Goal: Task Accomplishment & Management: Use online tool/utility

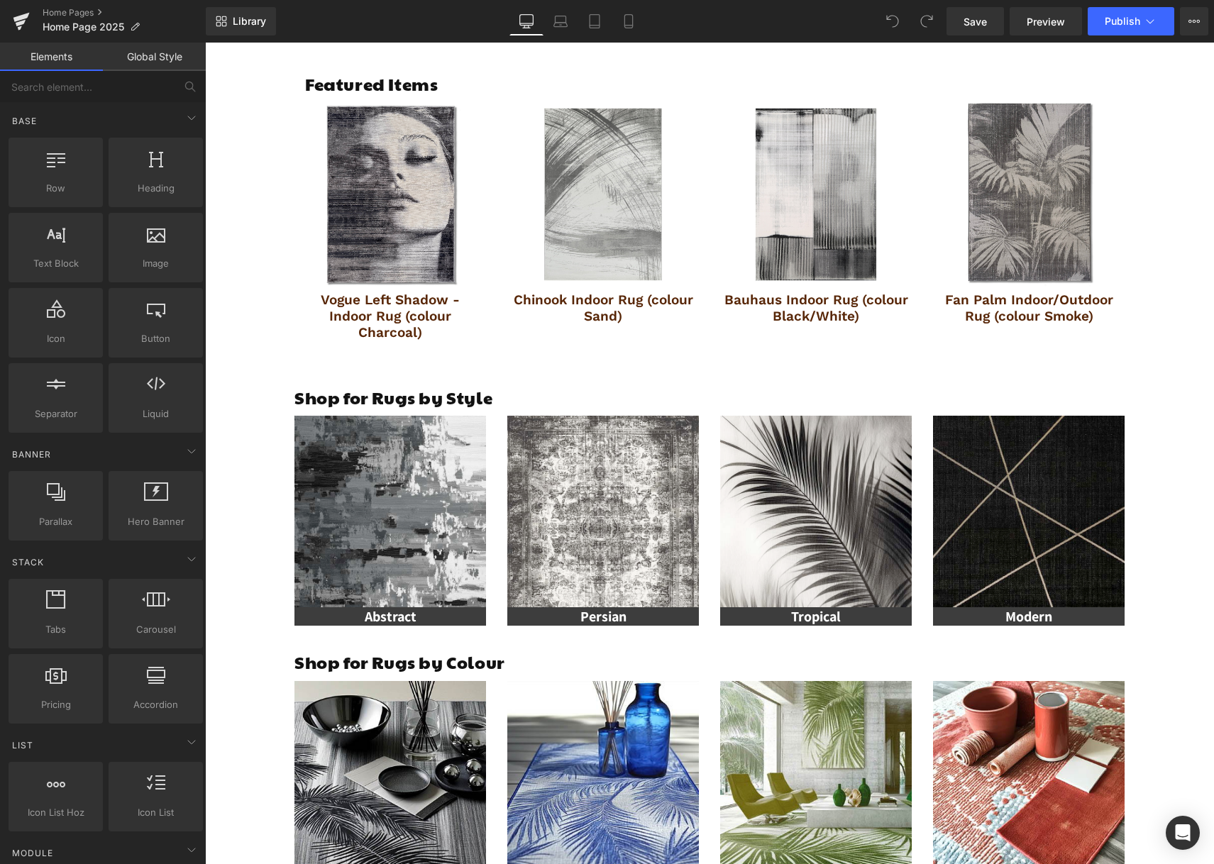
scroll to position [772, 0]
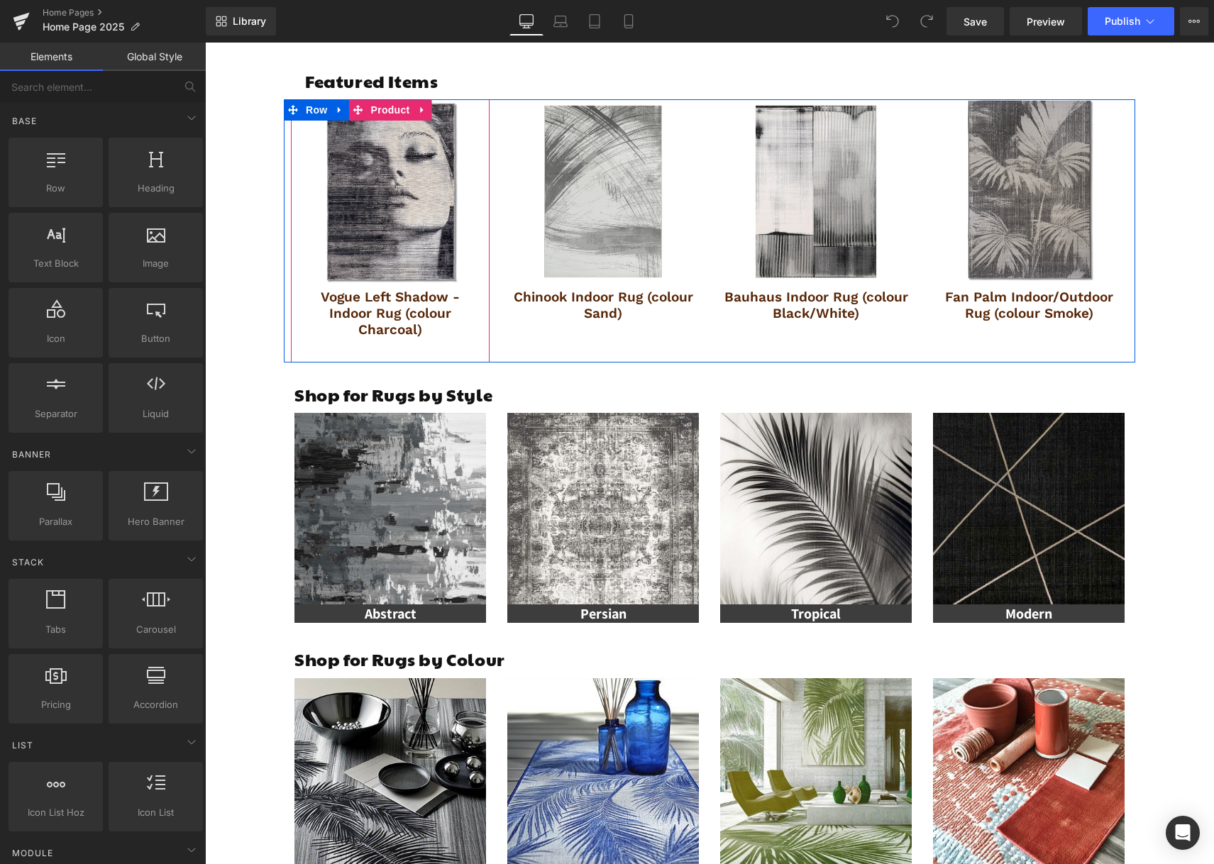
click at [386, 160] on img at bounding box center [390, 191] width 184 height 184
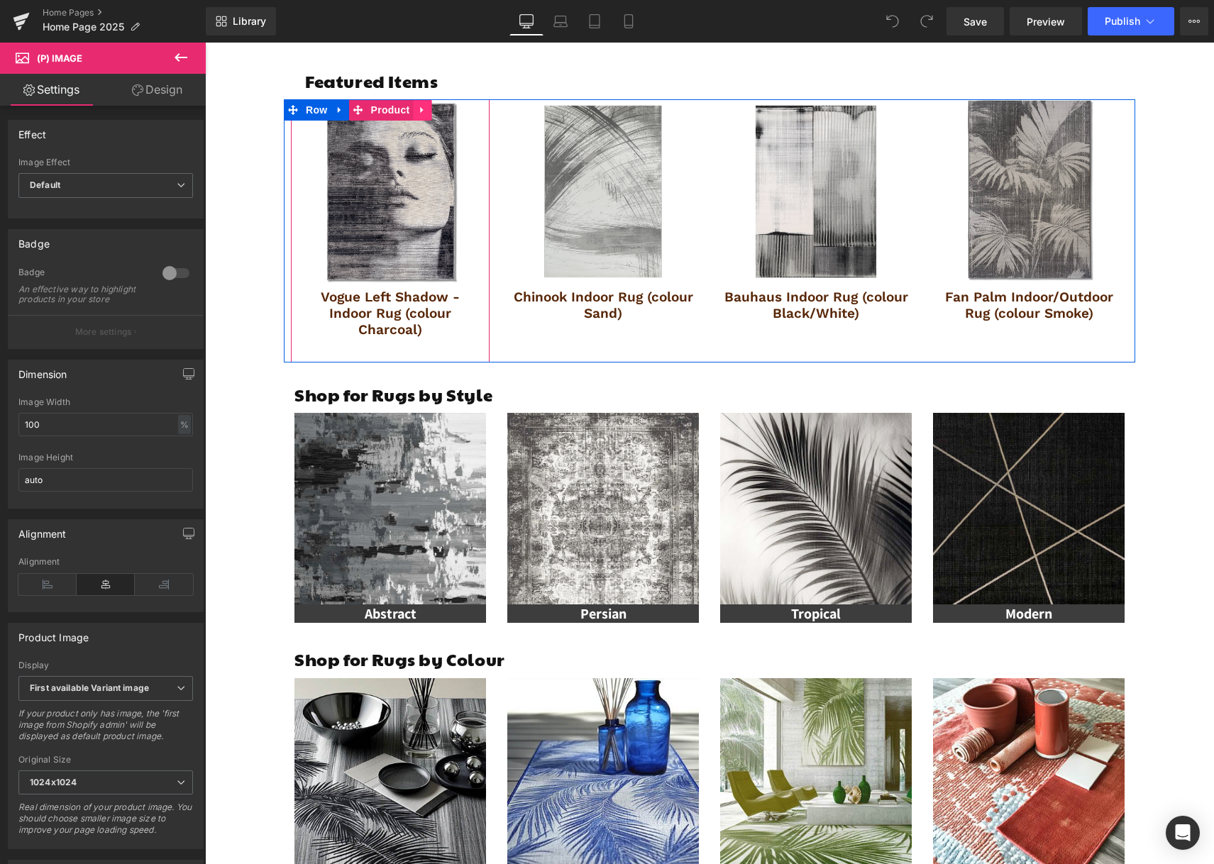
click at [420, 107] on icon at bounding box center [423, 110] width 10 height 11
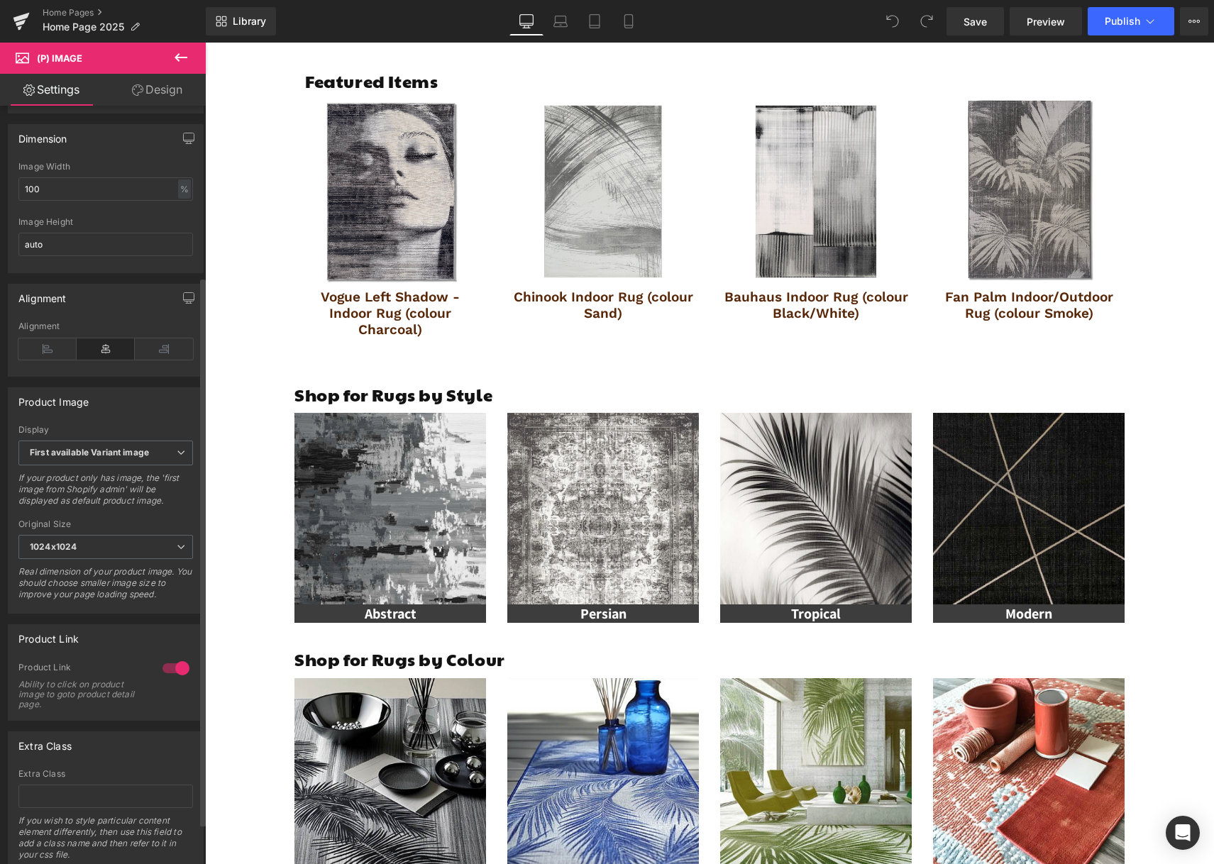
scroll to position [0, 0]
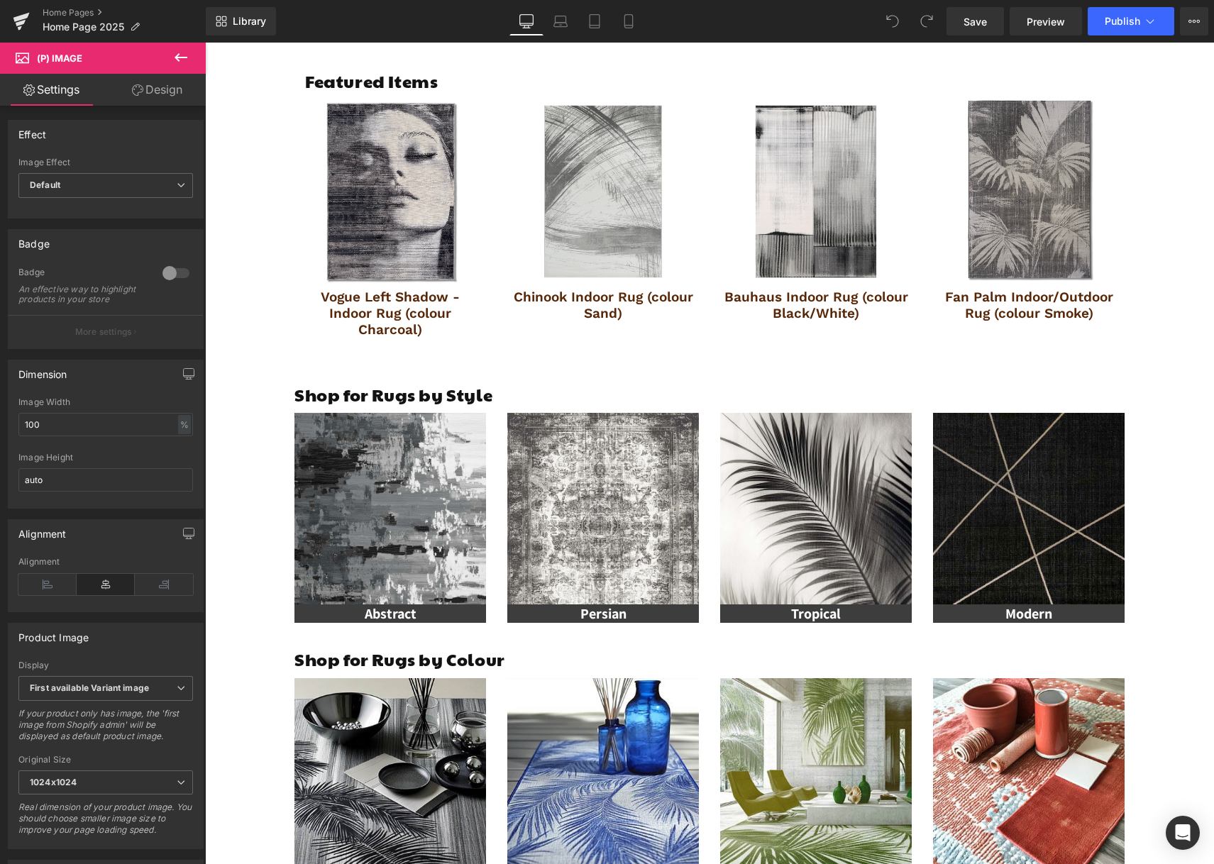
click at [172, 53] on icon at bounding box center [180, 57] width 17 height 17
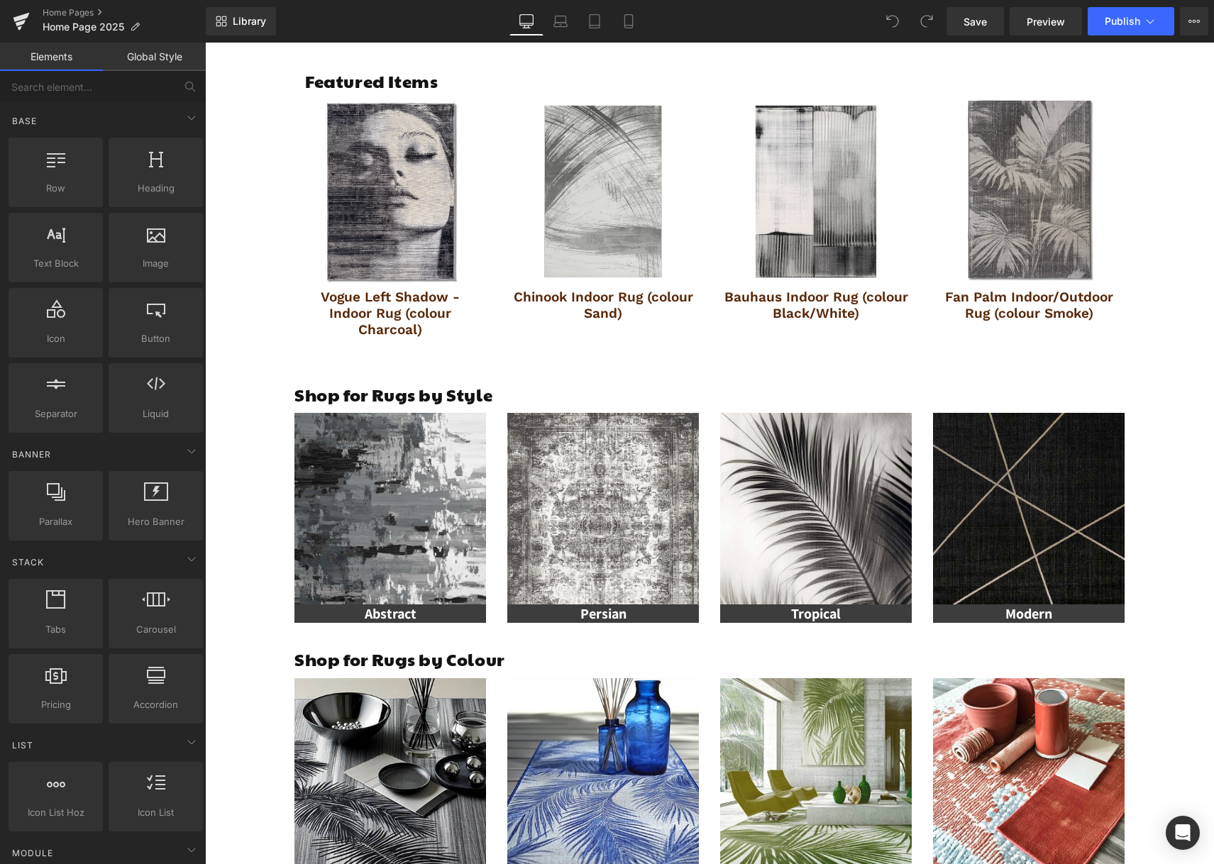
scroll to position [149, 0]
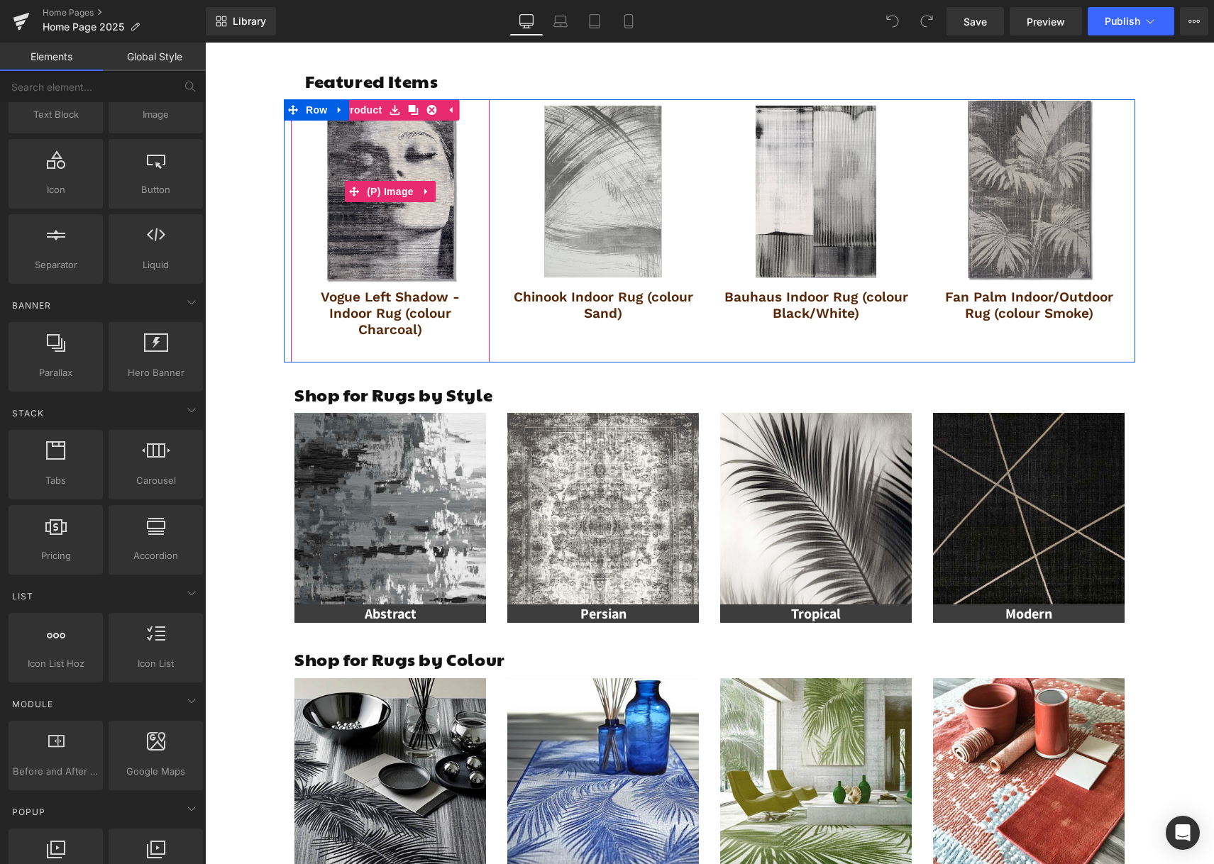
click at [342, 154] on img at bounding box center [390, 191] width 184 height 184
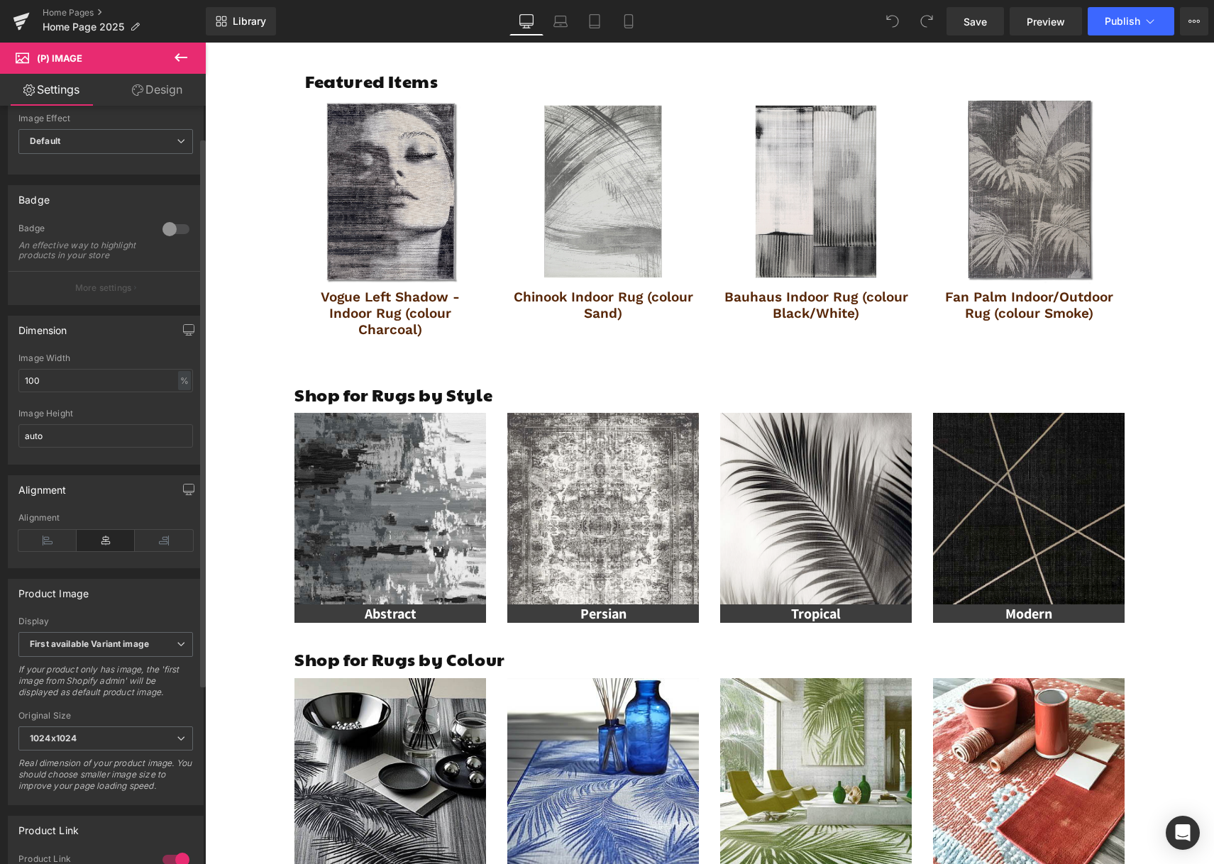
scroll to position [0, 0]
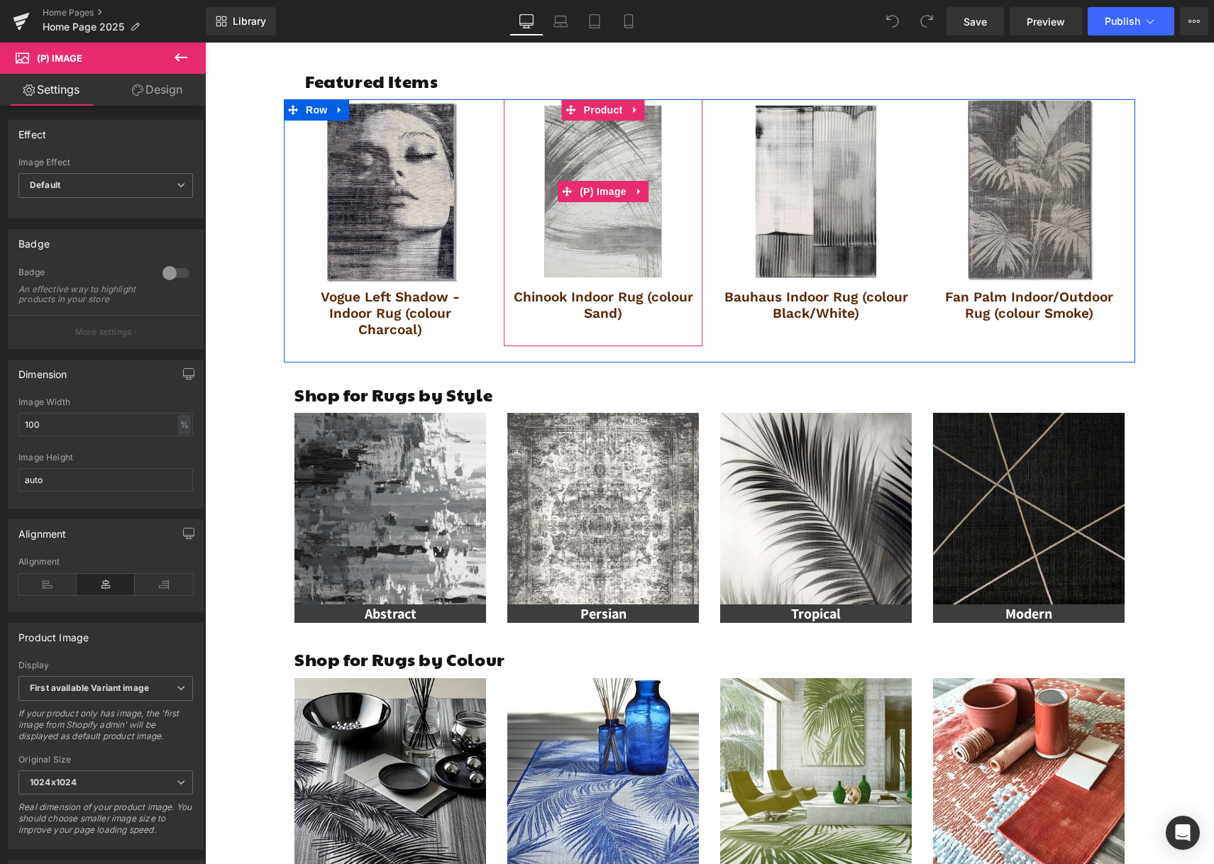
click at [614, 206] on img at bounding box center [603, 191] width 184 height 184
click at [601, 237] on img at bounding box center [603, 191] width 184 height 184
click at [591, 106] on span "Product" at bounding box center [603, 109] width 46 height 21
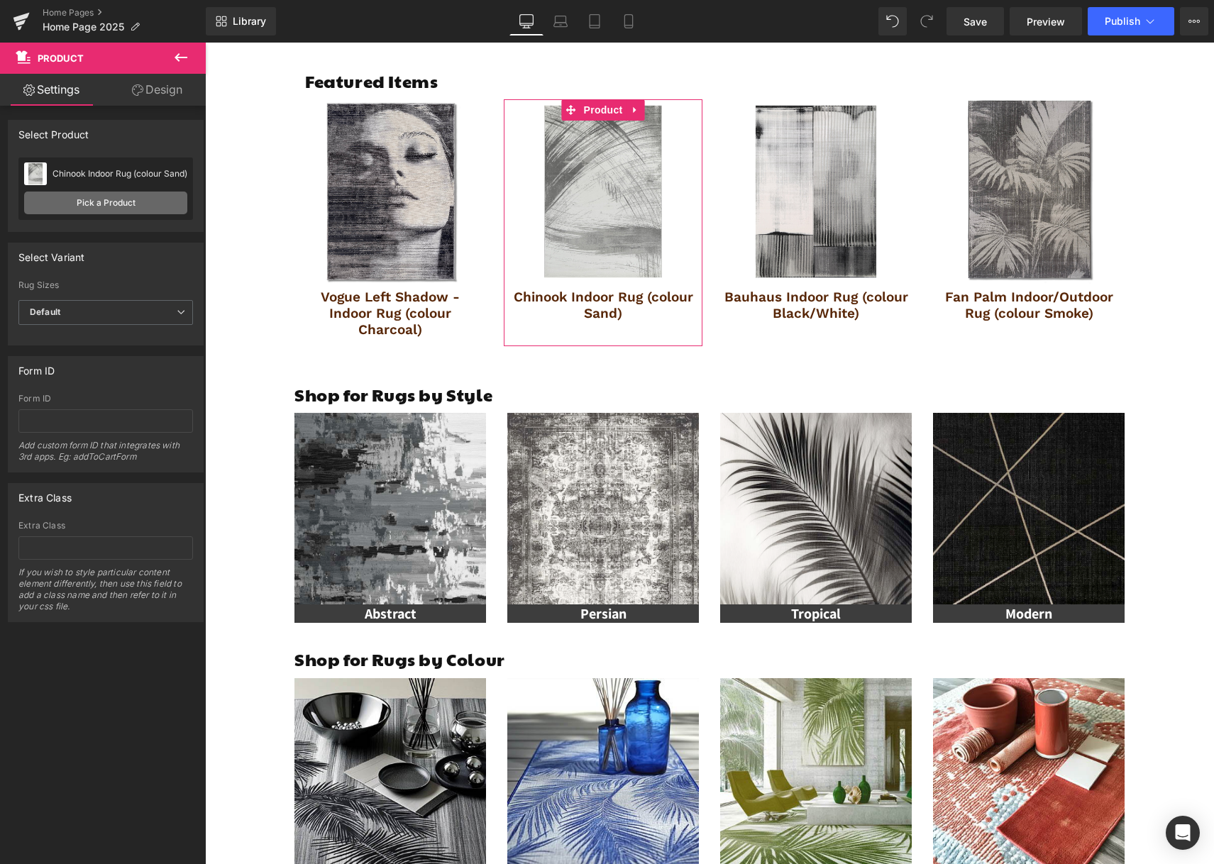
click at [142, 202] on link "Pick a Product" at bounding box center [105, 203] width 163 height 23
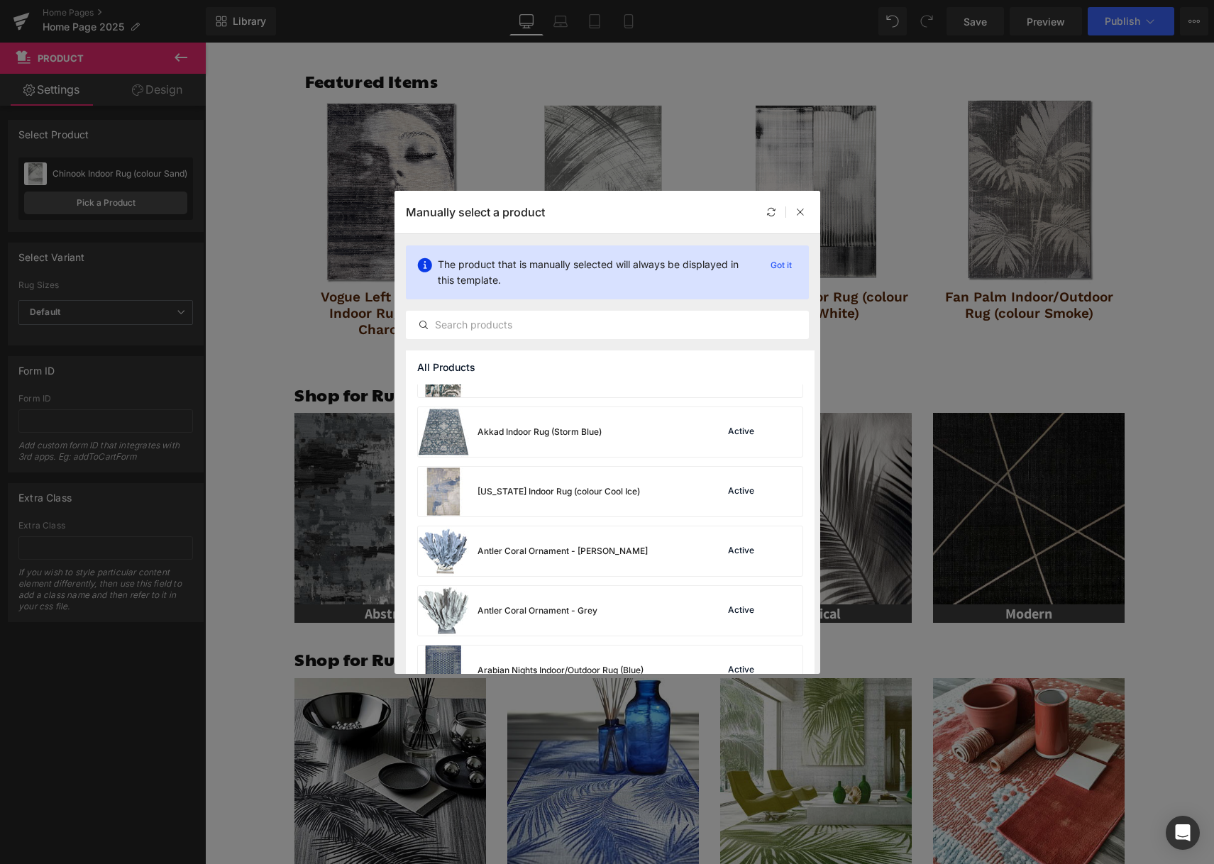
scroll to position [707, 0]
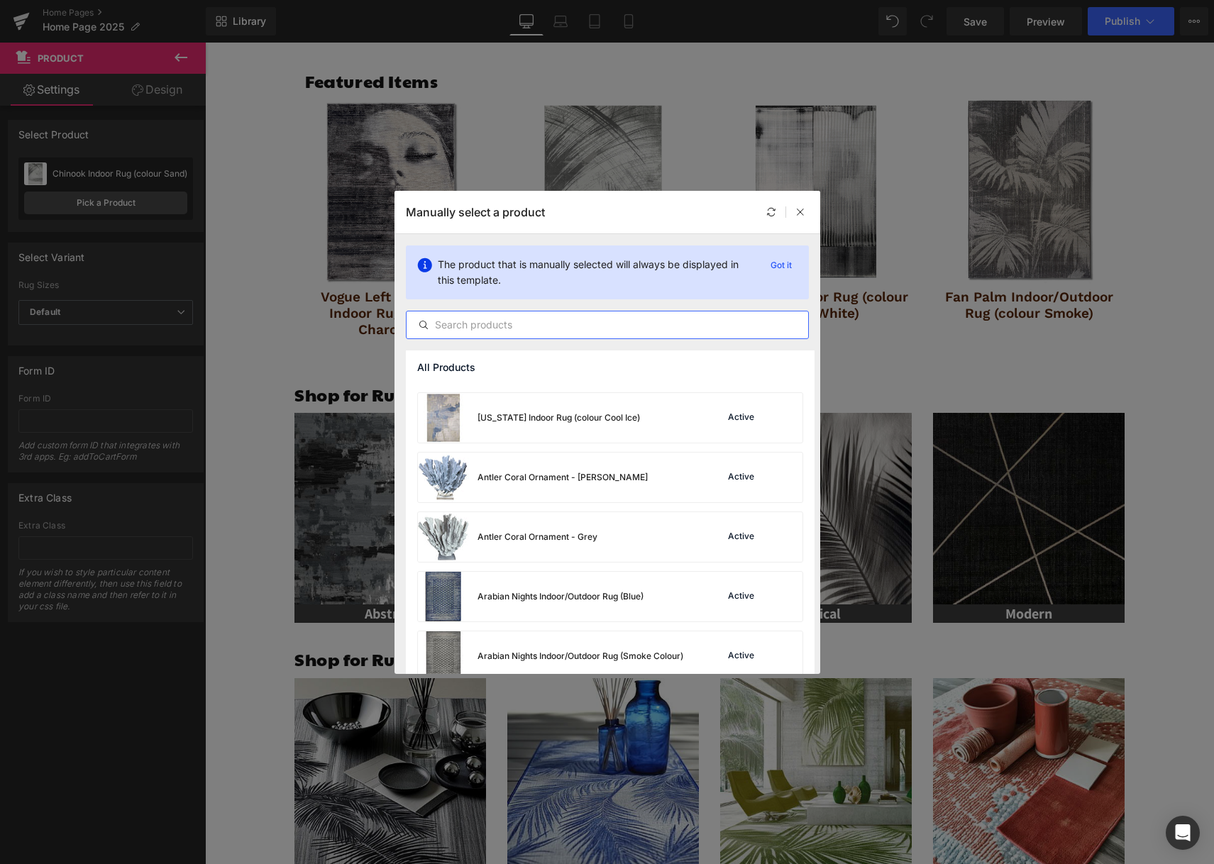
click at [507, 325] on input "text" at bounding box center [608, 324] width 402 height 17
type input "k"
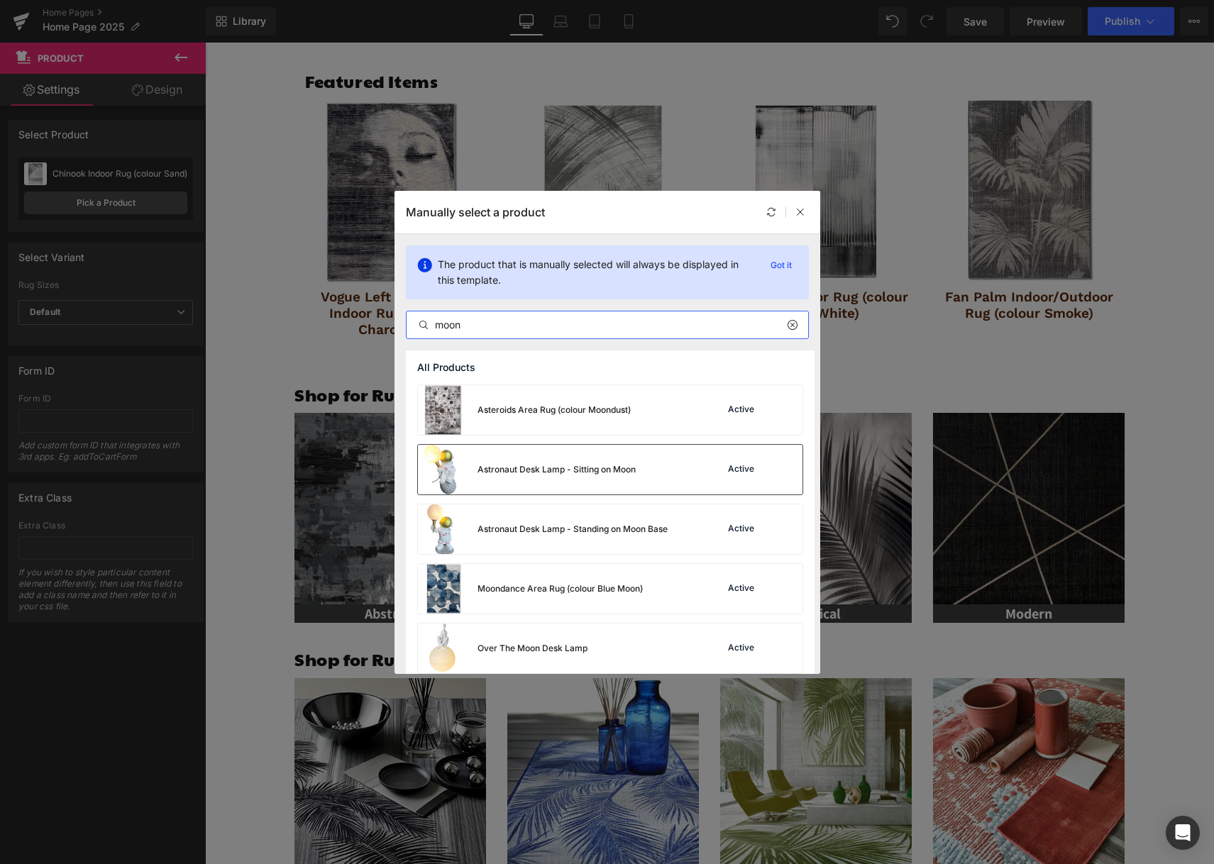
scroll to position [11, 0]
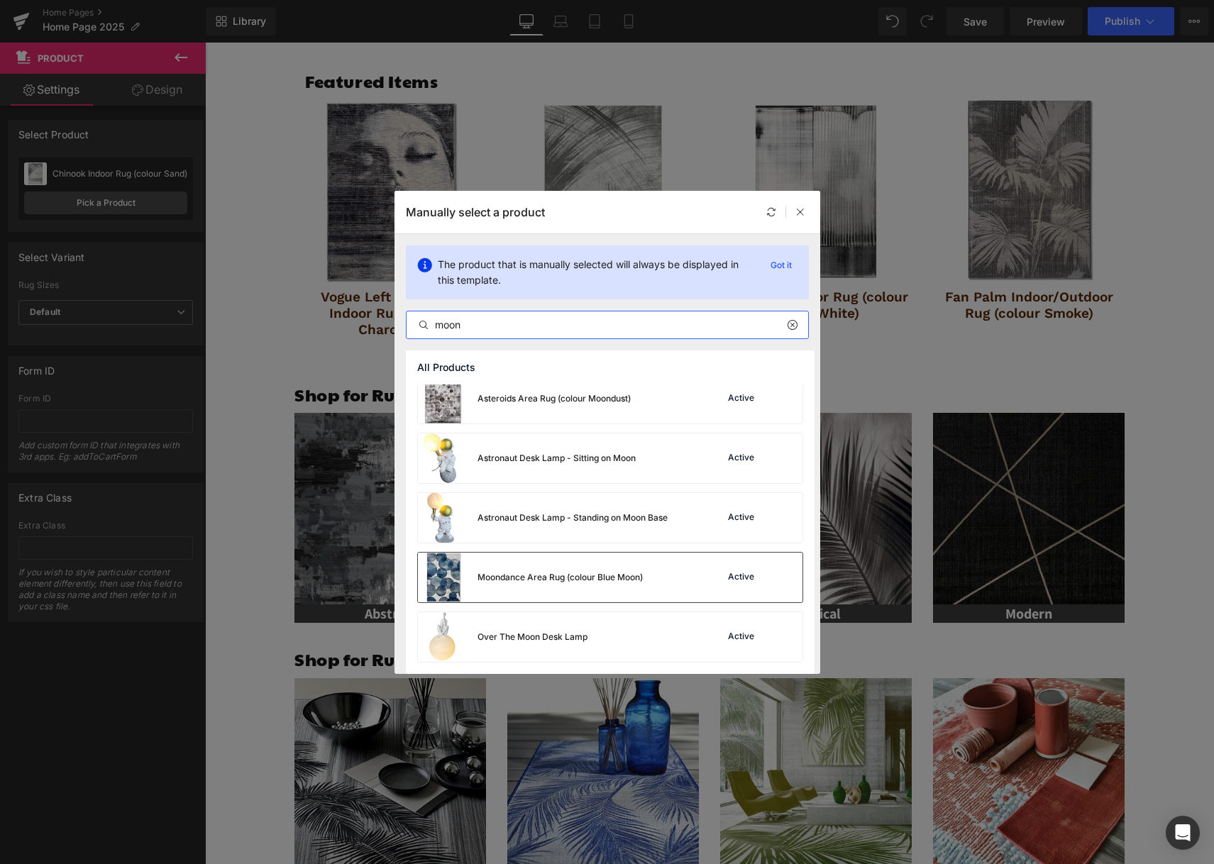
type input "moon"
click at [580, 561] on div "Moondance Area Rug (colour Blue Moon)" at bounding box center [530, 578] width 225 height 50
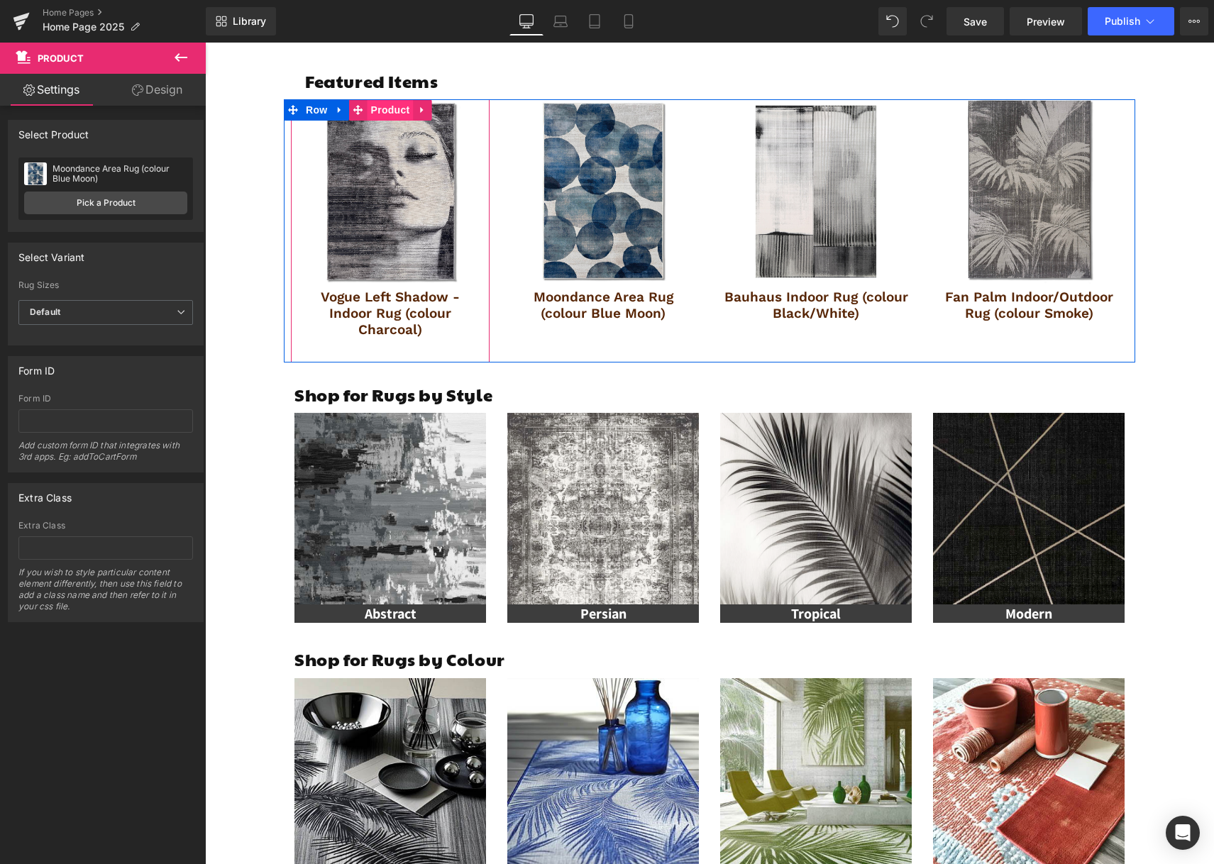
click at [368, 109] on span "Product" at bounding box center [391, 109] width 46 height 21
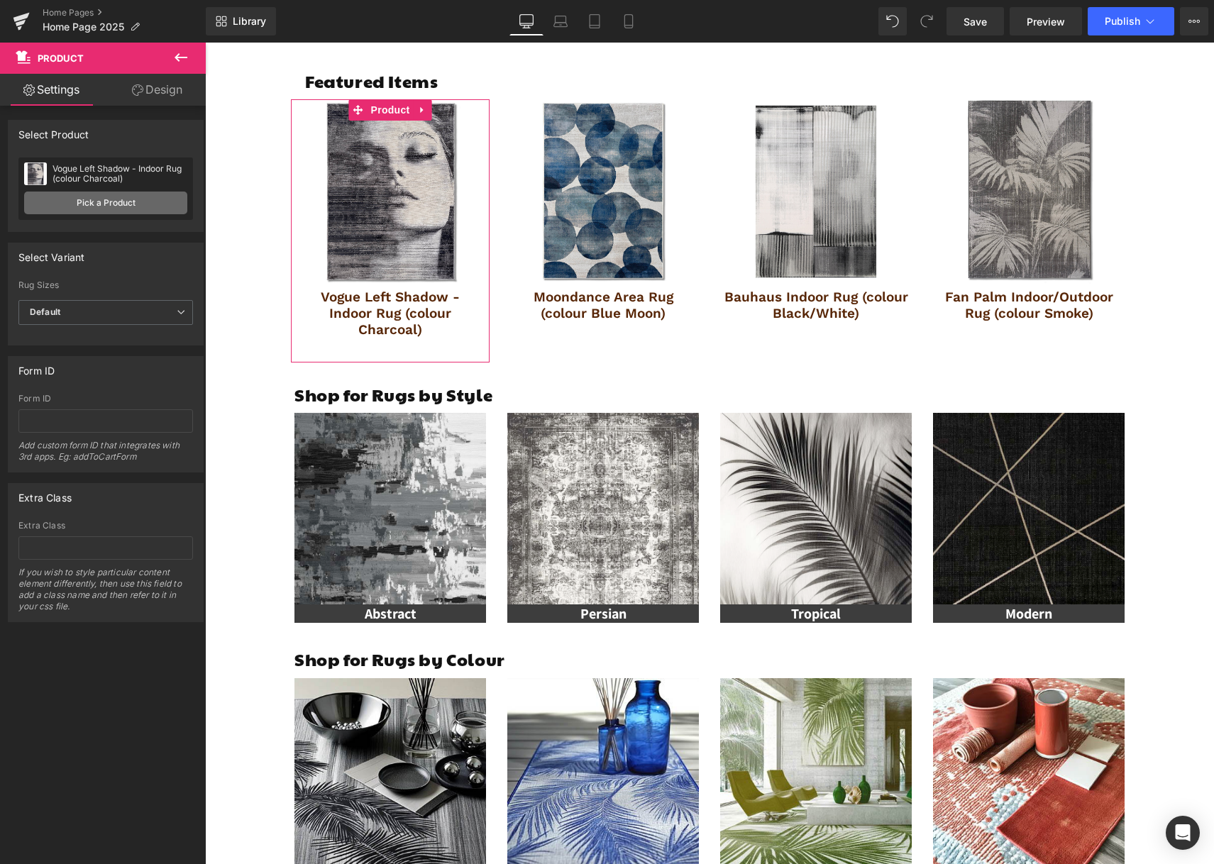
click at [124, 204] on link "Pick a Product" at bounding box center [105, 203] width 163 height 23
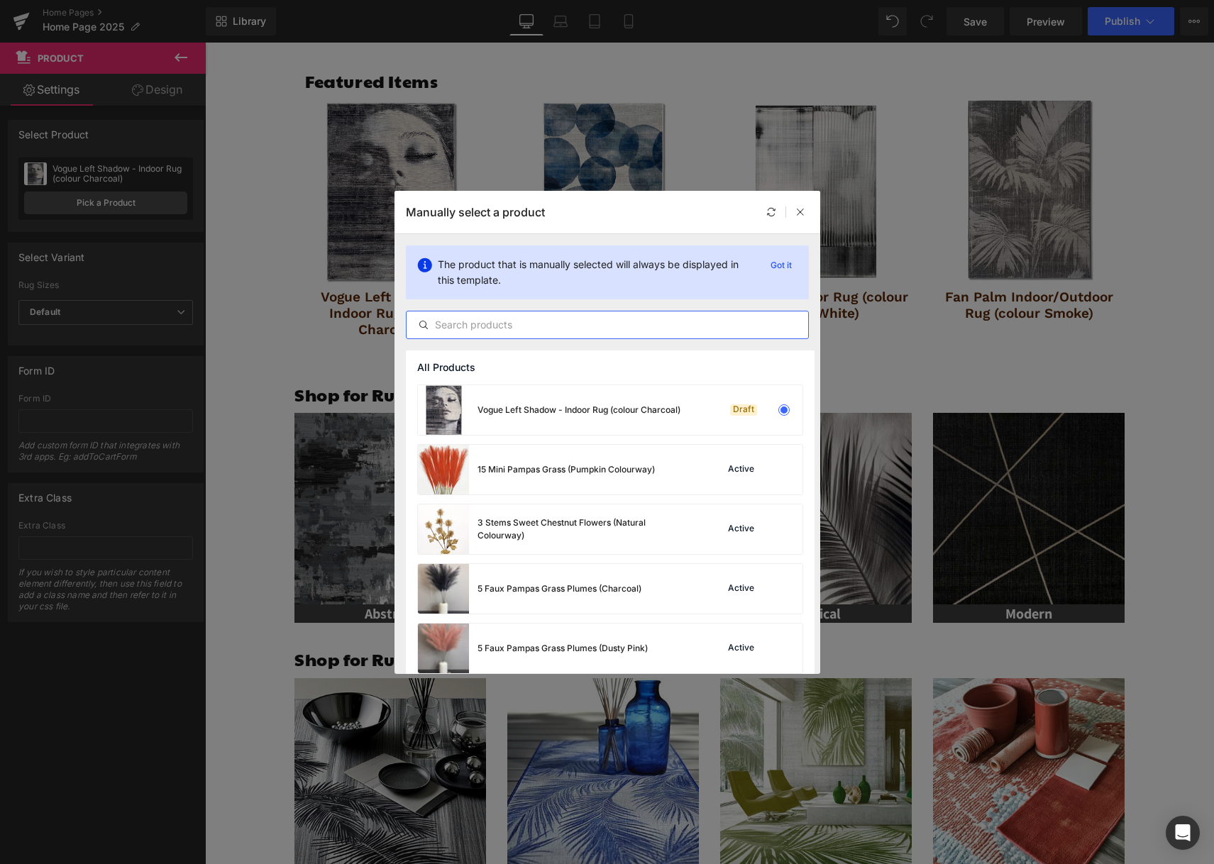
click at [557, 327] on input "text" at bounding box center [608, 324] width 402 height 17
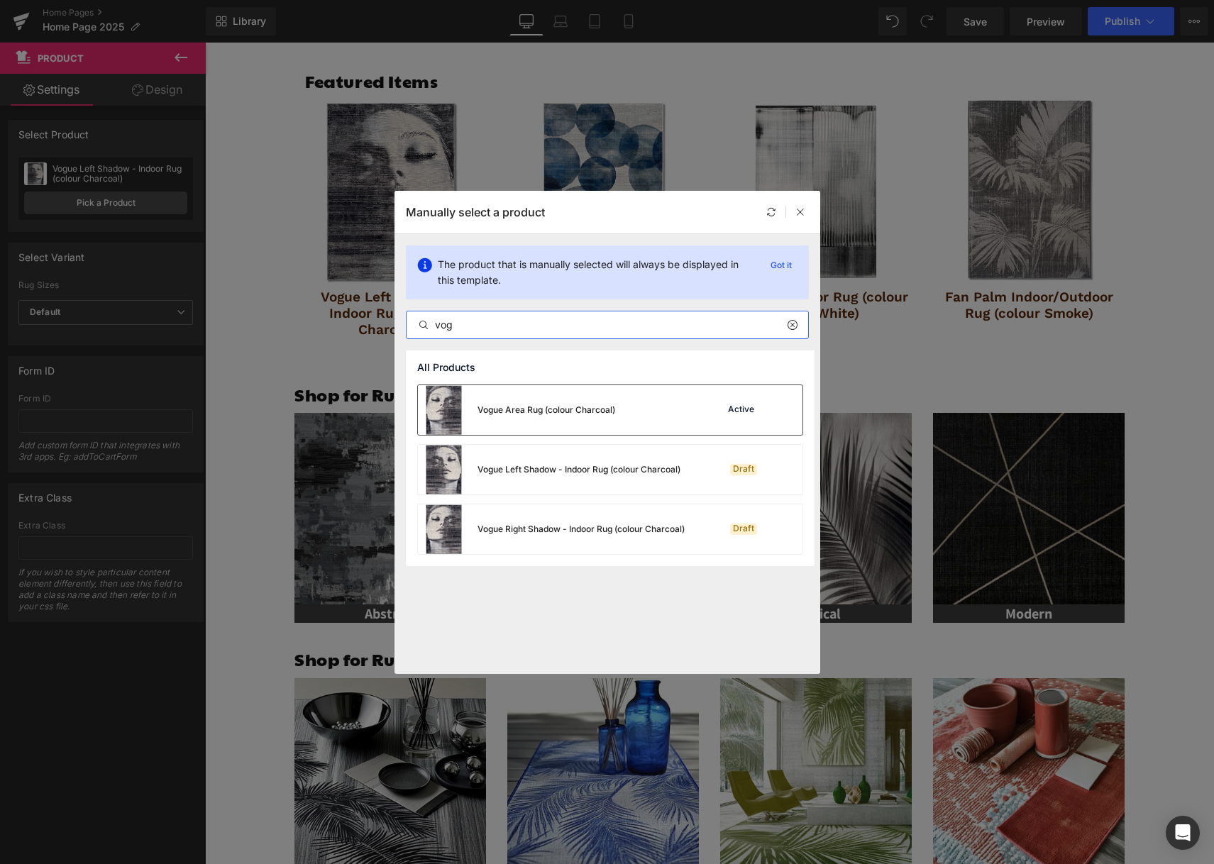
type input "vog"
click at [442, 406] on img at bounding box center [443, 410] width 51 height 50
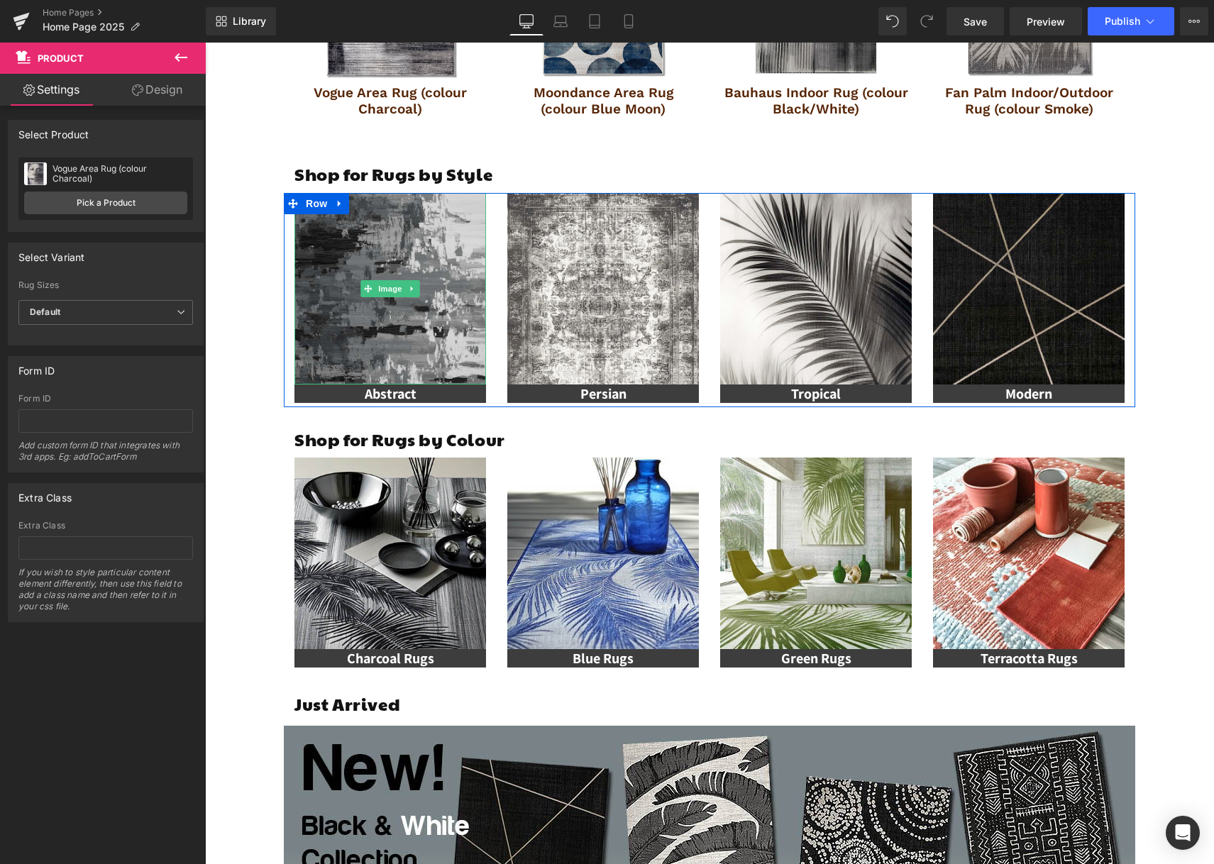
scroll to position [545, 0]
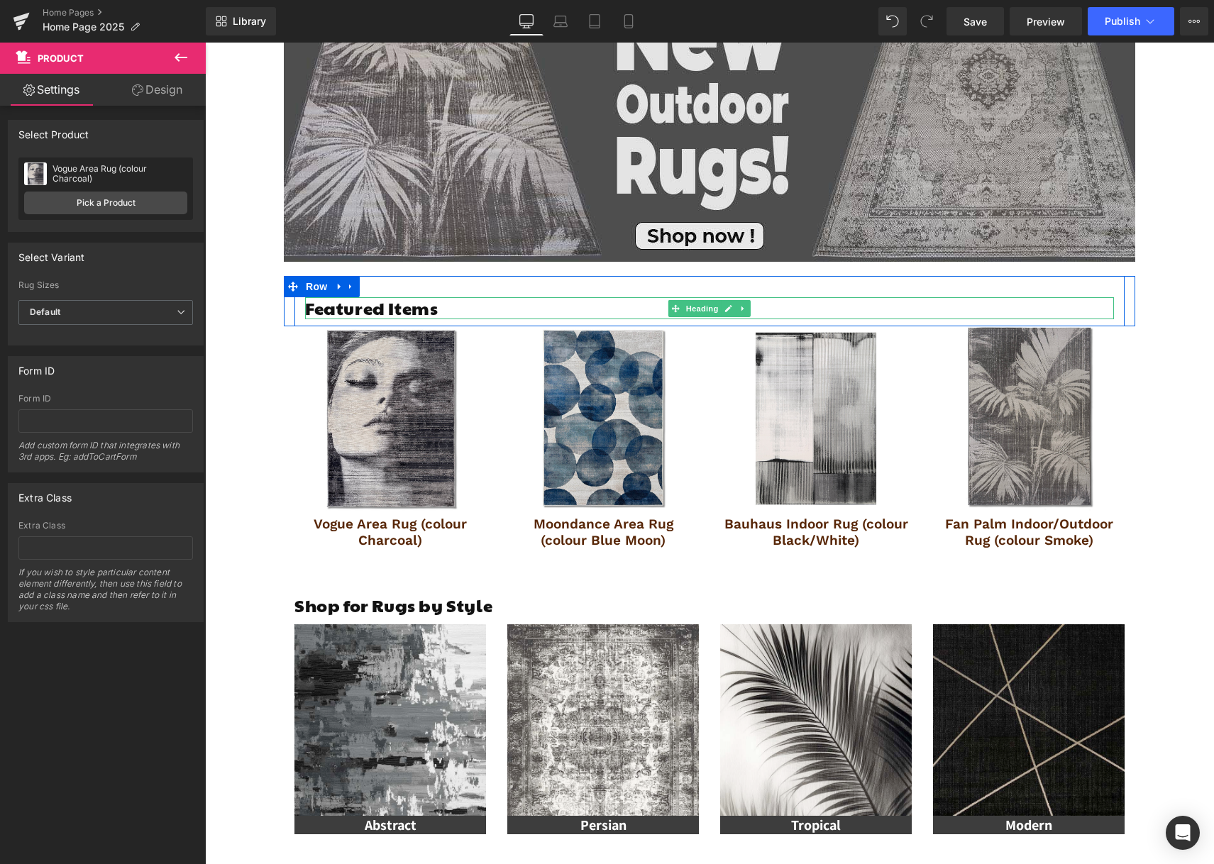
click at [419, 311] on h1 "Featured Items" at bounding box center [709, 308] width 809 height 22
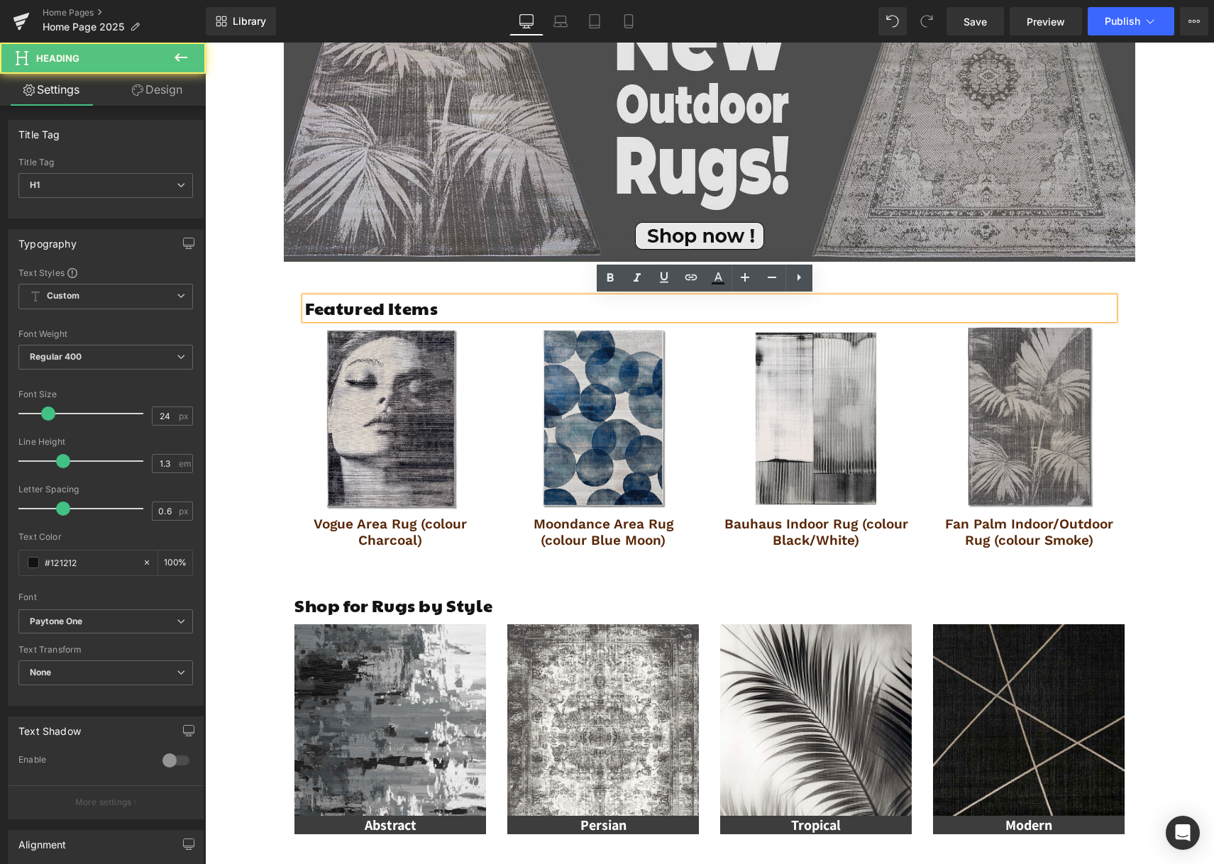
click at [408, 314] on h1 "Featured Items" at bounding box center [709, 308] width 809 height 22
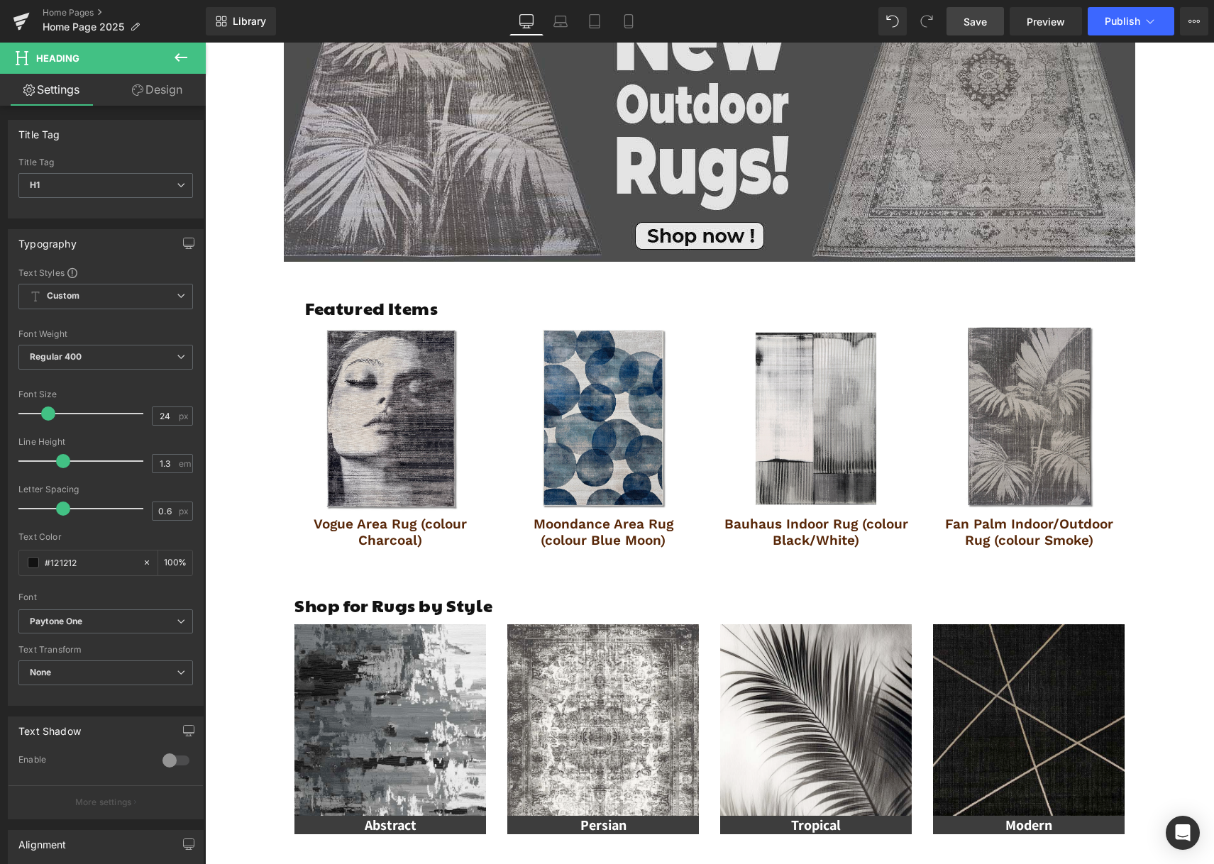
drag, startPoint x: 967, startPoint y: 26, endPoint x: 750, endPoint y: 6, distance: 218.1
click at [967, 26] on span "Save" at bounding box center [975, 21] width 23 height 15
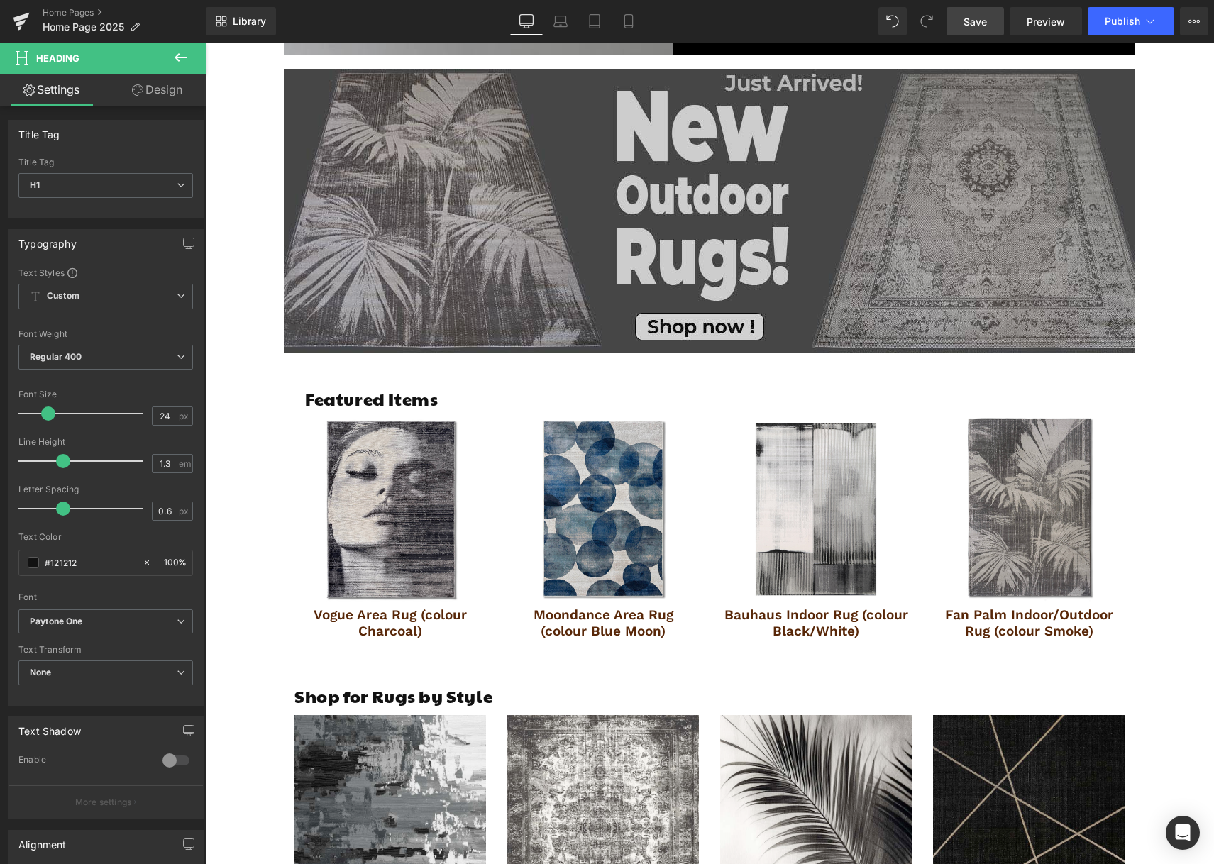
scroll to position [668, 0]
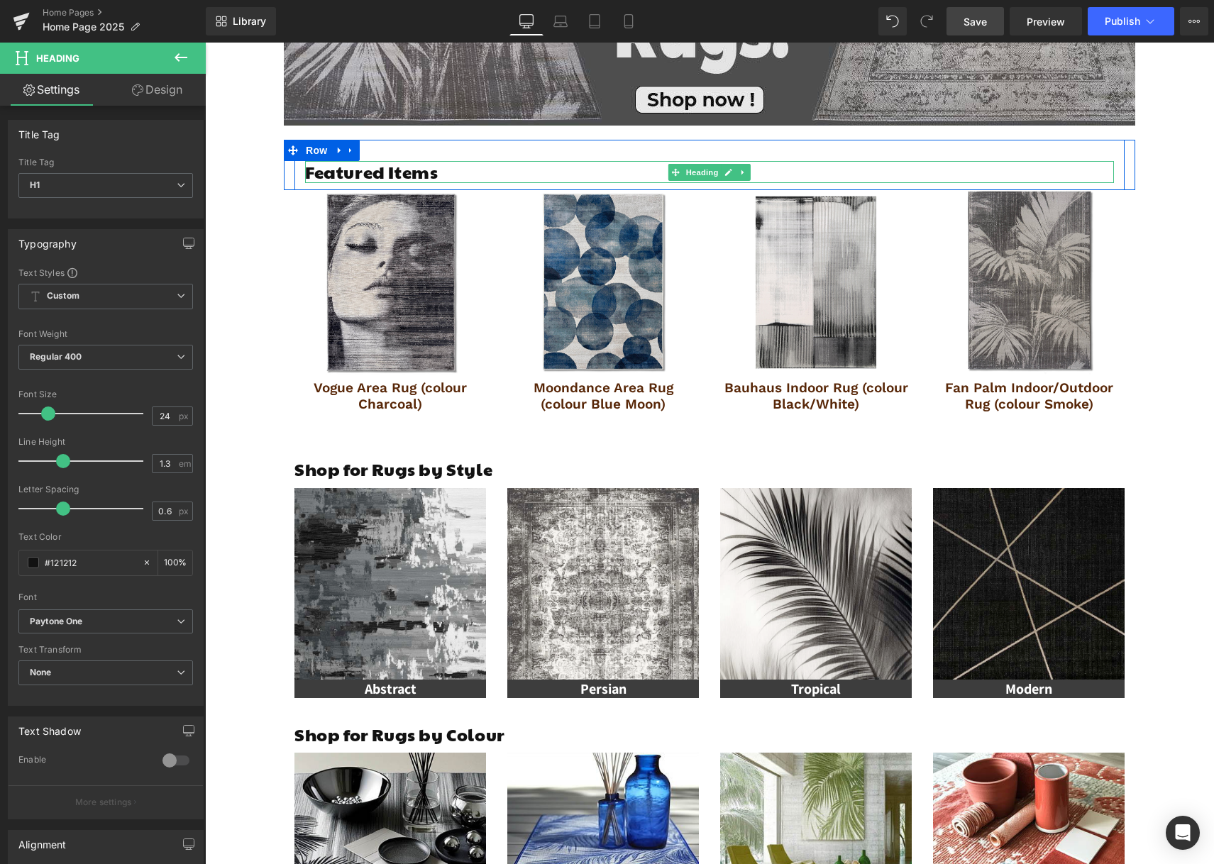
click at [387, 167] on h1 "Featured Items" at bounding box center [709, 172] width 809 height 22
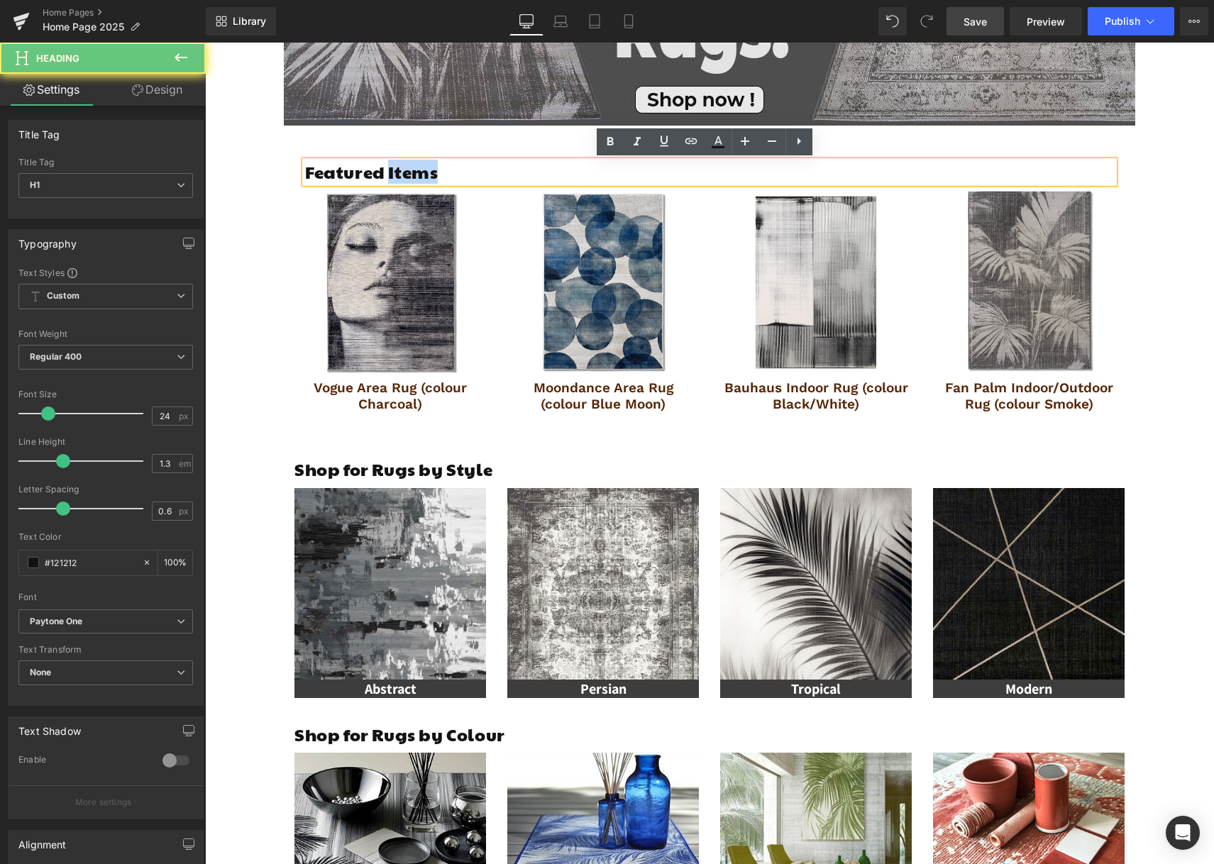
click at [387, 167] on h1 "Featured Items" at bounding box center [709, 172] width 809 height 22
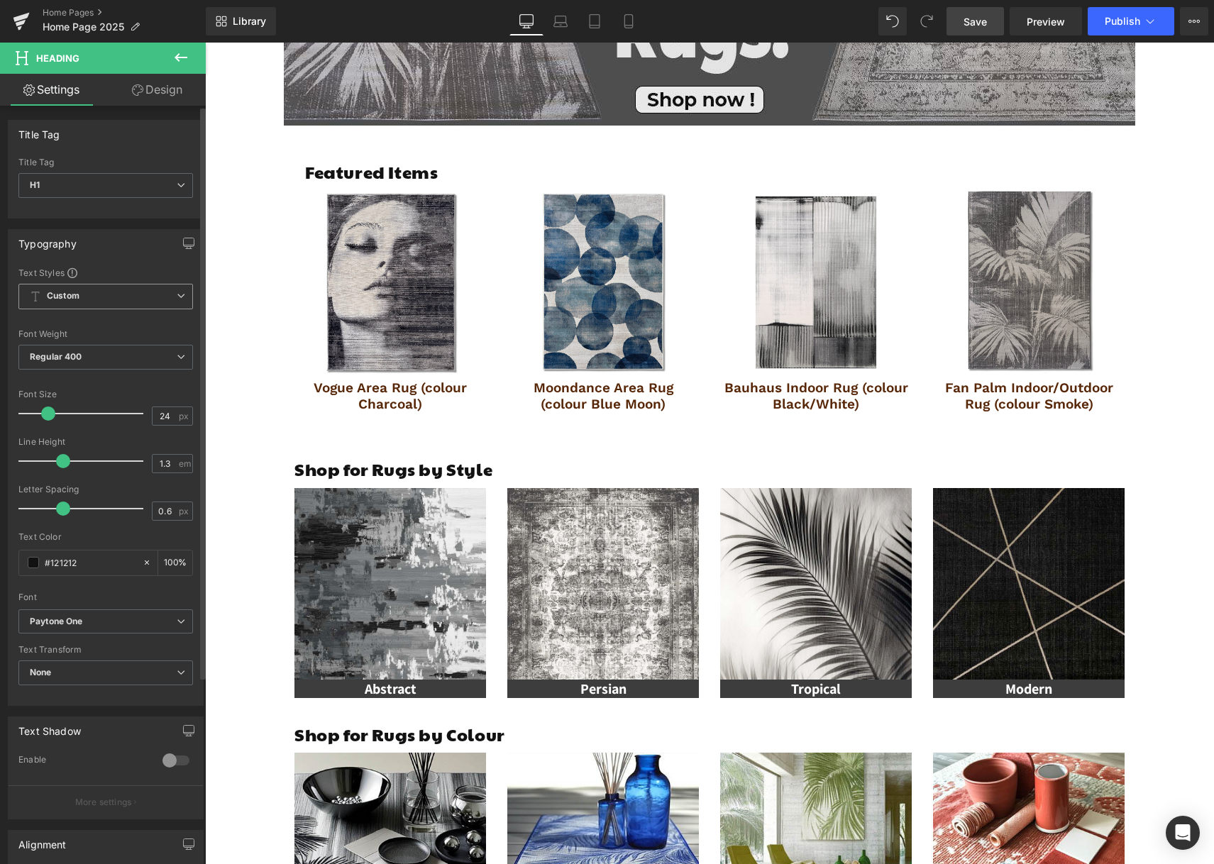
click at [102, 297] on span "Custom Setup Global Style" at bounding box center [105, 297] width 175 height 26
click at [102, 297] on span "Custom Setup Global Style" at bounding box center [102, 297] width 169 height 26
click at [99, 619] on b "Paytone One" at bounding box center [103, 622] width 147 height 12
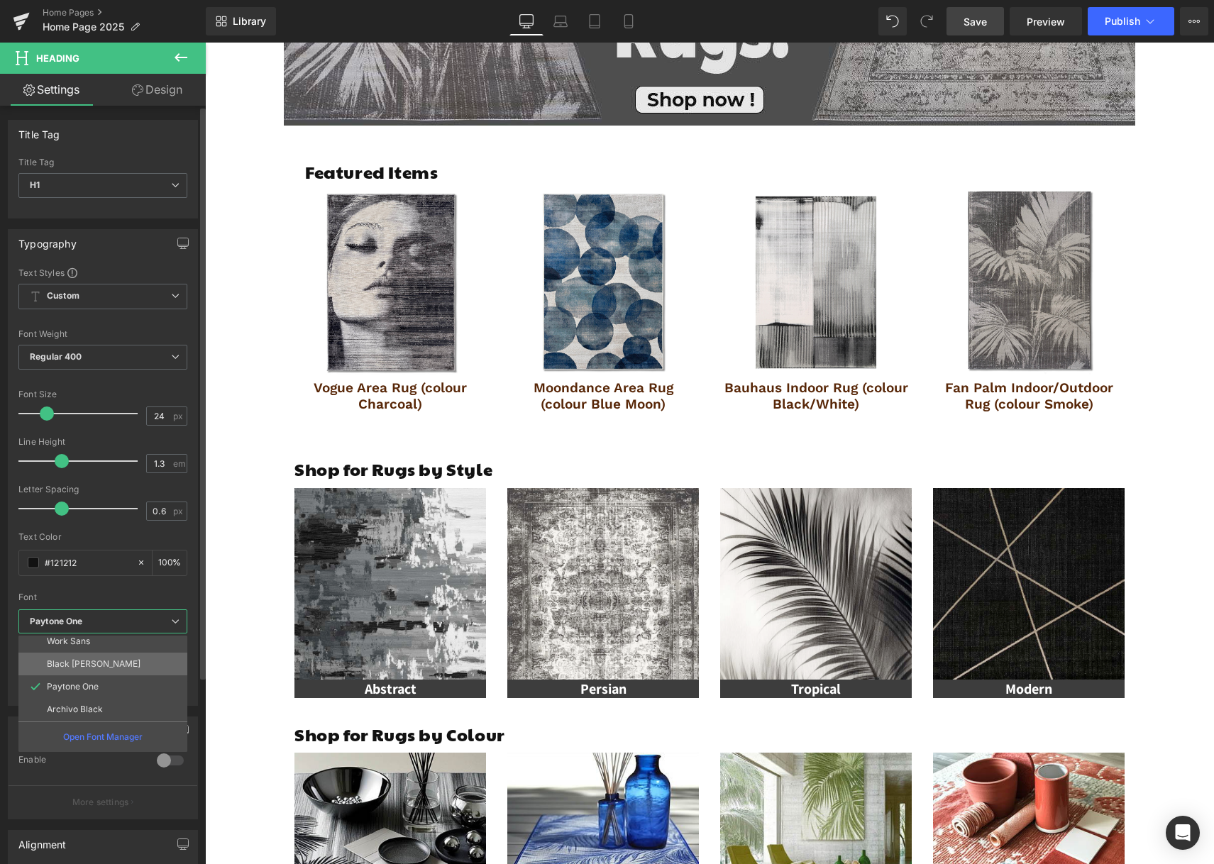
scroll to position [6, 0]
click at [89, 651] on li "Default" at bounding box center [105, 640] width 175 height 23
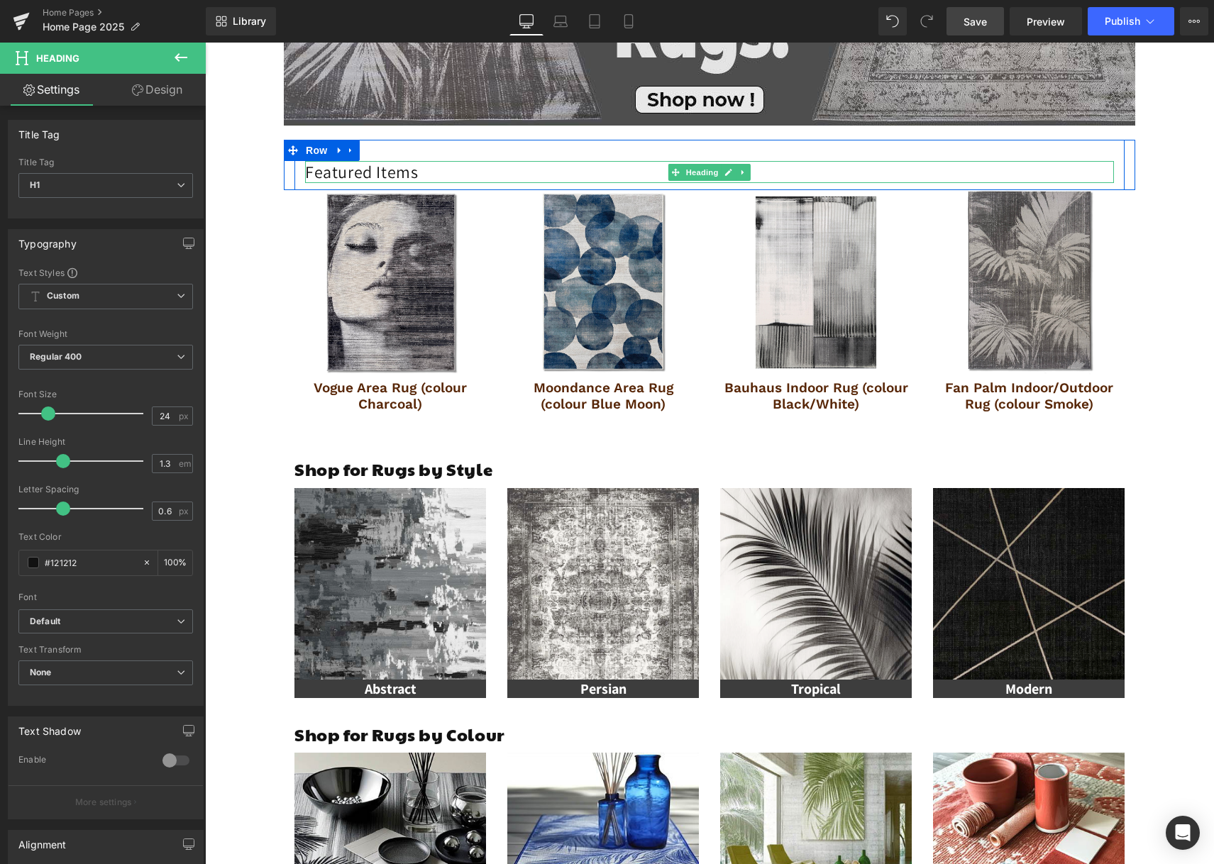
click at [370, 176] on h1 "Featured Items" at bounding box center [709, 172] width 809 height 22
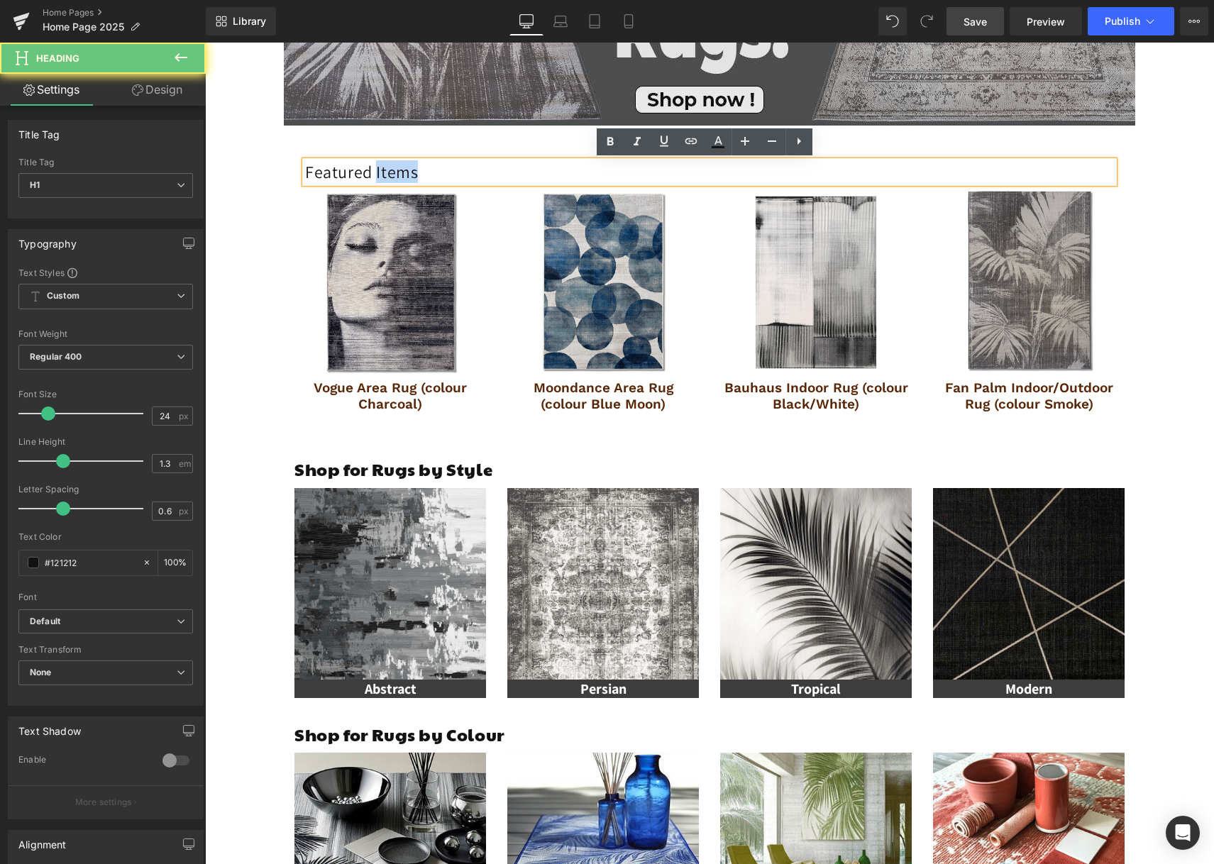
click at [370, 176] on h1 "Featured Items" at bounding box center [709, 172] width 809 height 22
click at [614, 145] on icon at bounding box center [610, 141] width 17 height 17
click at [247, 373] on div "Image Row Image Row Image Row Image Row Featured Items Heading Row Row Best Sel…" at bounding box center [709, 606] width 1009 height 2124
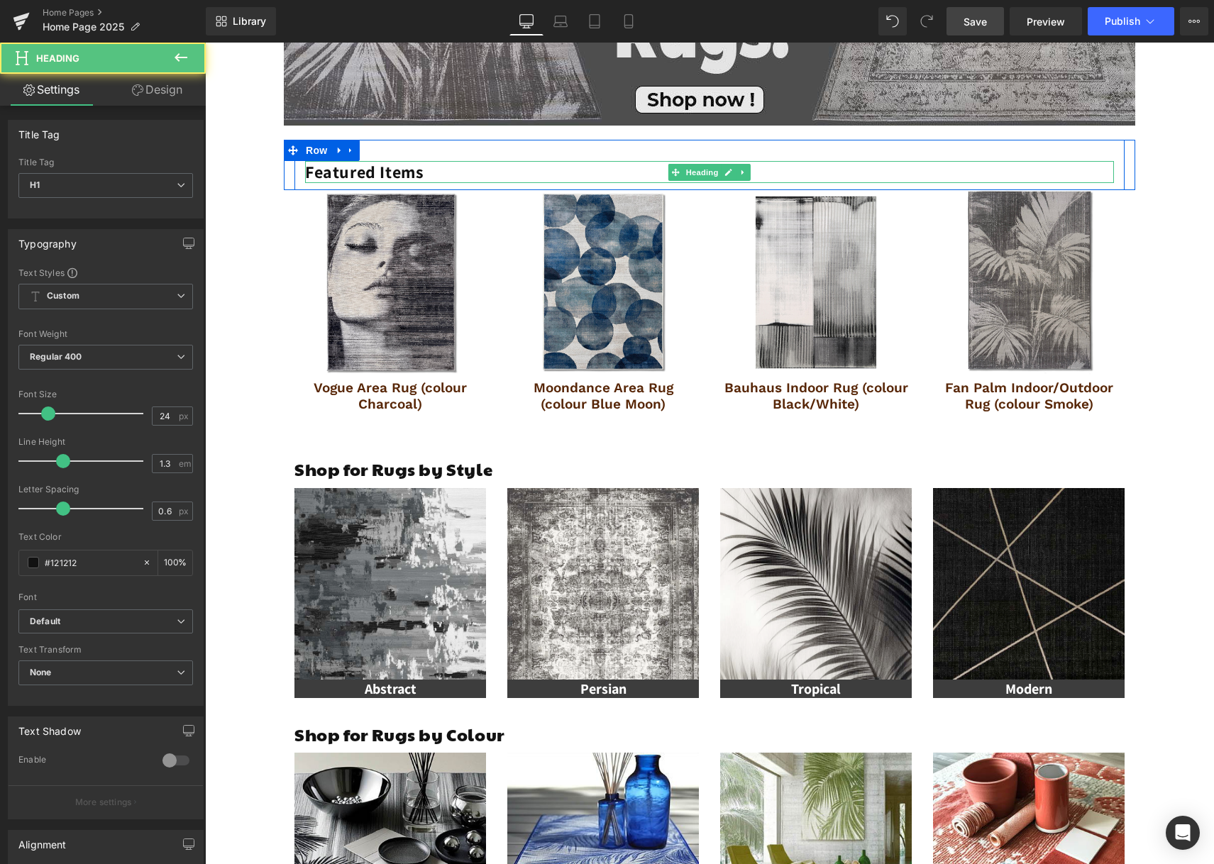
click at [372, 174] on strong "Featured Items" at bounding box center [364, 171] width 118 height 23
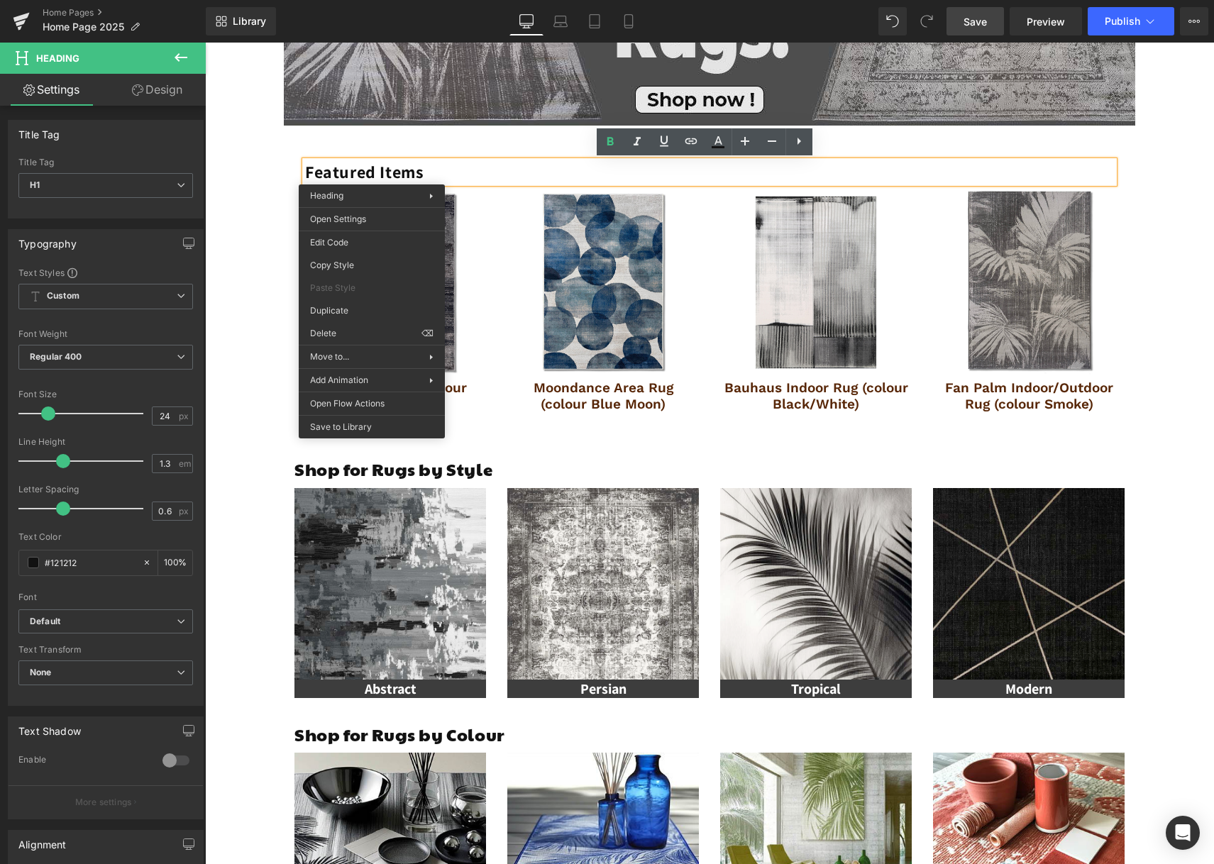
drag, startPoint x: 556, startPoint y: 307, endPoint x: 351, endPoint y: 264, distance: 208.7
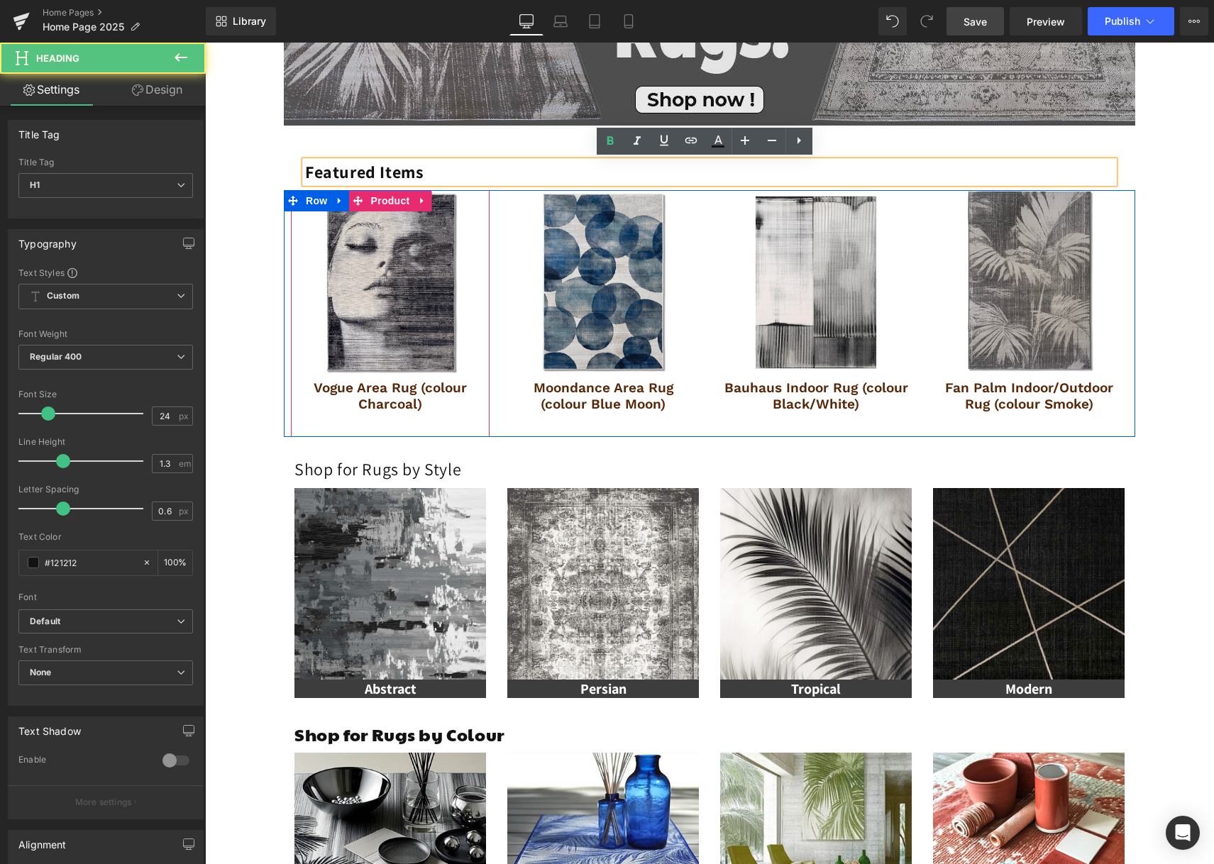
scroll to position [793, 0]
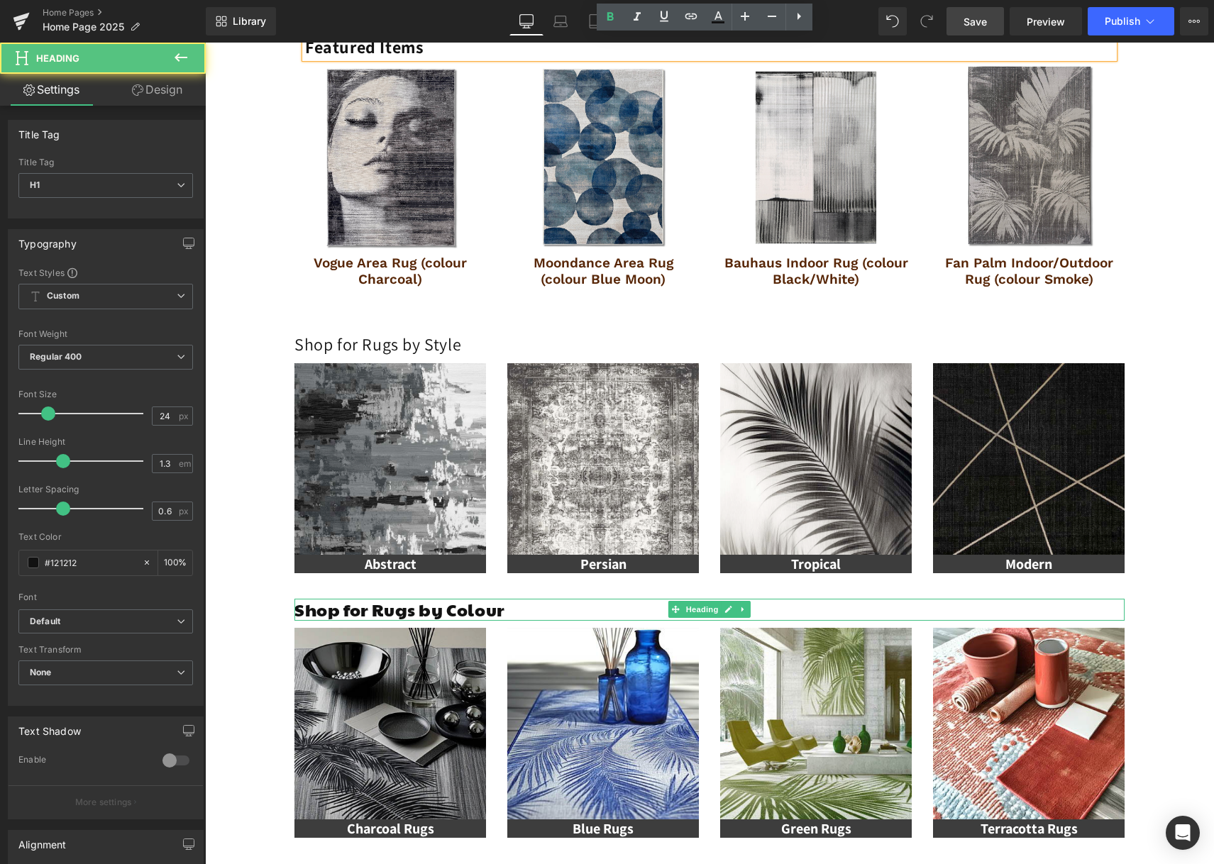
drag, startPoint x: 644, startPoint y: 752, endPoint x: 438, endPoint y: 710, distance: 210.0
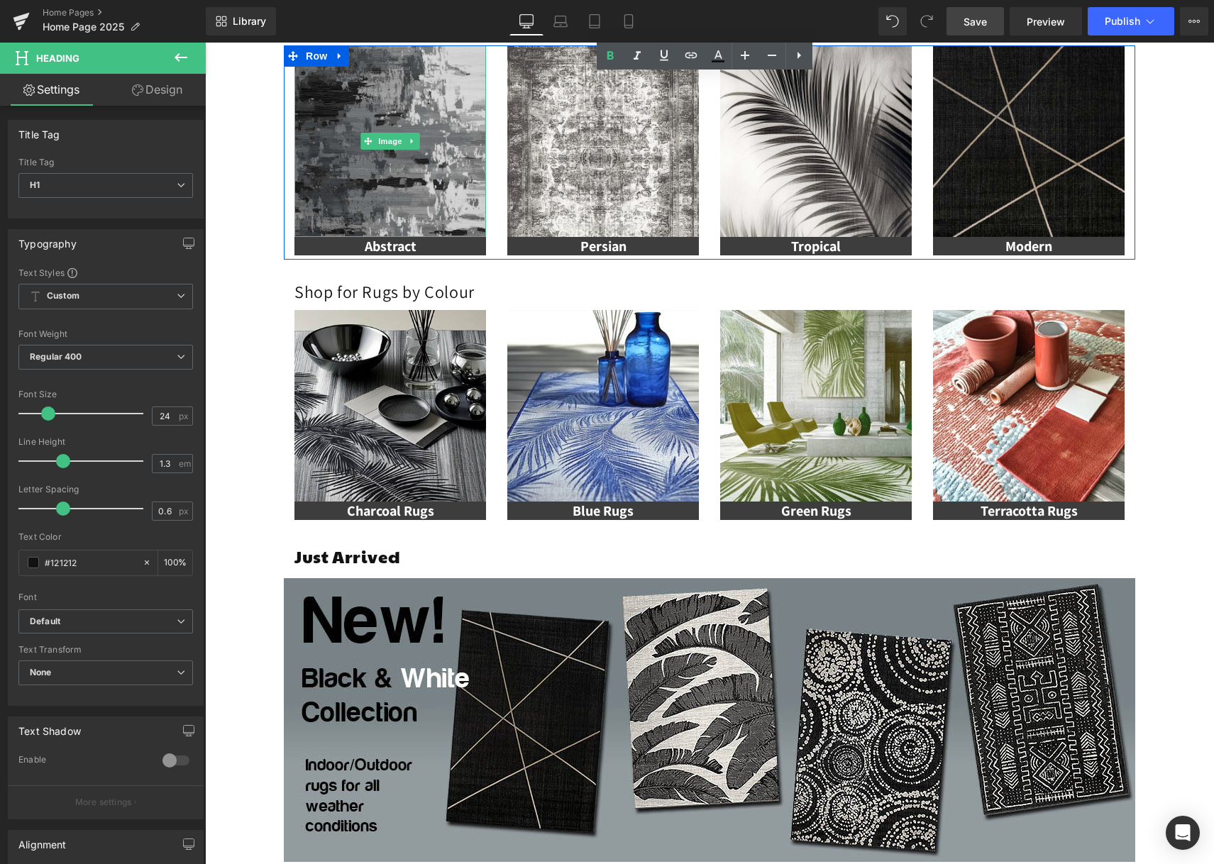
scroll to position [1225, 0]
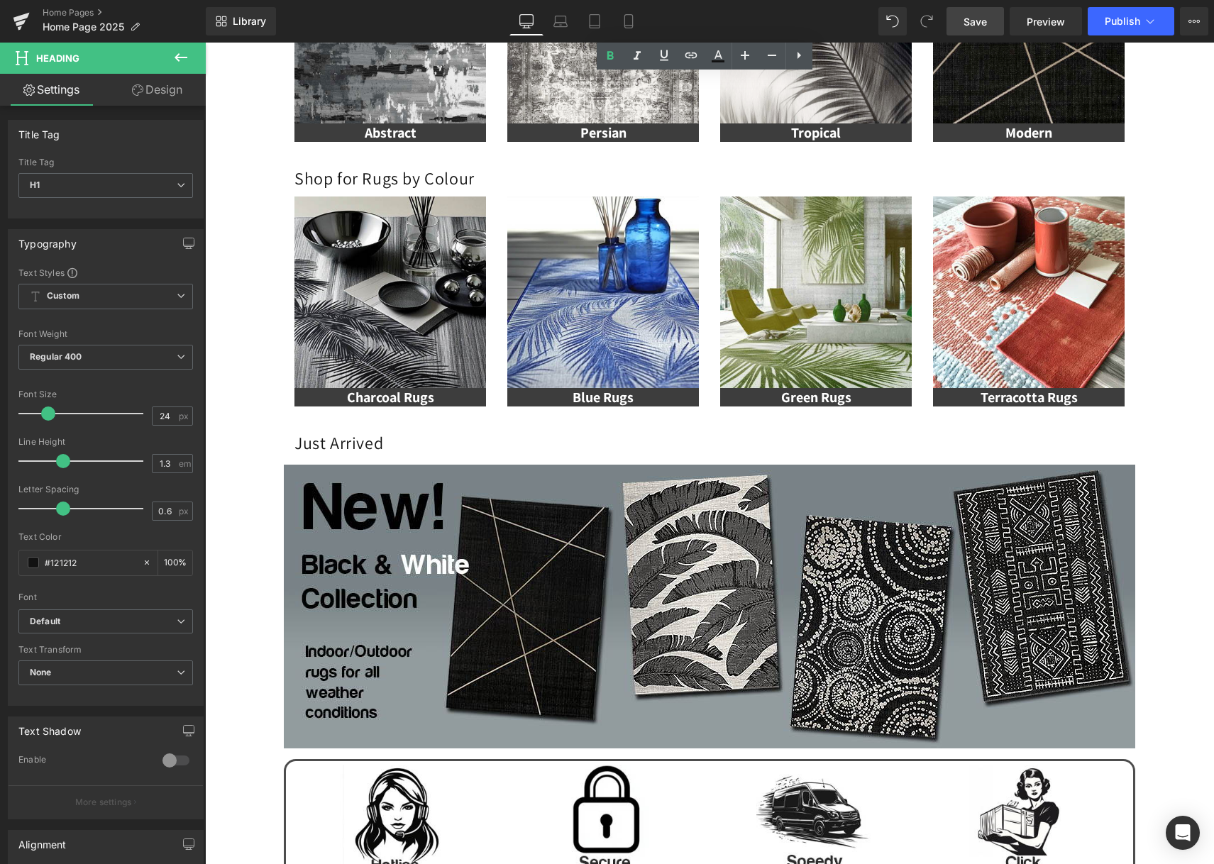
click at [1184, 352] on div "Image Row Image Row Image Row Image Row Featured Items Heading Row Row Best Sel…" at bounding box center [709, 49] width 1009 height 2124
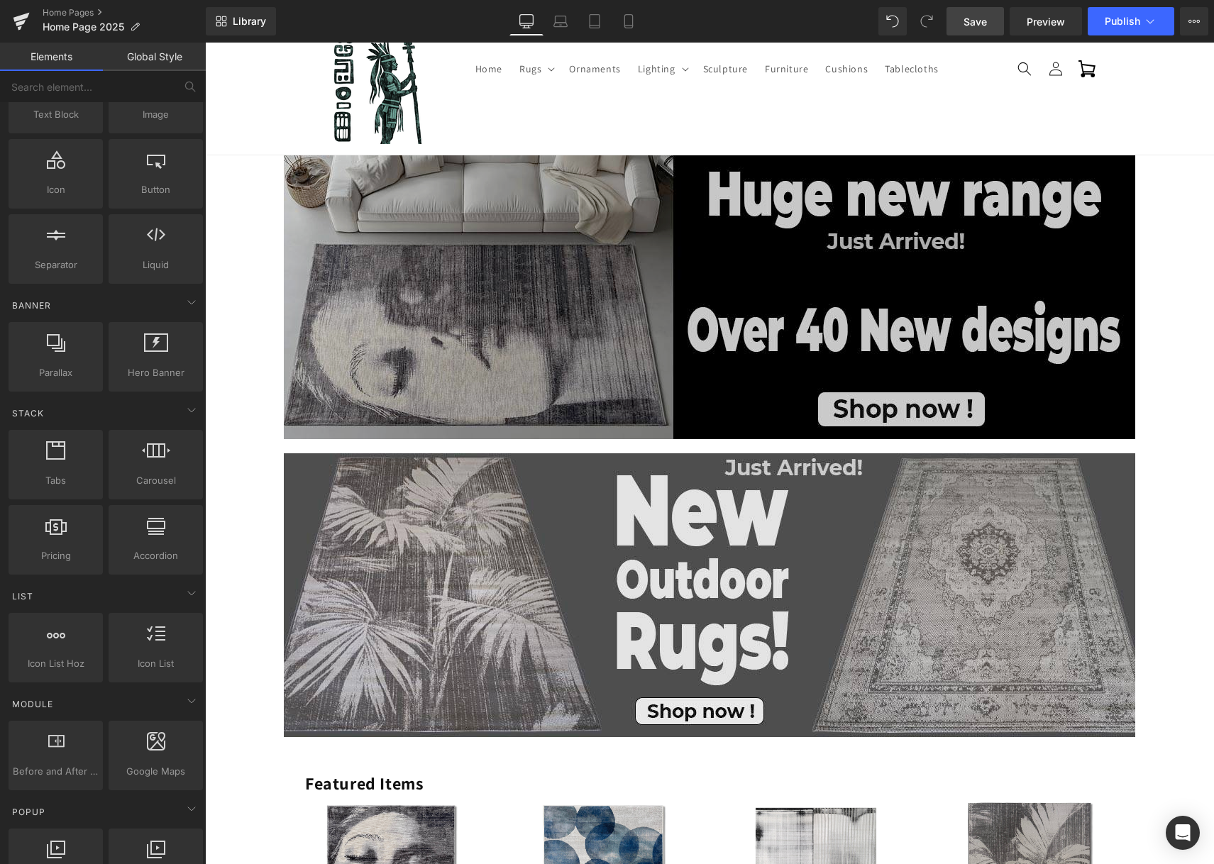
scroll to position [55, 0]
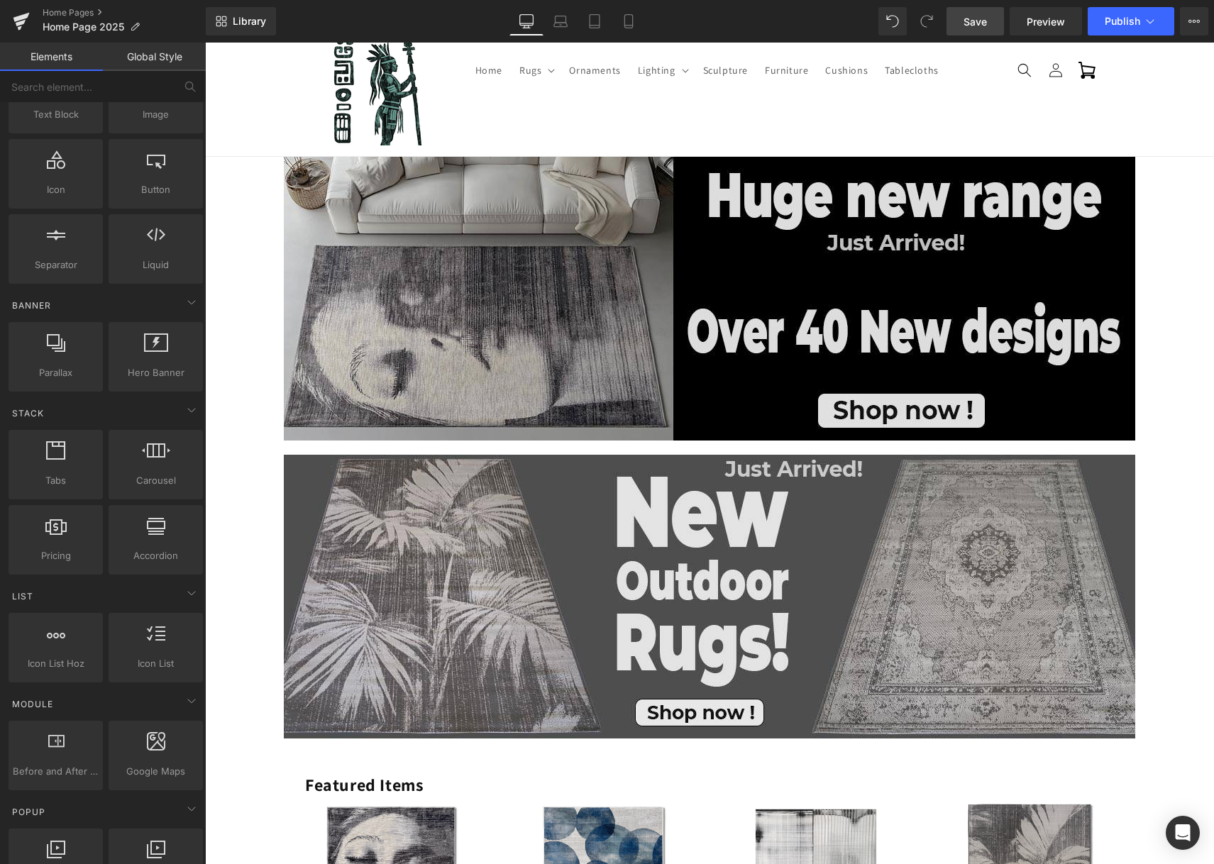
click at [991, 21] on link "Save" at bounding box center [975, 21] width 57 height 28
click at [556, 26] on link "Laptop" at bounding box center [545, 21] width 34 height 28
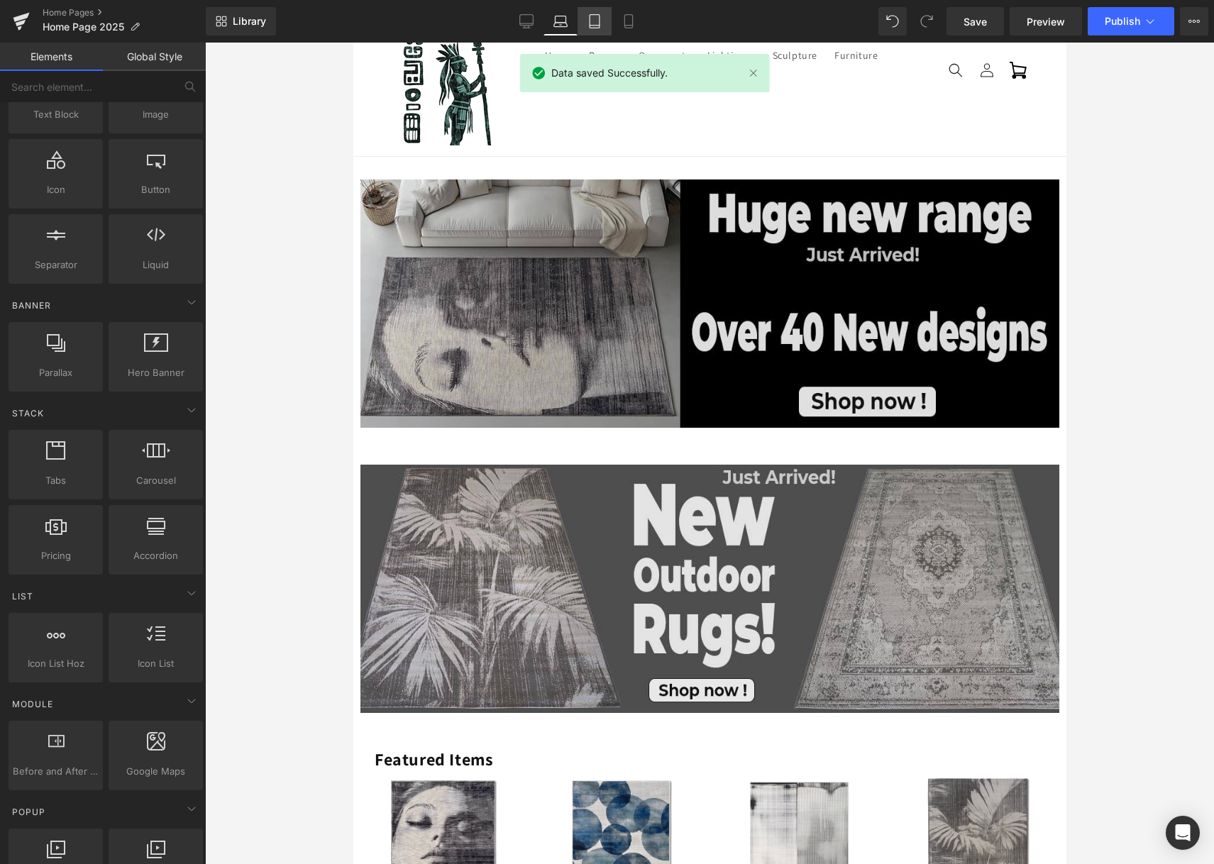
click at [580, 21] on link "Tablet" at bounding box center [595, 21] width 34 height 28
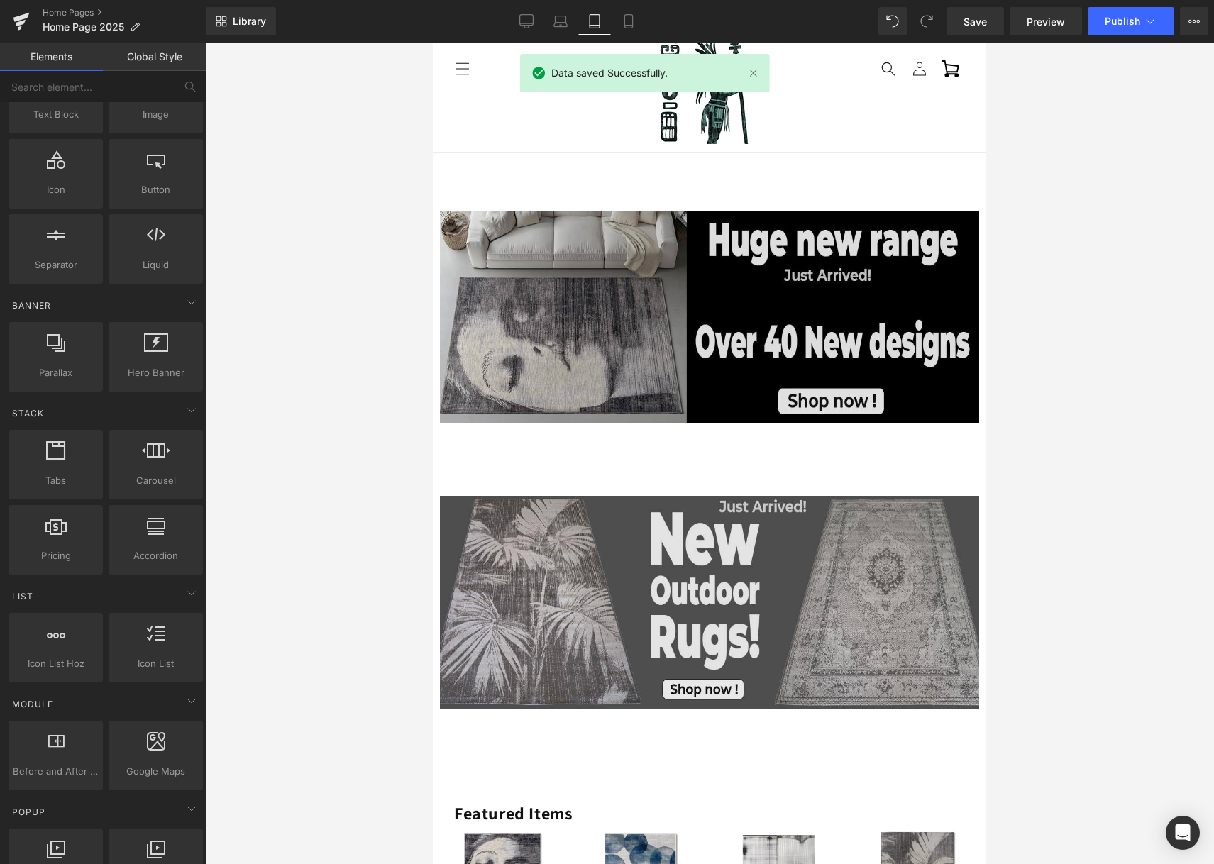
scroll to position [165, 0]
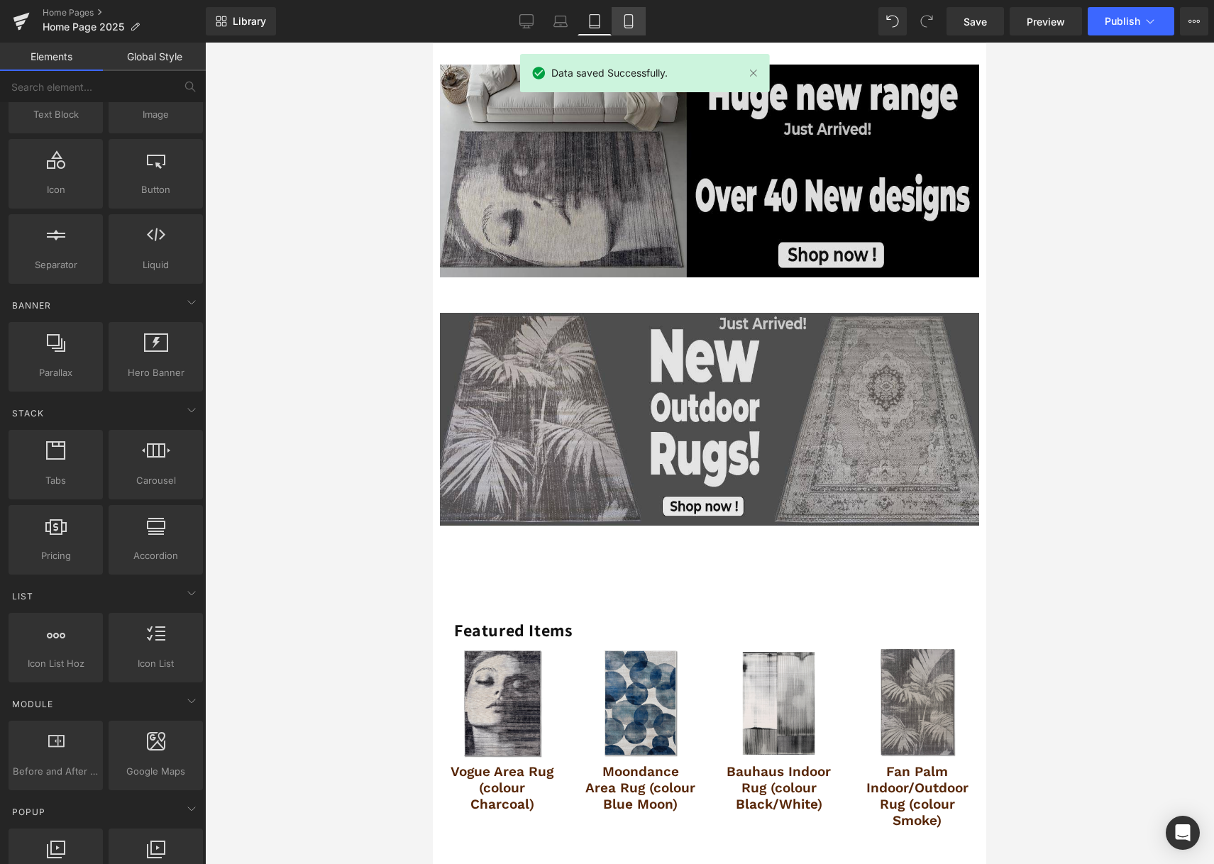
click at [624, 18] on icon at bounding box center [629, 21] width 14 height 14
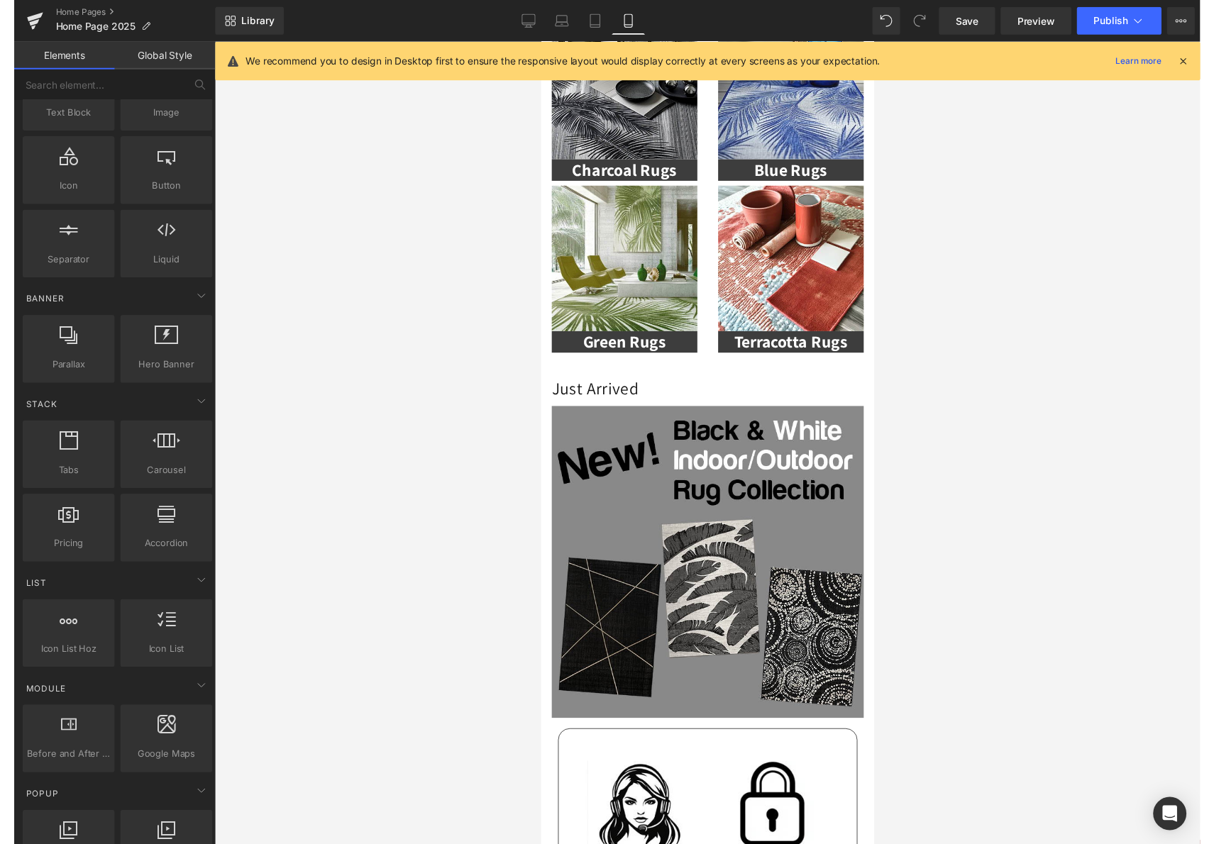
scroll to position [1936, 0]
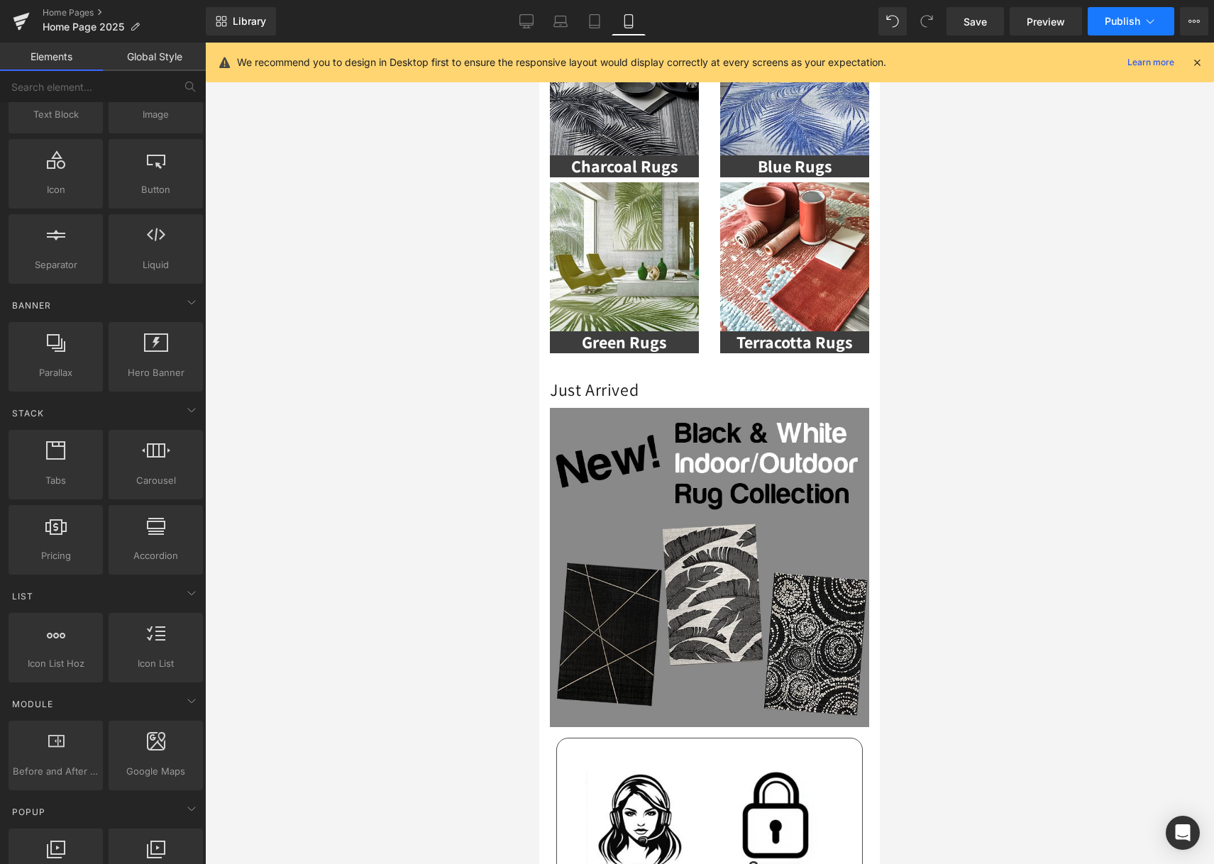
click at [1113, 21] on span "Publish" at bounding box center [1122, 21] width 35 height 11
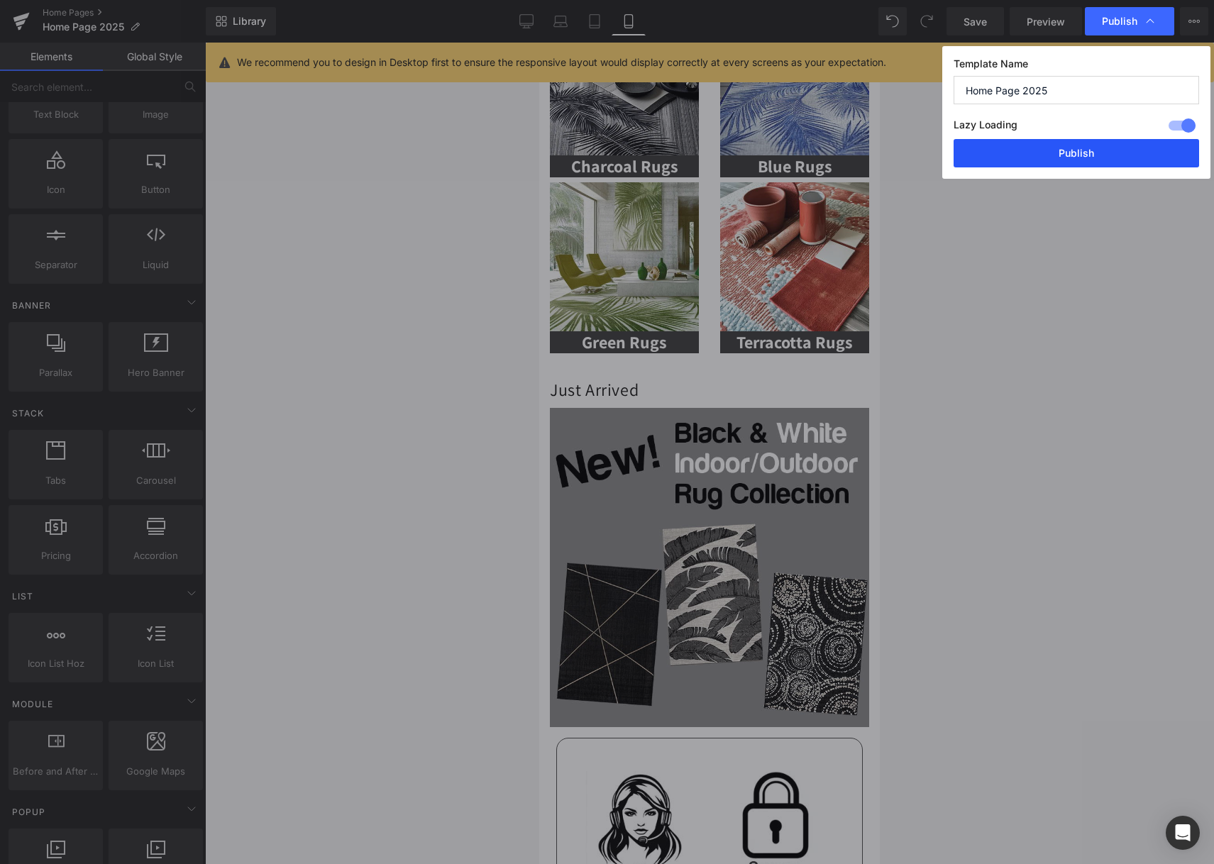
click at [1098, 153] on button "Publish" at bounding box center [1077, 153] width 246 height 28
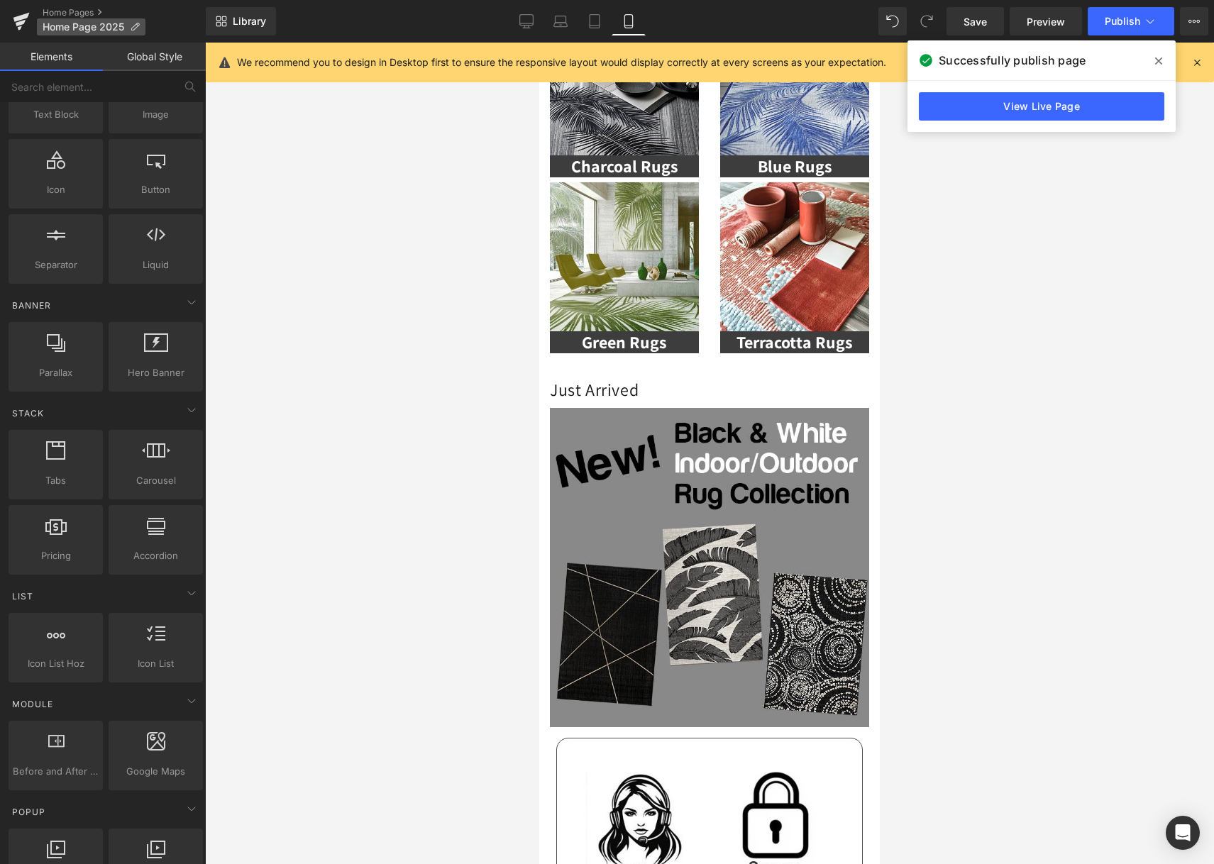
scroll to position [149, 0]
click at [1162, 62] on icon at bounding box center [1158, 60] width 7 height 11
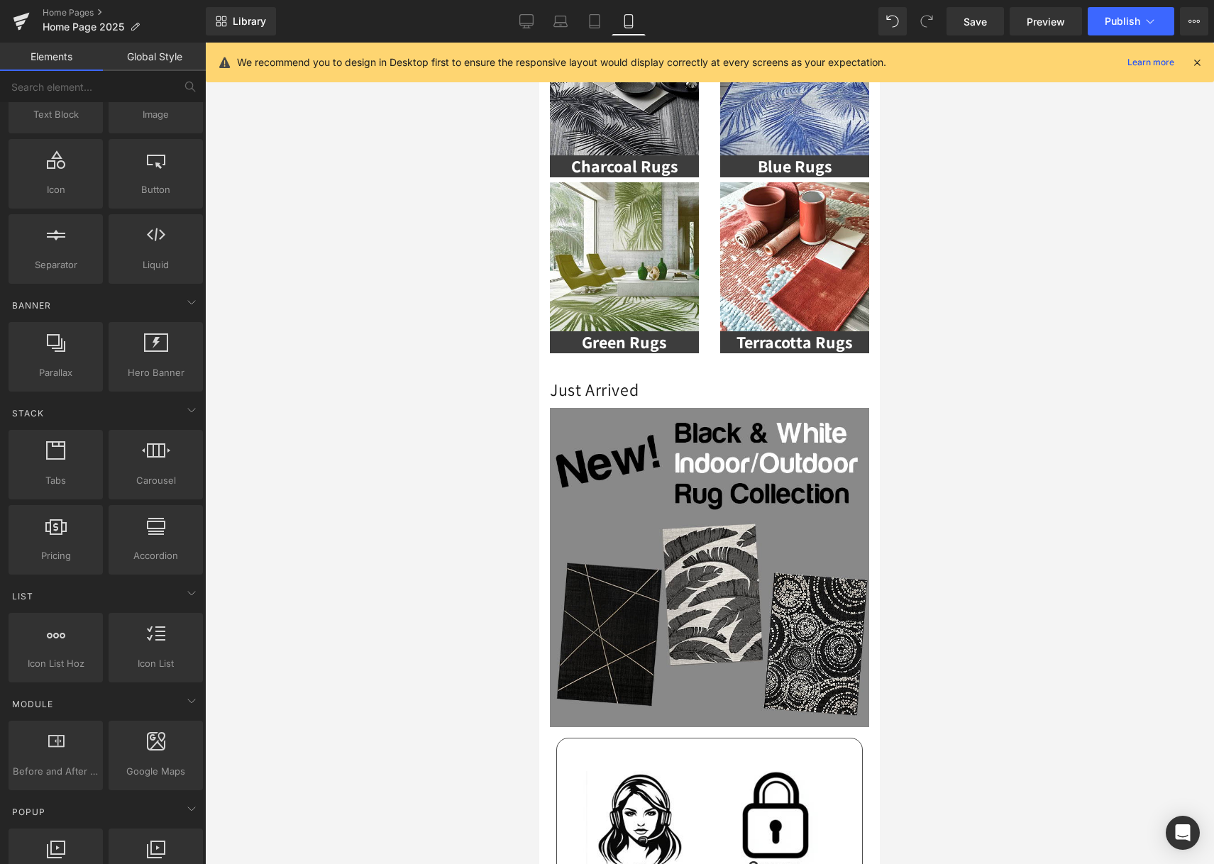
click at [1191, 60] on icon at bounding box center [1197, 62] width 13 height 13
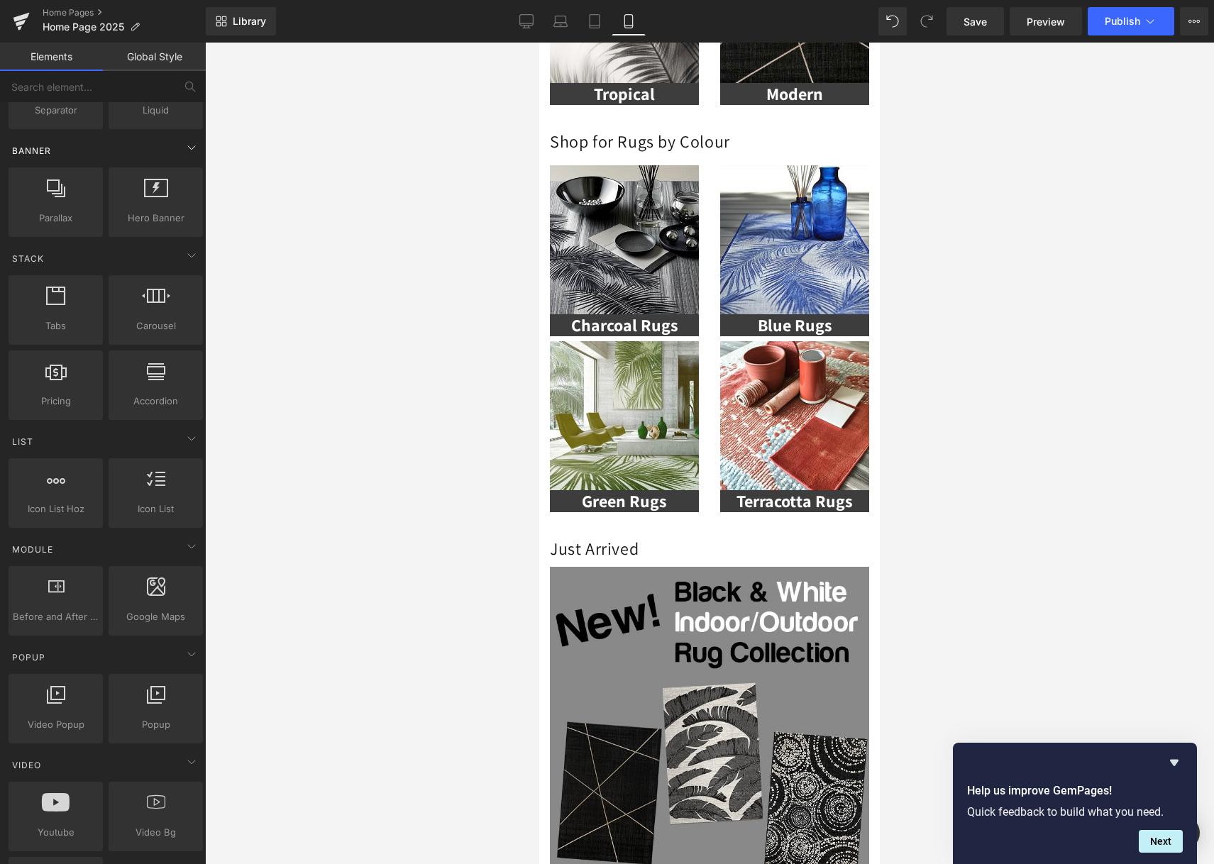
scroll to position [0, 0]
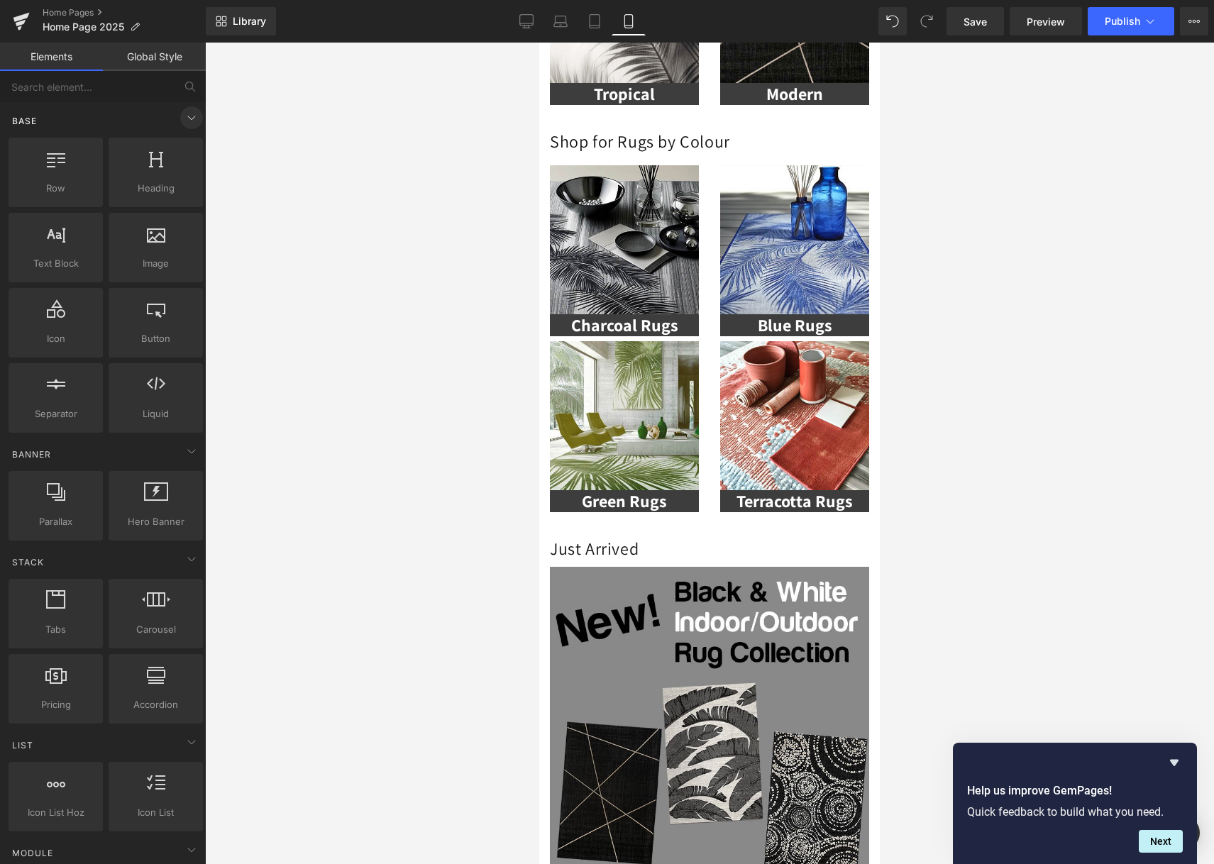
click at [189, 116] on icon at bounding box center [191, 117] width 17 height 17
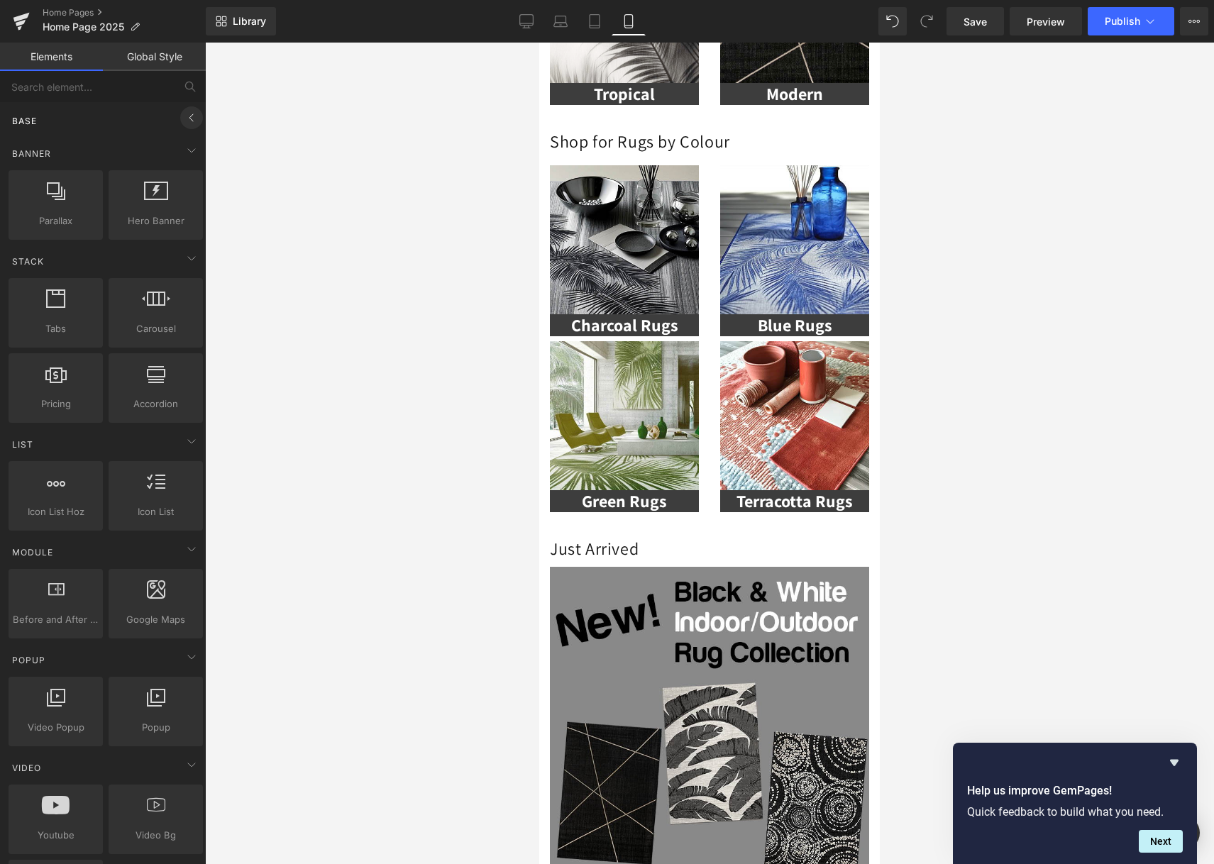
click at [189, 116] on icon at bounding box center [191, 117] width 17 height 17
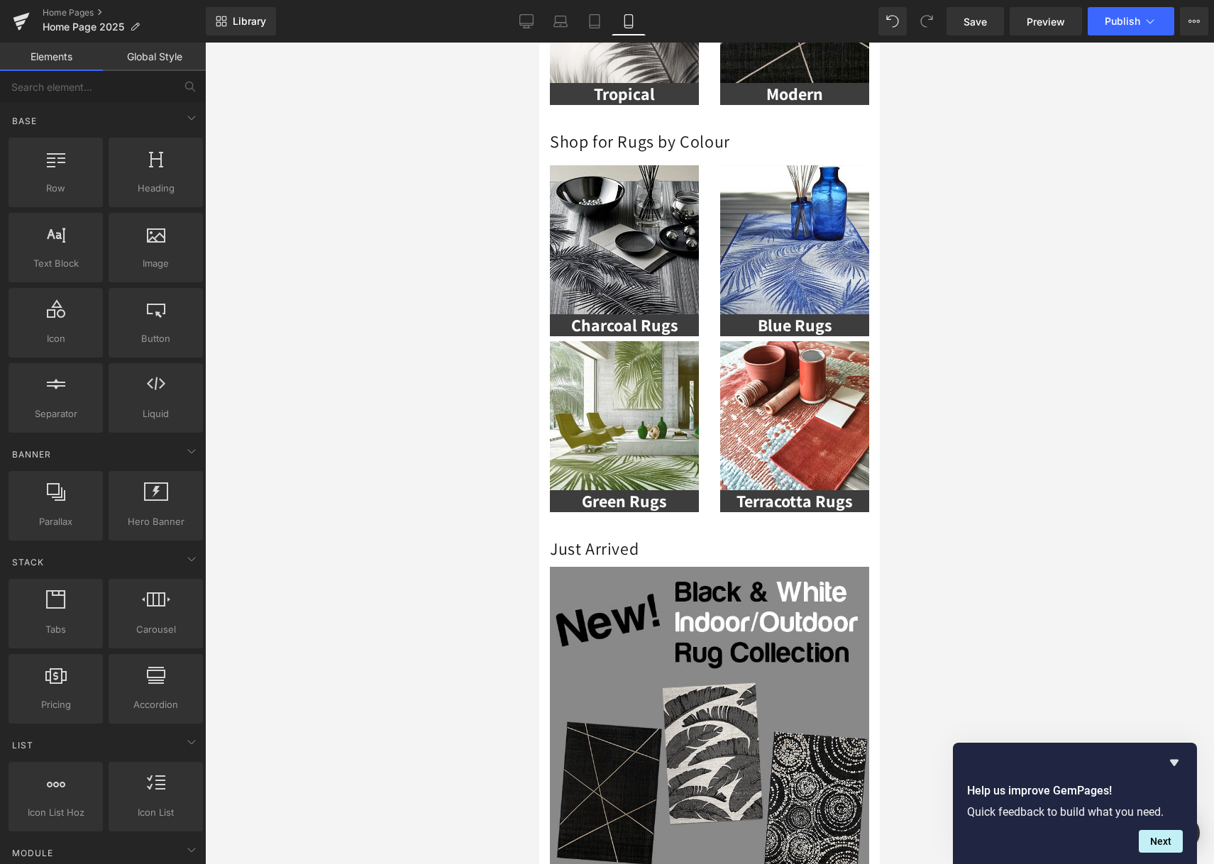
click at [409, 118] on div at bounding box center [709, 454] width 1009 height 822
click at [525, 16] on icon at bounding box center [526, 21] width 14 height 14
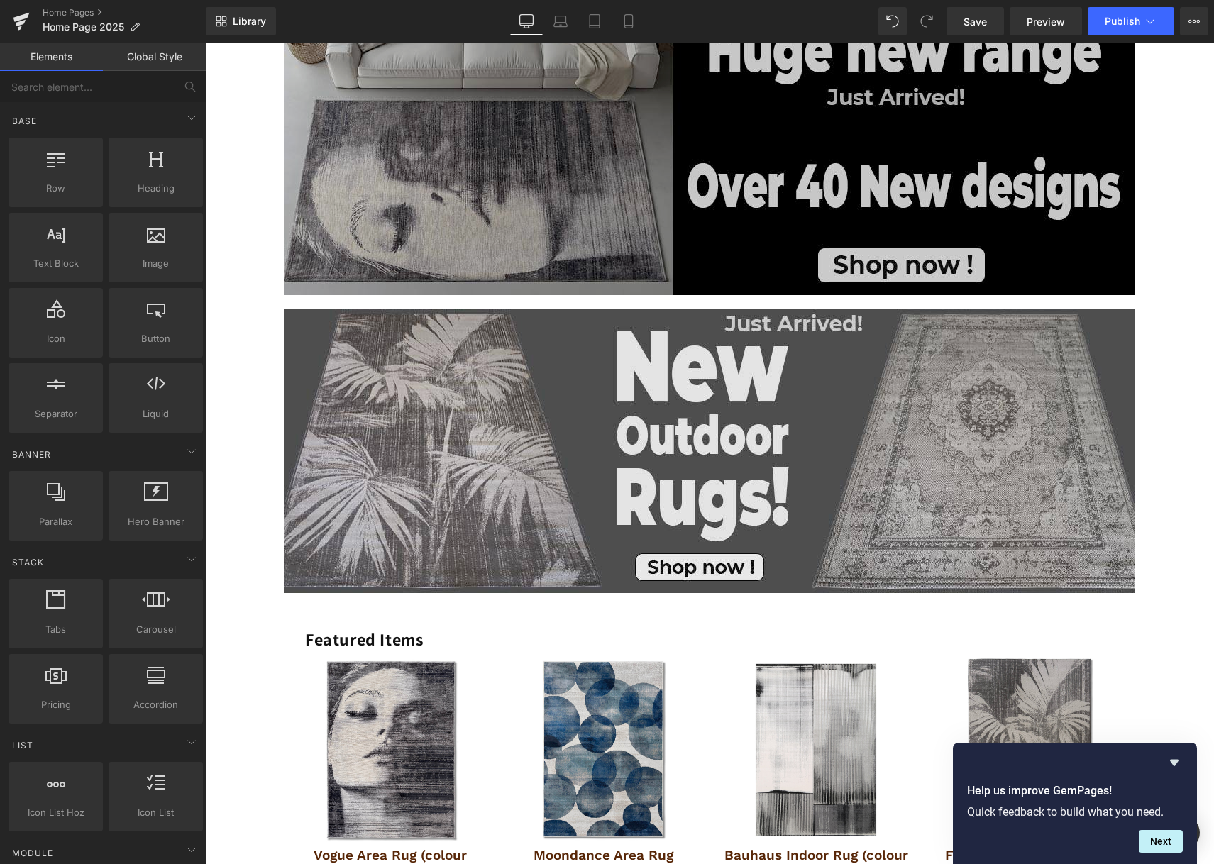
scroll to position [216, 0]
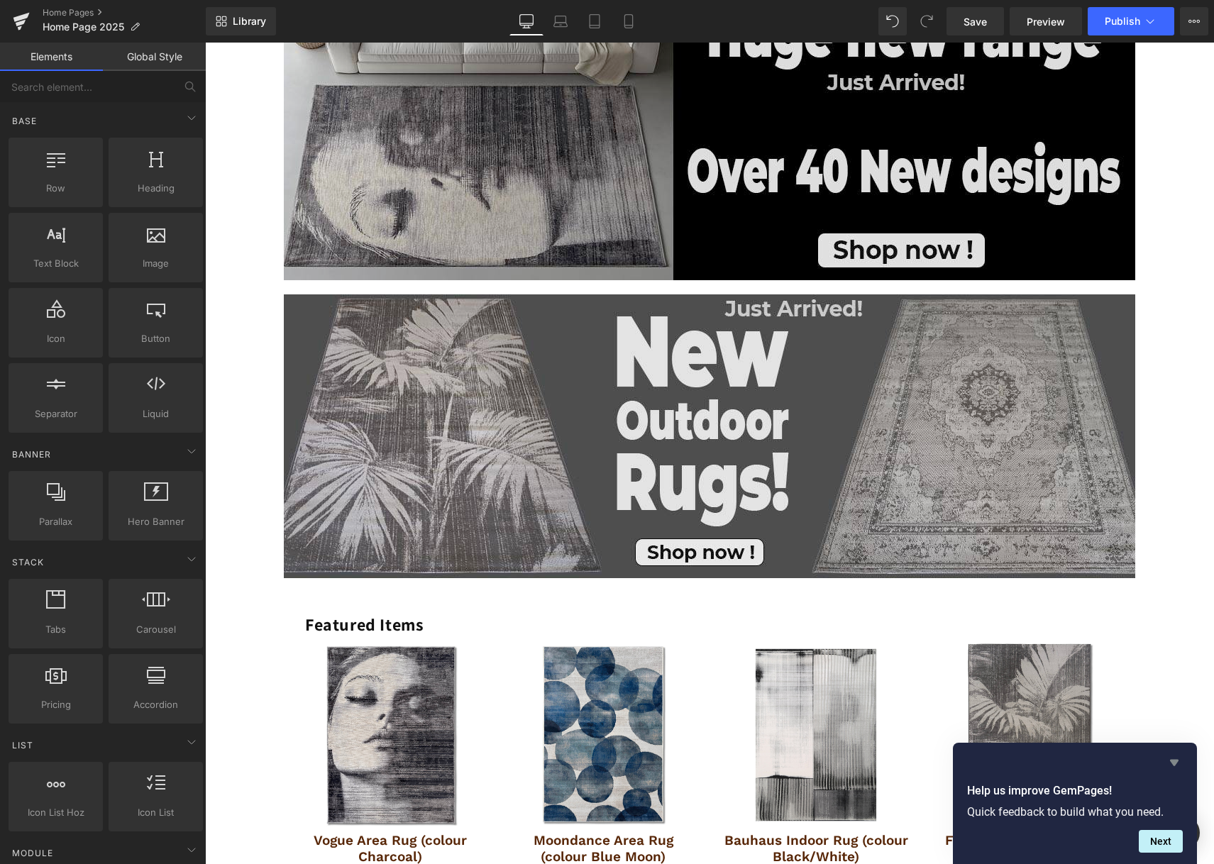
click at [1176, 761] on icon "Hide survey" at bounding box center [1174, 763] width 9 height 6
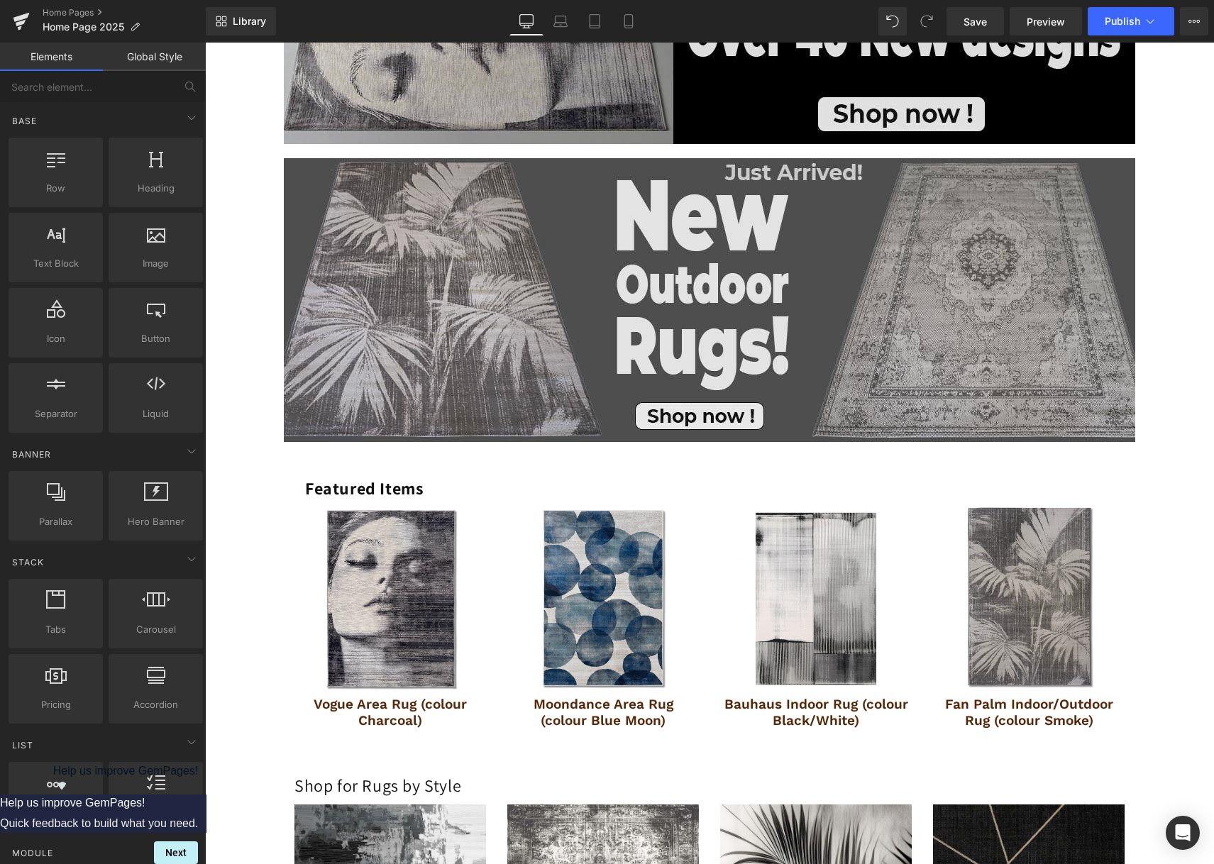
scroll to position [477, 0]
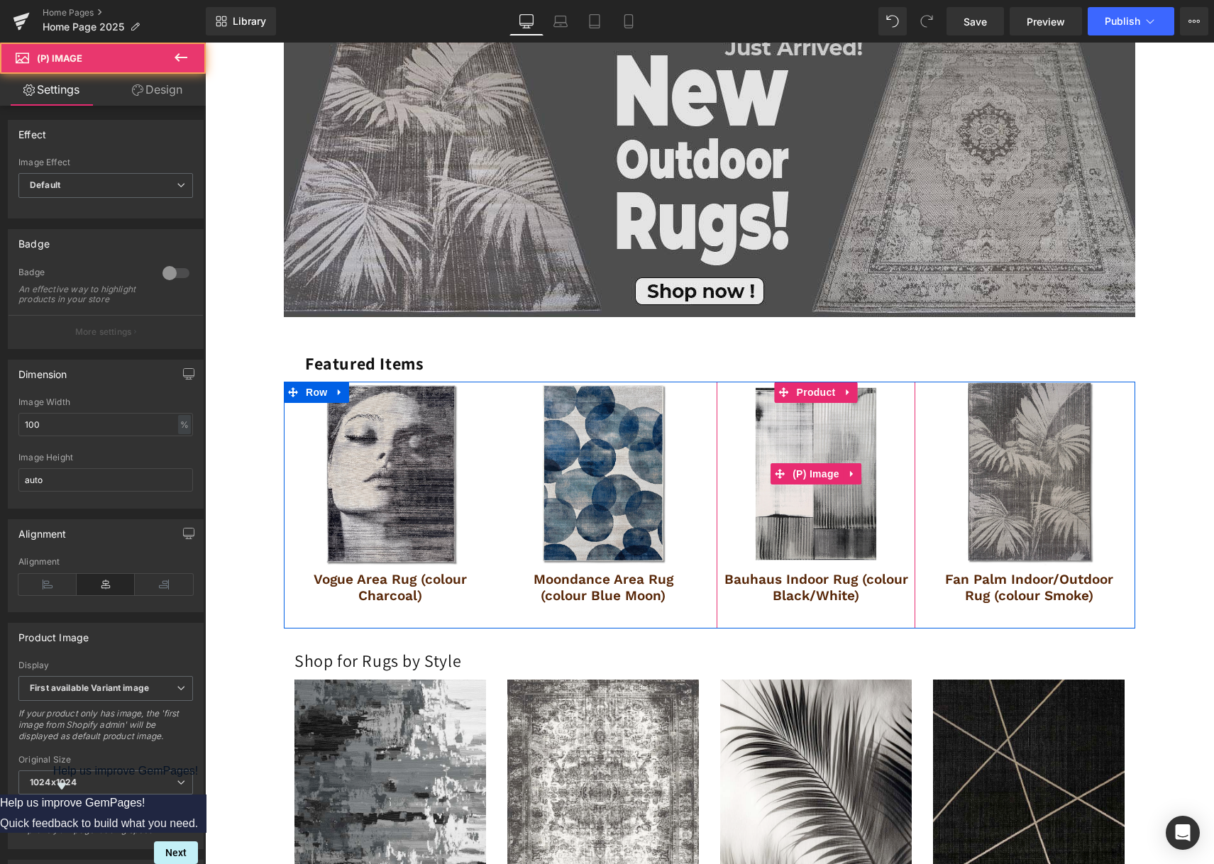
click at [806, 490] on img at bounding box center [816, 474] width 184 height 184
click at [798, 386] on span "Product" at bounding box center [816, 392] width 46 height 21
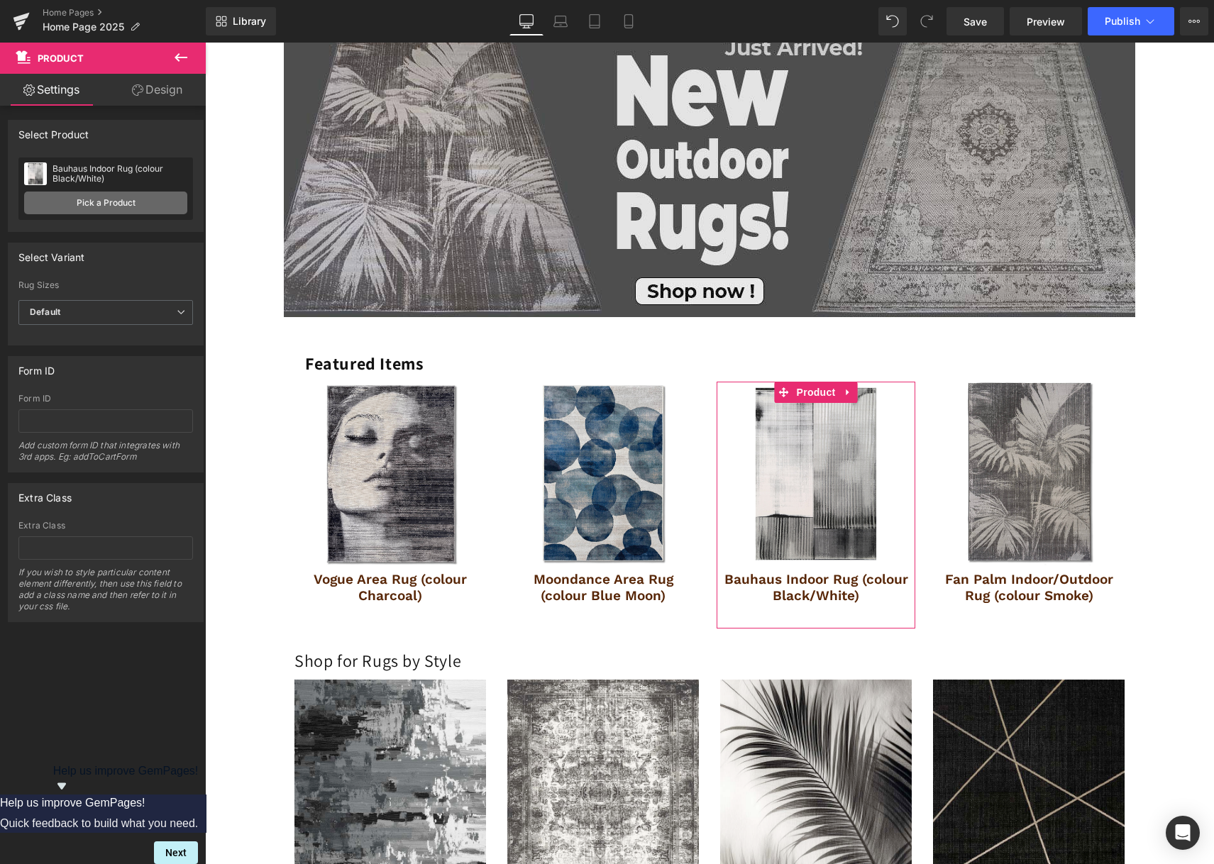
click at [121, 202] on link "Pick a Product" at bounding box center [105, 203] width 163 height 23
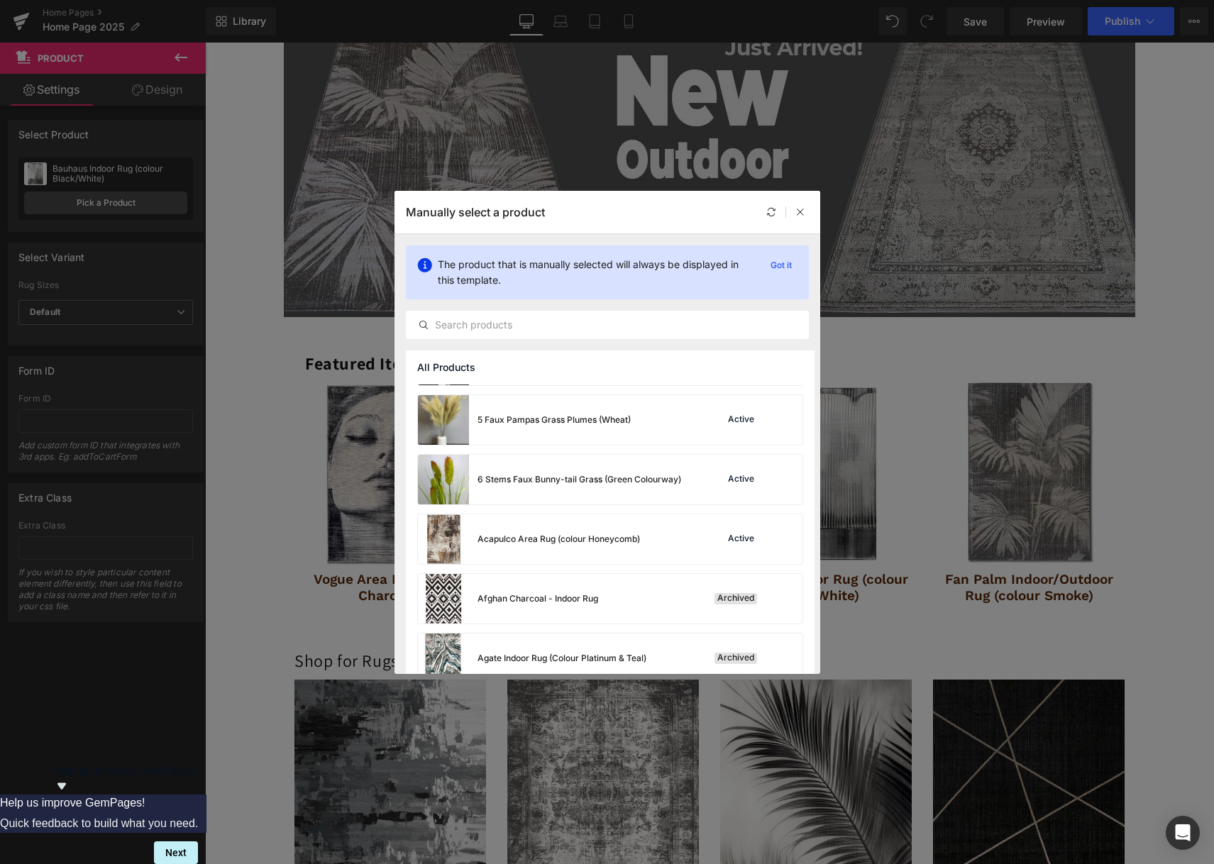
scroll to position [695, 0]
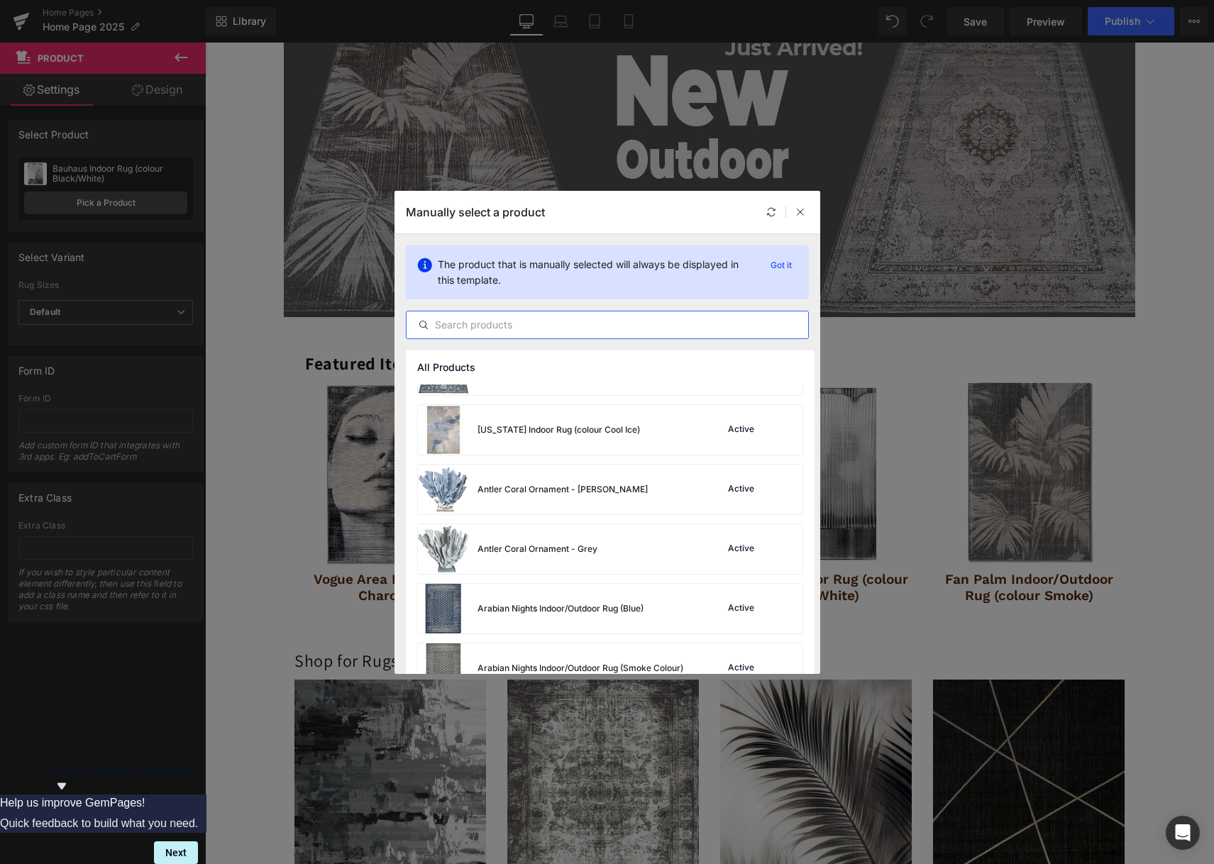
click at [580, 329] on input "text" at bounding box center [608, 324] width 402 height 17
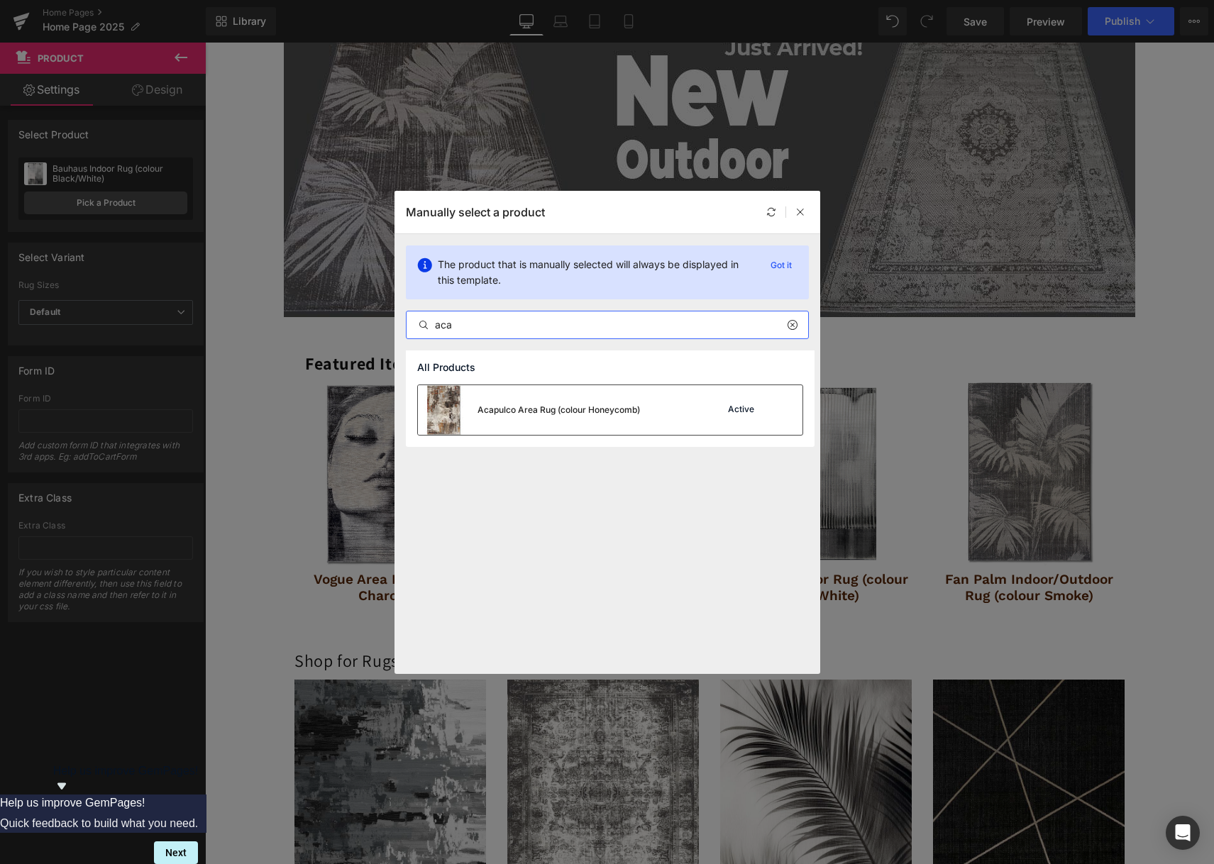
type input "aca"
click at [609, 404] on div "Acapulco Area Rug (colour Honeycomb)" at bounding box center [529, 410] width 222 height 50
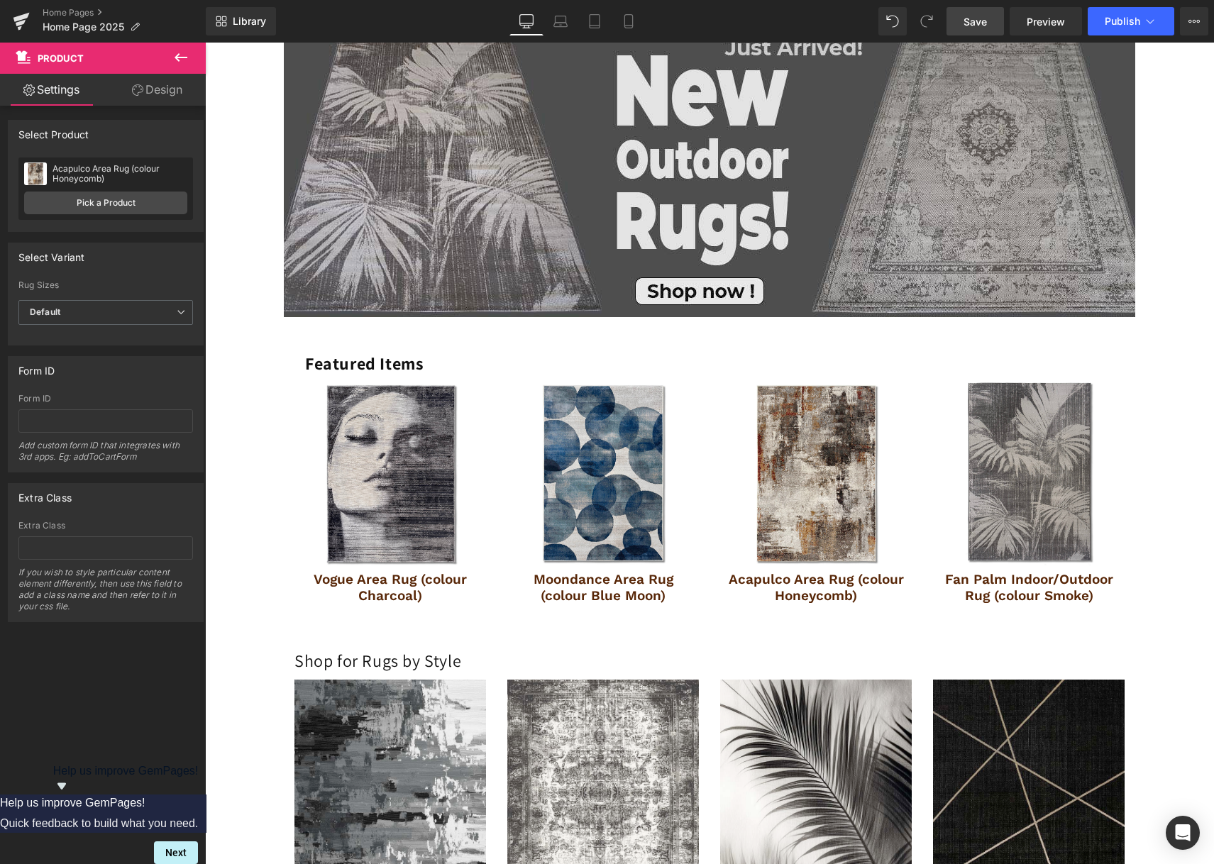
click at [971, 18] on span "Save" at bounding box center [975, 21] width 23 height 15
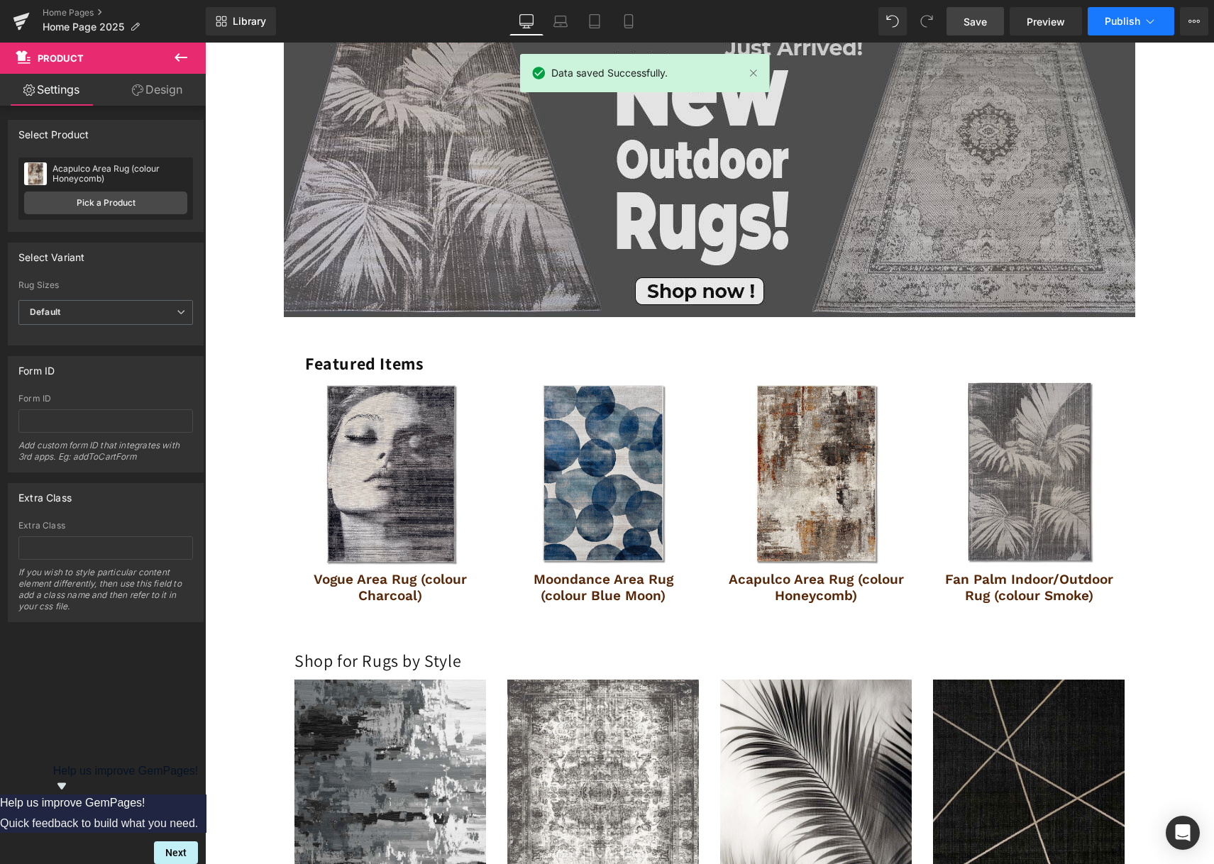
click at [1130, 20] on span "Publish" at bounding box center [1122, 21] width 35 height 11
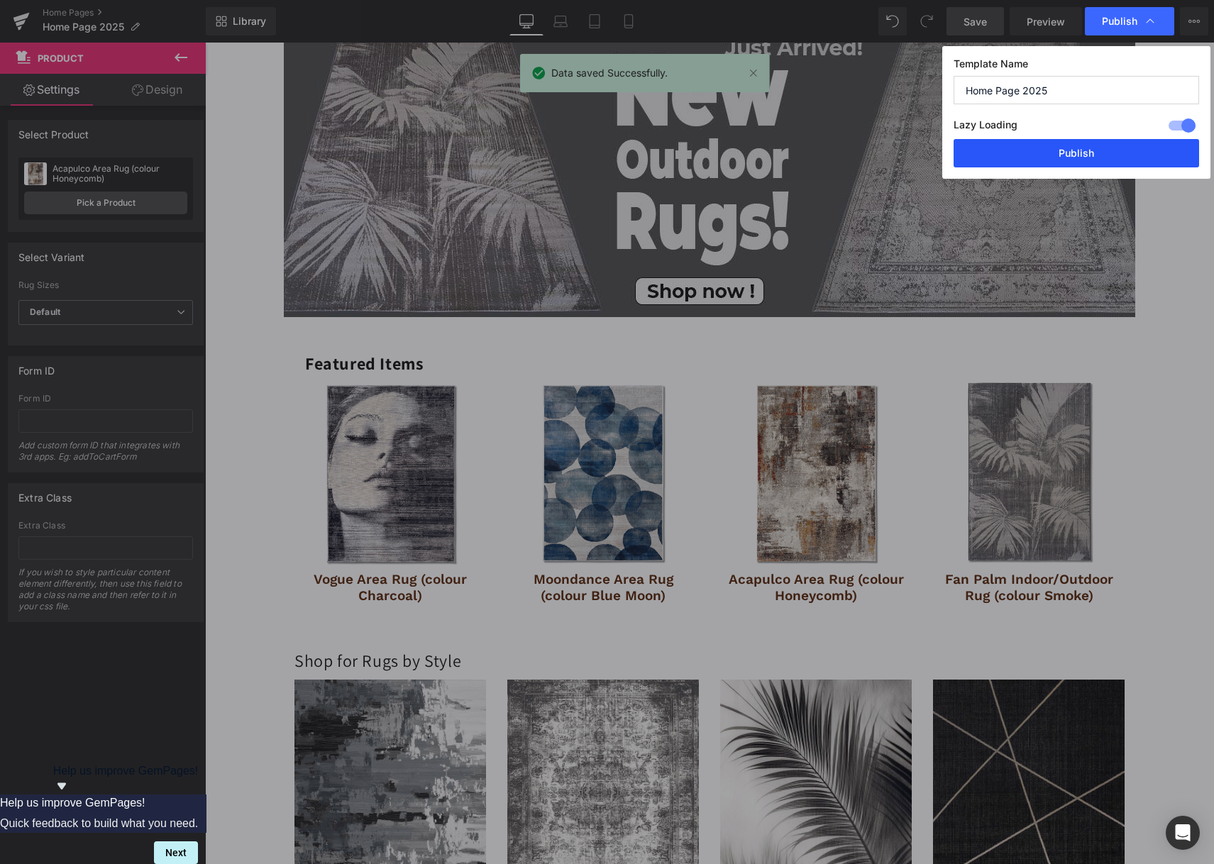
click at [1087, 159] on button "Publish" at bounding box center [1077, 153] width 246 height 28
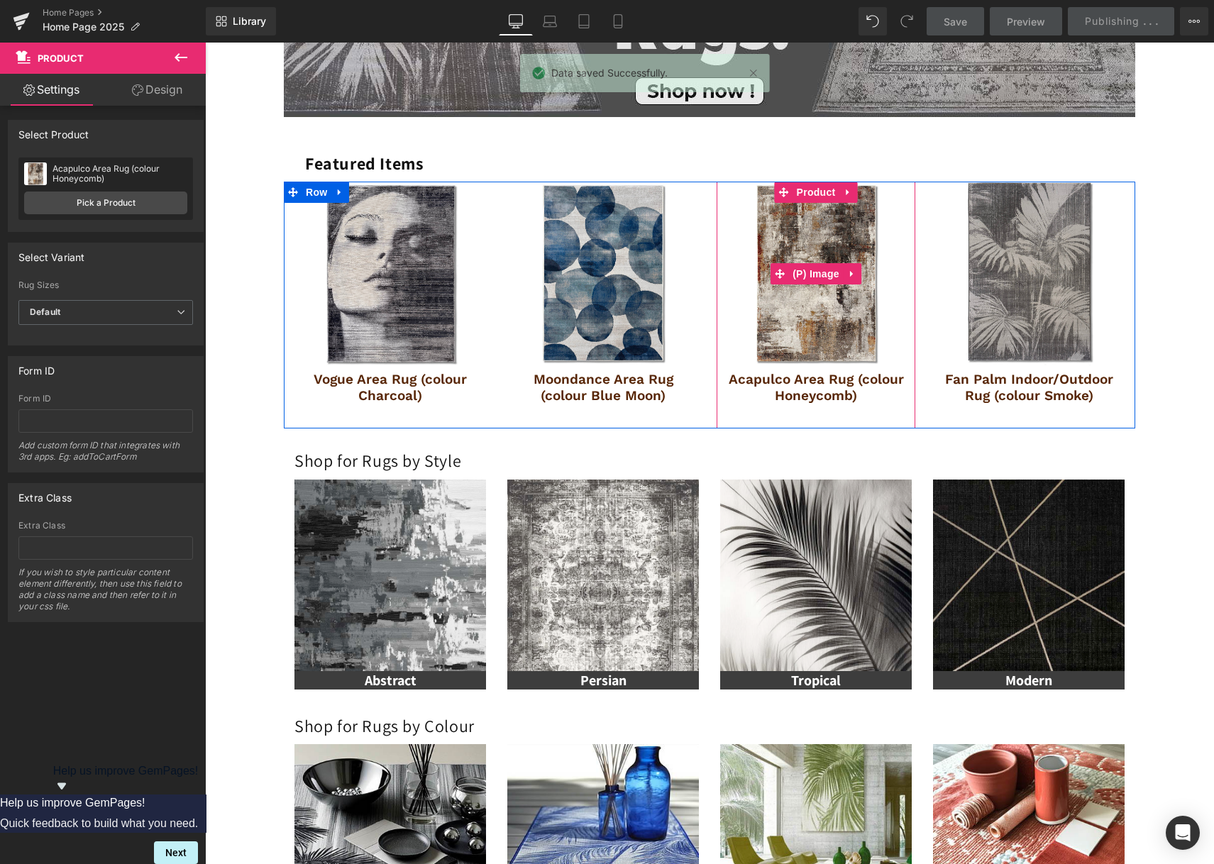
scroll to position [693, 0]
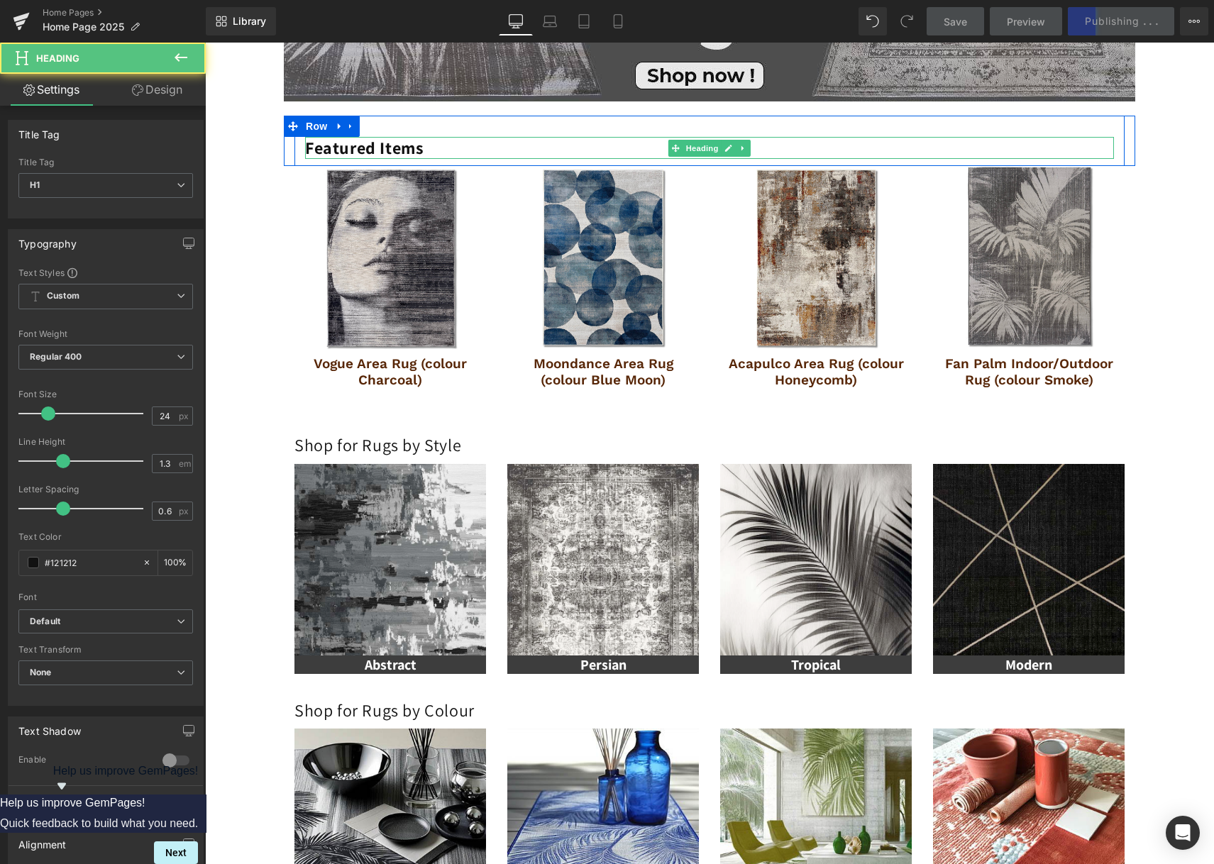
click at [388, 145] on strong "Featured Items" at bounding box center [364, 147] width 118 height 23
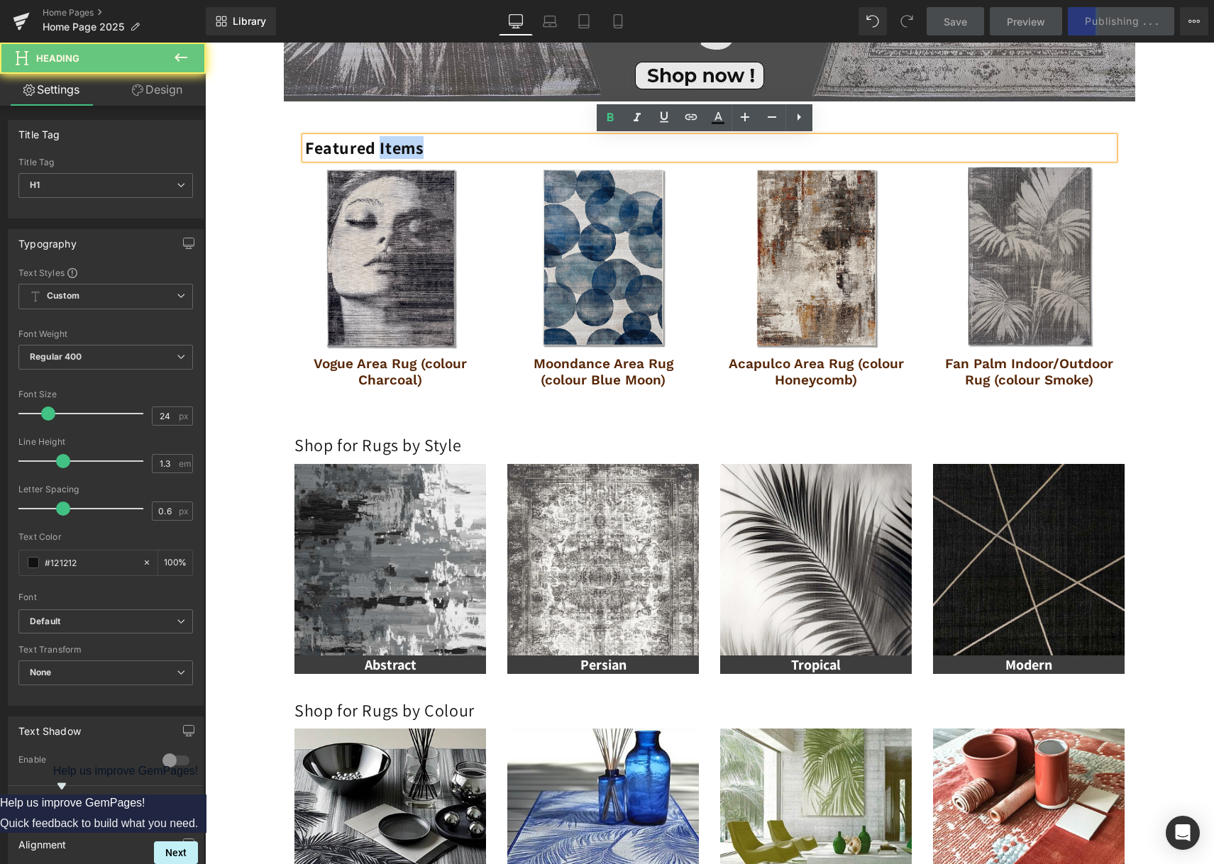
click at [388, 145] on strong "Featured Items" at bounding box center [364, 147] width 118 height 23
drag, startPoint x: 612, startPoint y: 123, endPoint x: 604, endPoint y: 126, distance: 8.1
click at [612, 123] on icon at bounding box center [610, 117] width 17 height 17
click at [277, 136] on div "Image Row Image Row Image Row Image Row Featured Items Heading Row Row Best Sel…" at bounding box center [709, 582] width 1009 height 2124
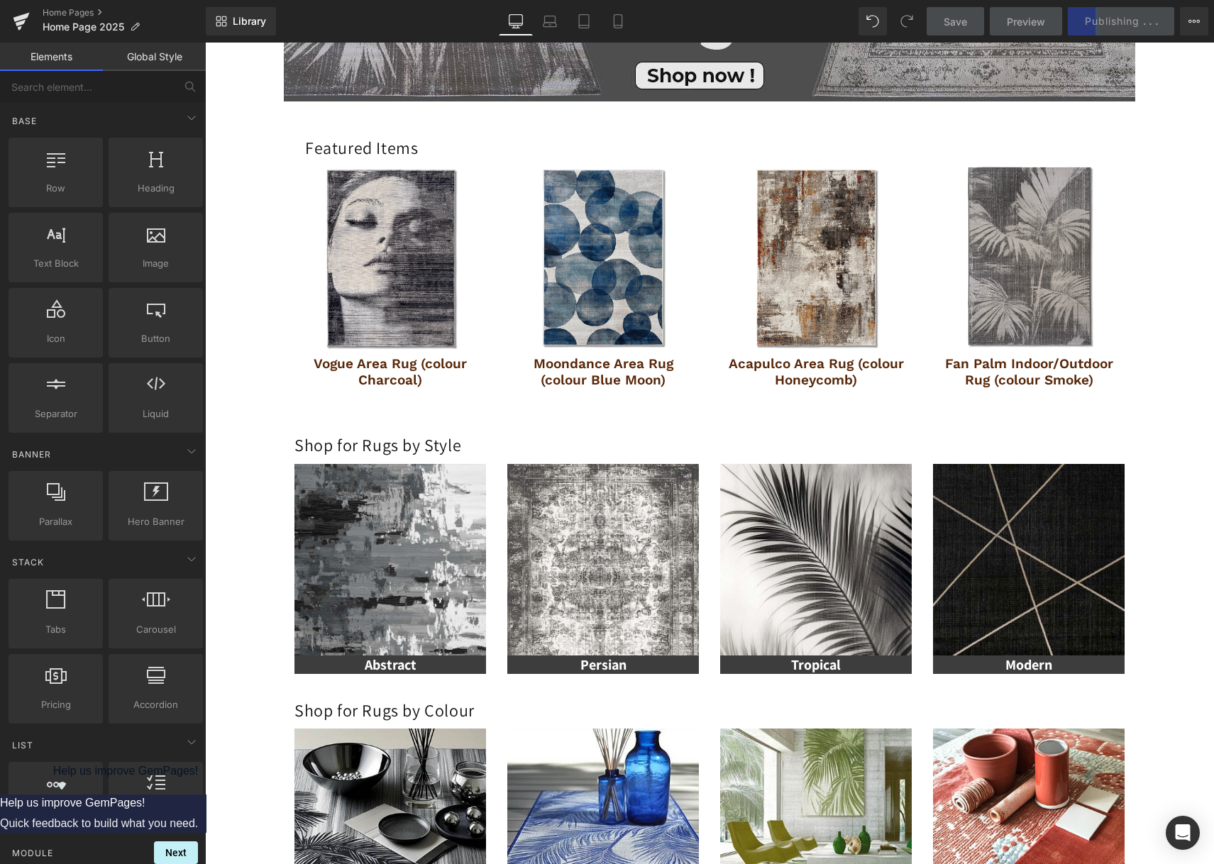
click at [1175, 94] on div "Image Row Image Row Image Row Image Row Featured Items Heading Row Row Best Sel…" at bounding box center [709, 582] width 1009 height 2124
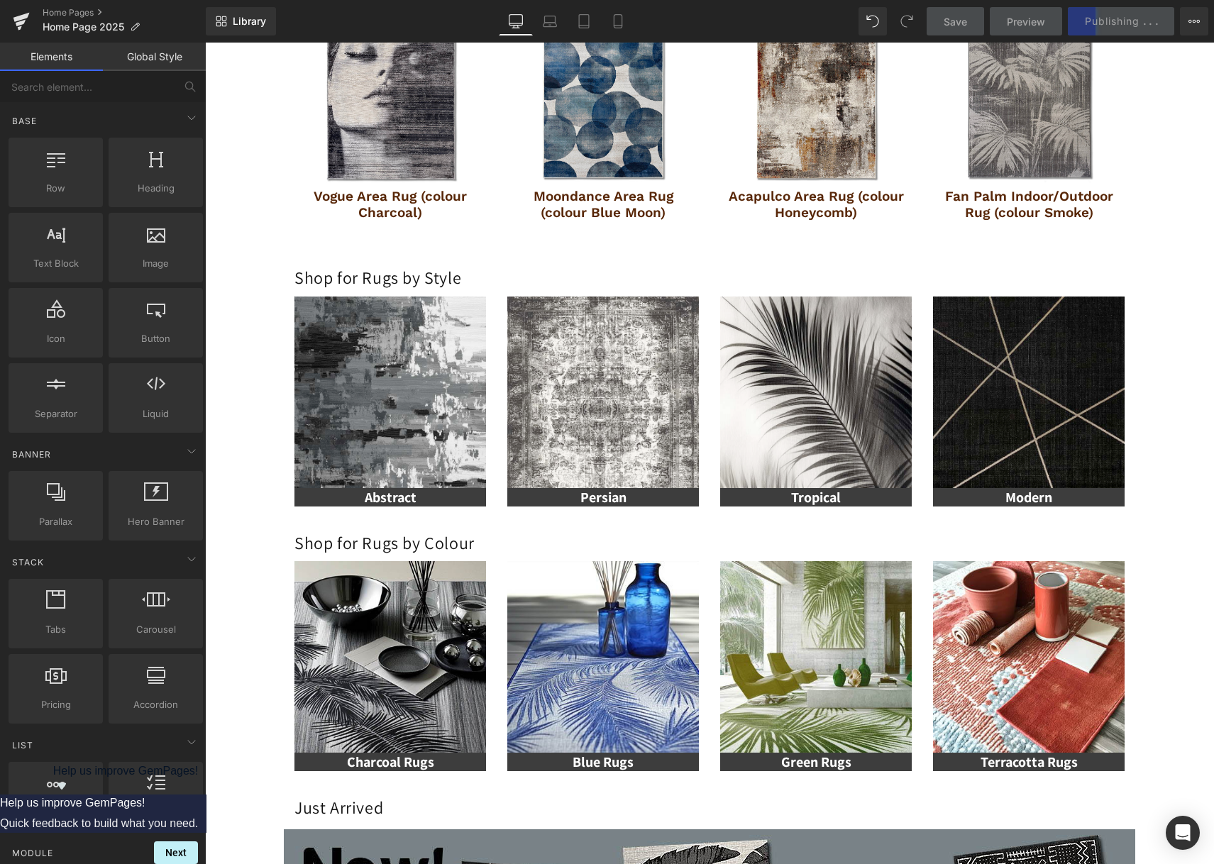
scroll to position [590, 0]
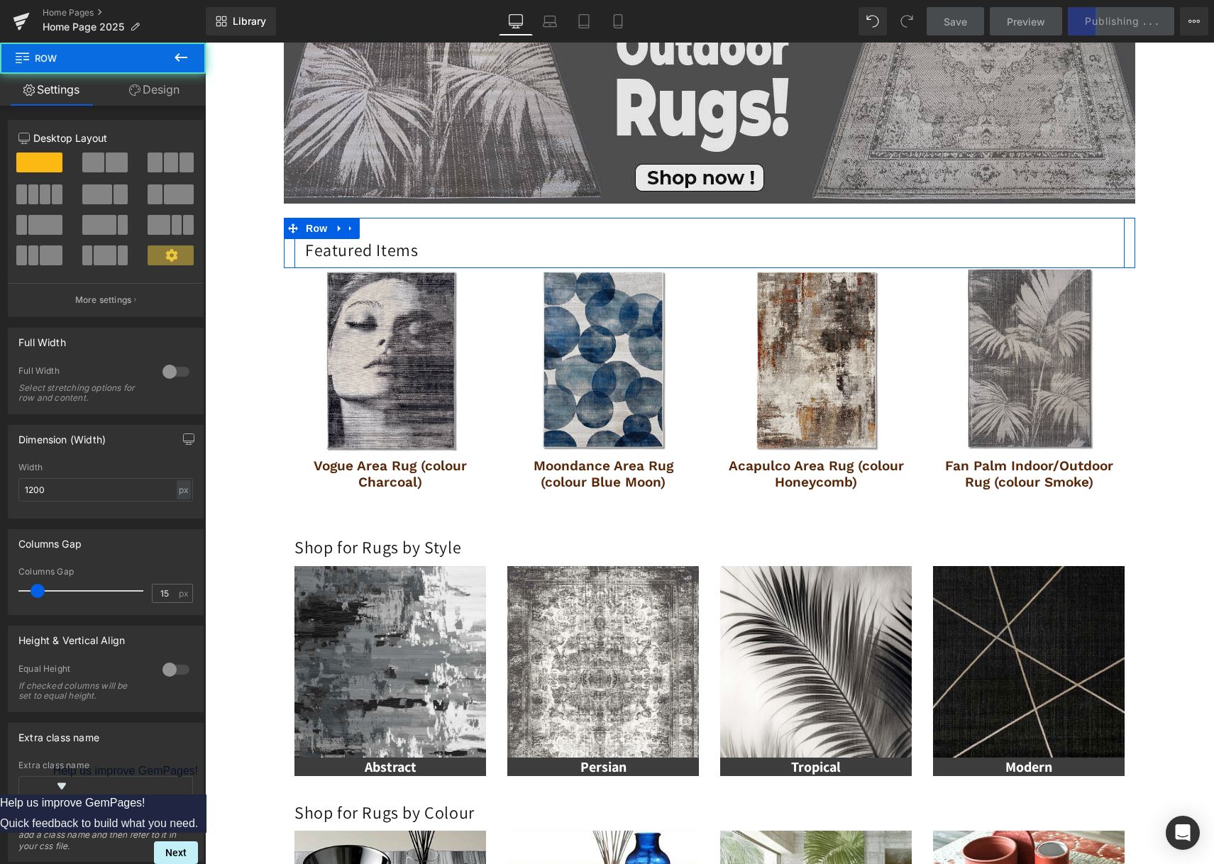
click at [374, 224] on div "Featured Items Heading Row" at bounding box center [709, 243] width 830 height 50
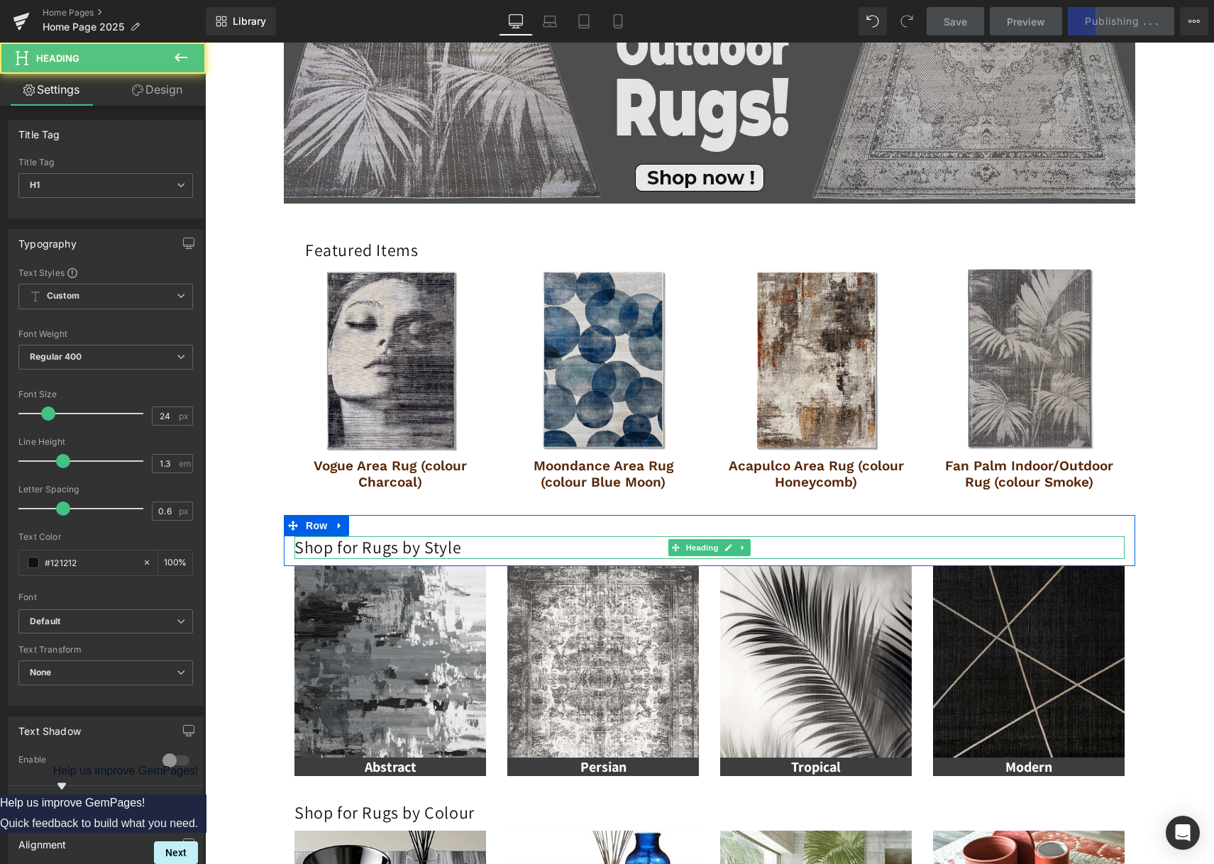
click at [474, 543] on h1 "Shop for Rugs by Style" at bounding box center [709, 547] width 830 height 22
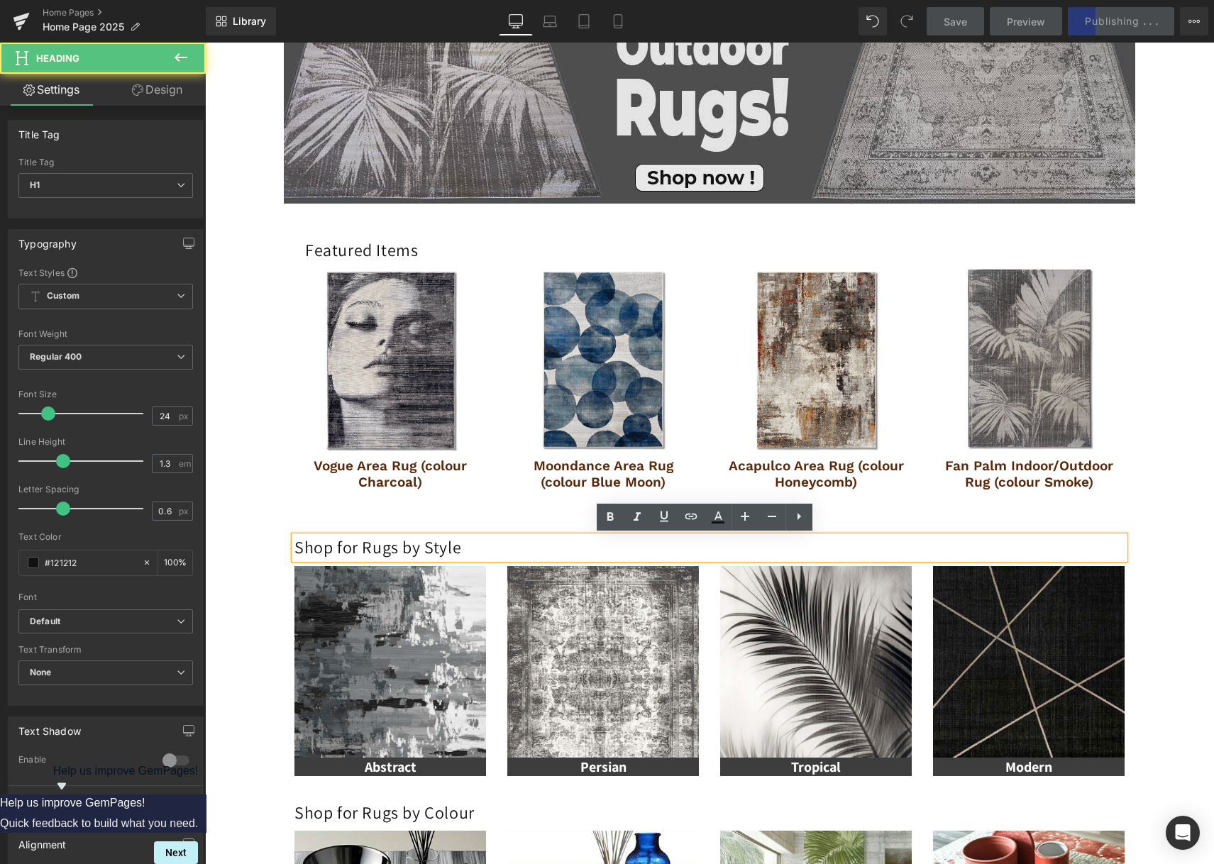
click at [396, 541] on h1 "Shop for Rugs by Style" at bounding box center [709, 547] width 830 height 22
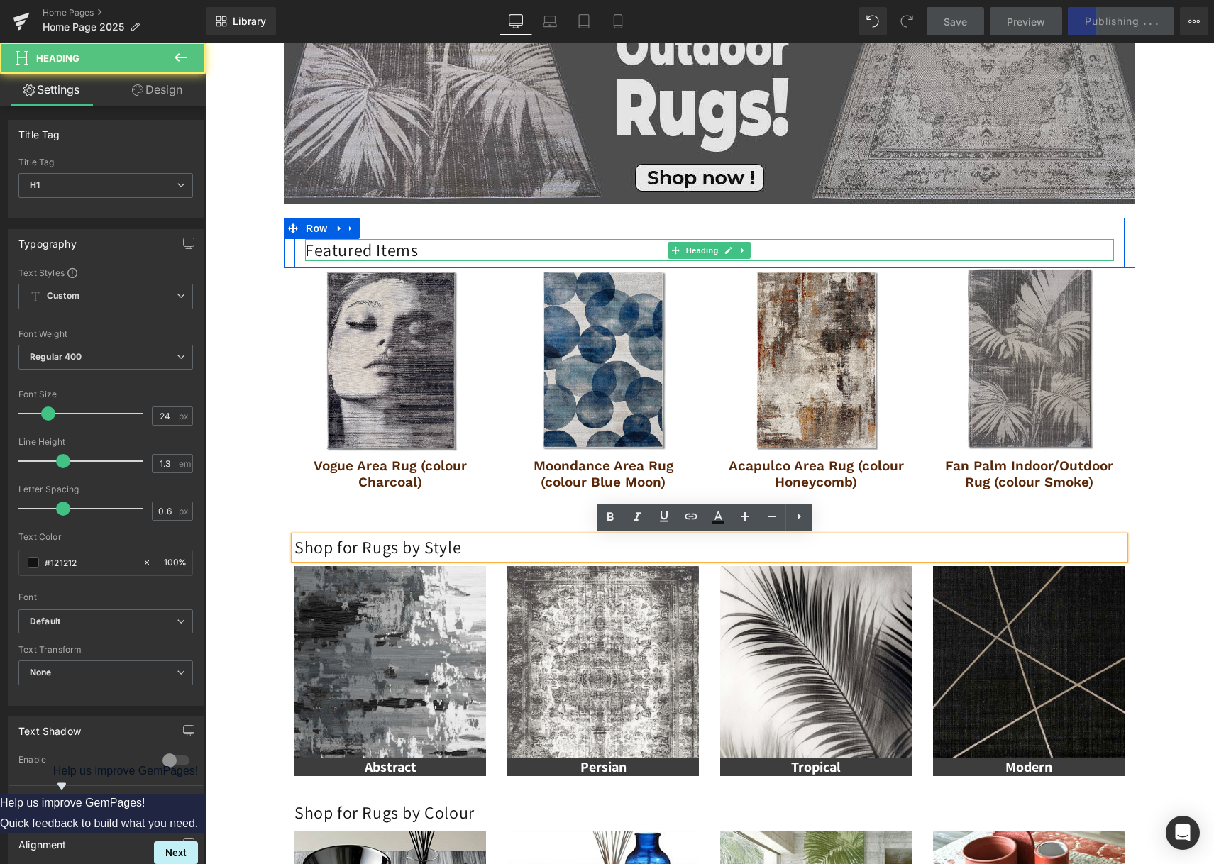
click at [373, 250] on h1 "Featured Items" at bounding box center [709, 250] width 809 height 22
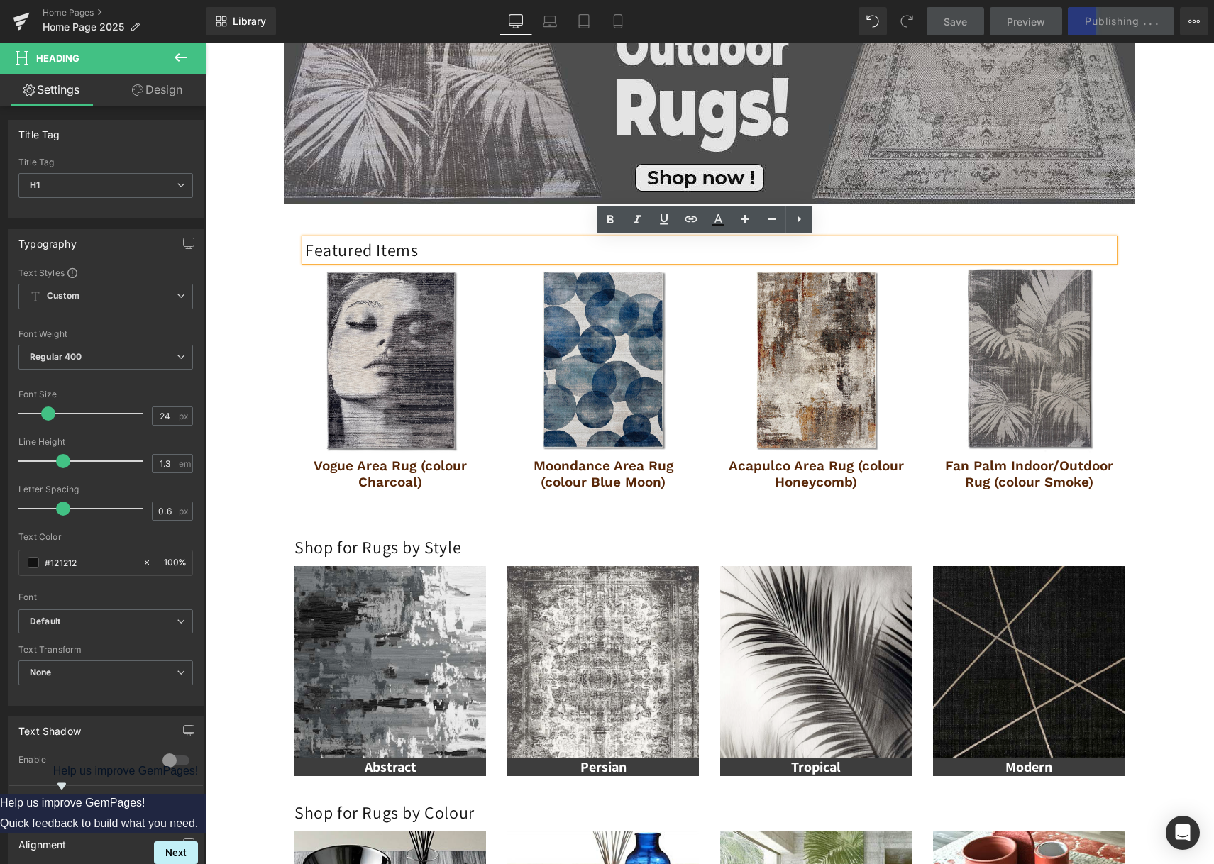
click at [386, 227] on div "Featured Items Heading Row" at bounding box center [709, 243] width 830 height 50
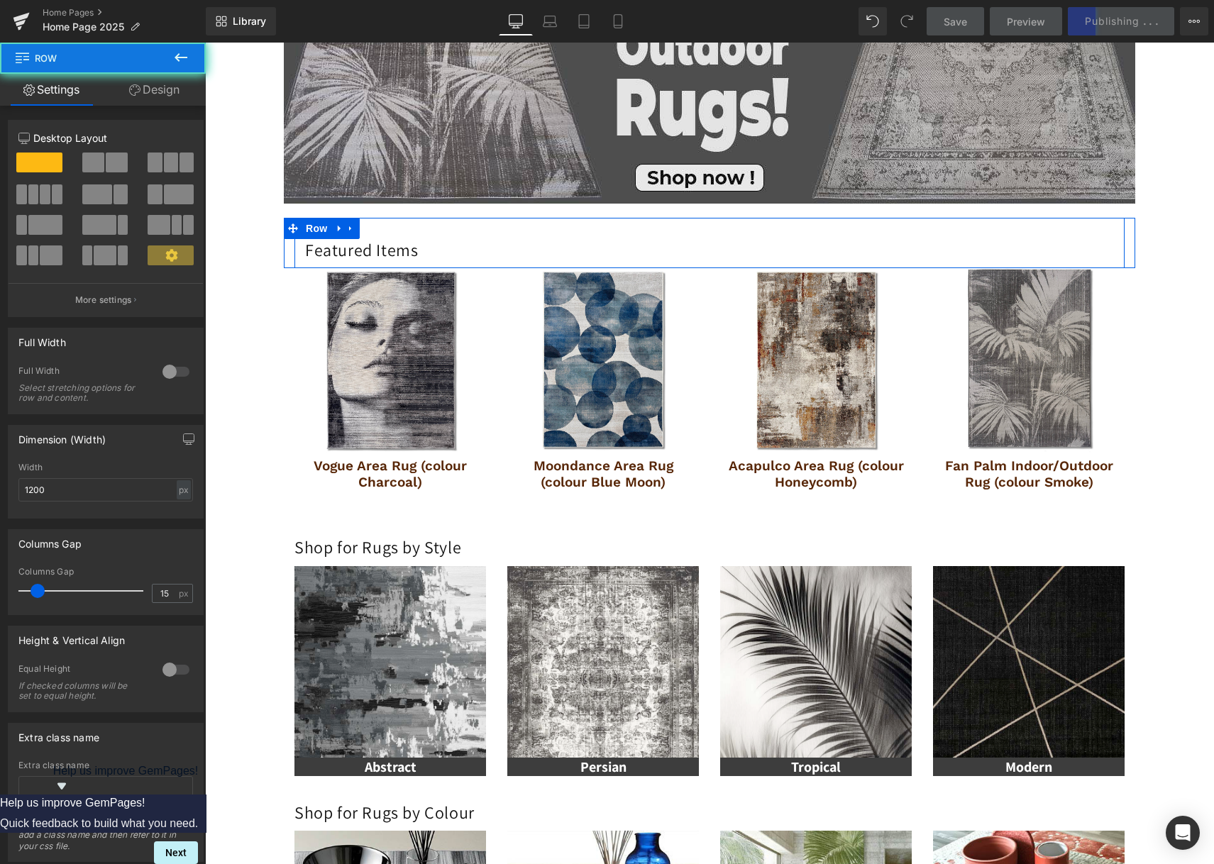
click at [365, 238] on div "Featured Items Heading Row" at bounding box center [709, 243] width 830 height 50
click at [304, 233] on span "Row" at bounding box center [316, 228] width 28 height 21
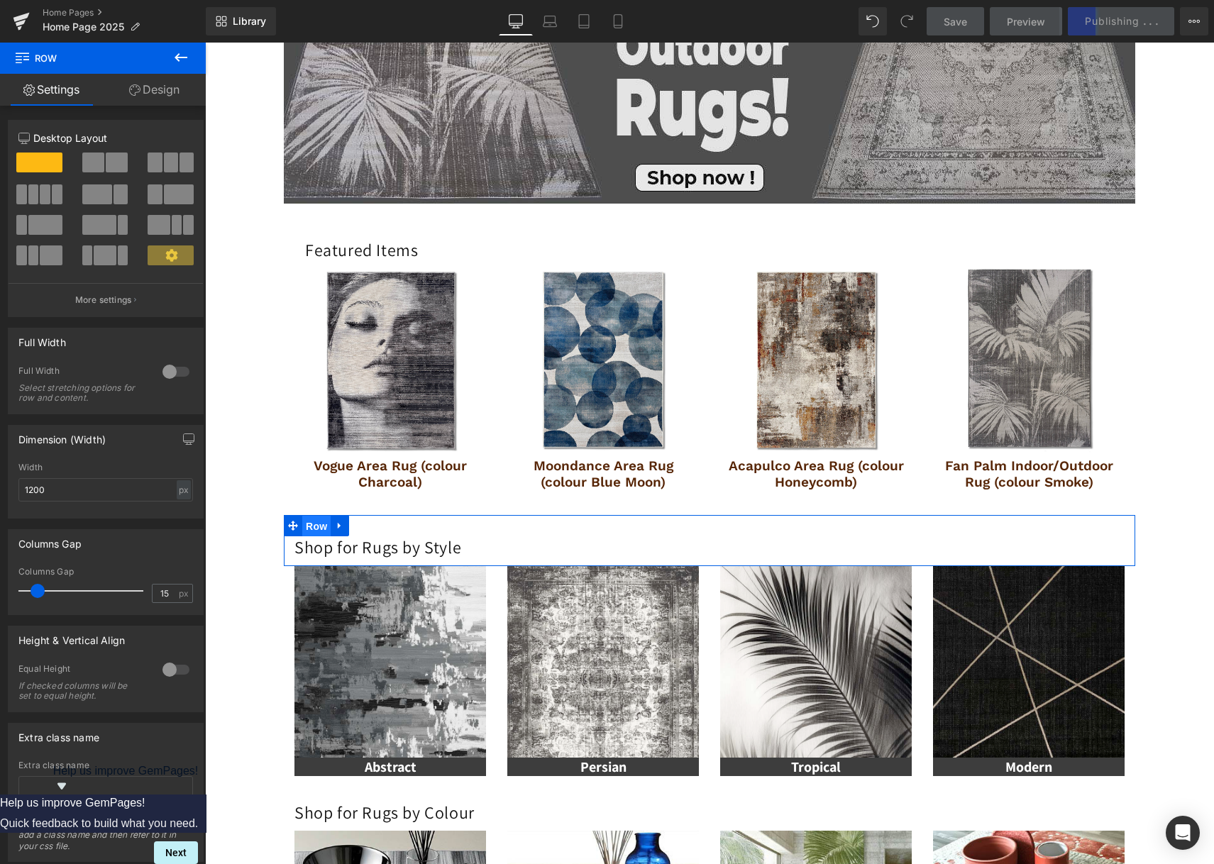
click at [316, 531] on span "Row" at bounding box center [316, 526] width 28 height 21
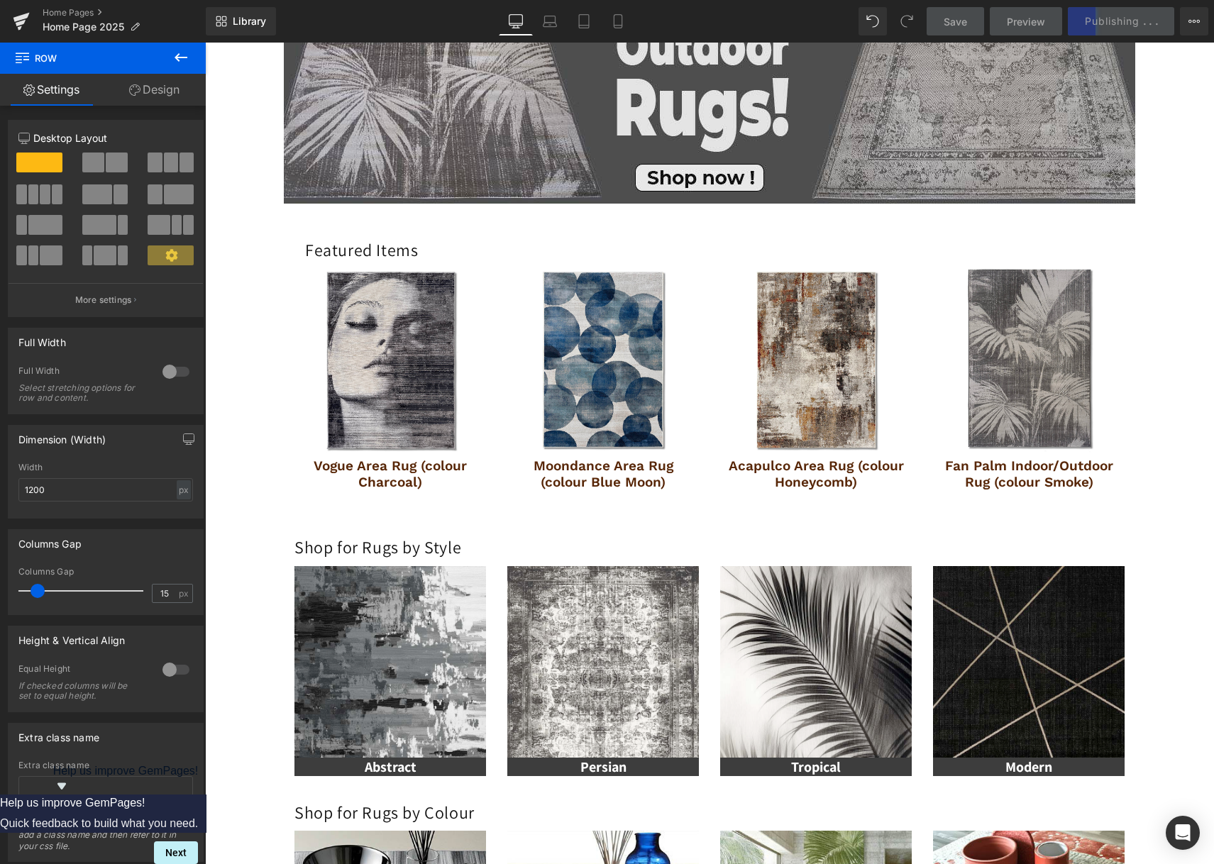
click at [1142, 331] on div "Image Row Image Row Image Row Image Row Featured Items Heading Row Row Best Sel…" at bounding box center [709, 684] width 1009 height 2124
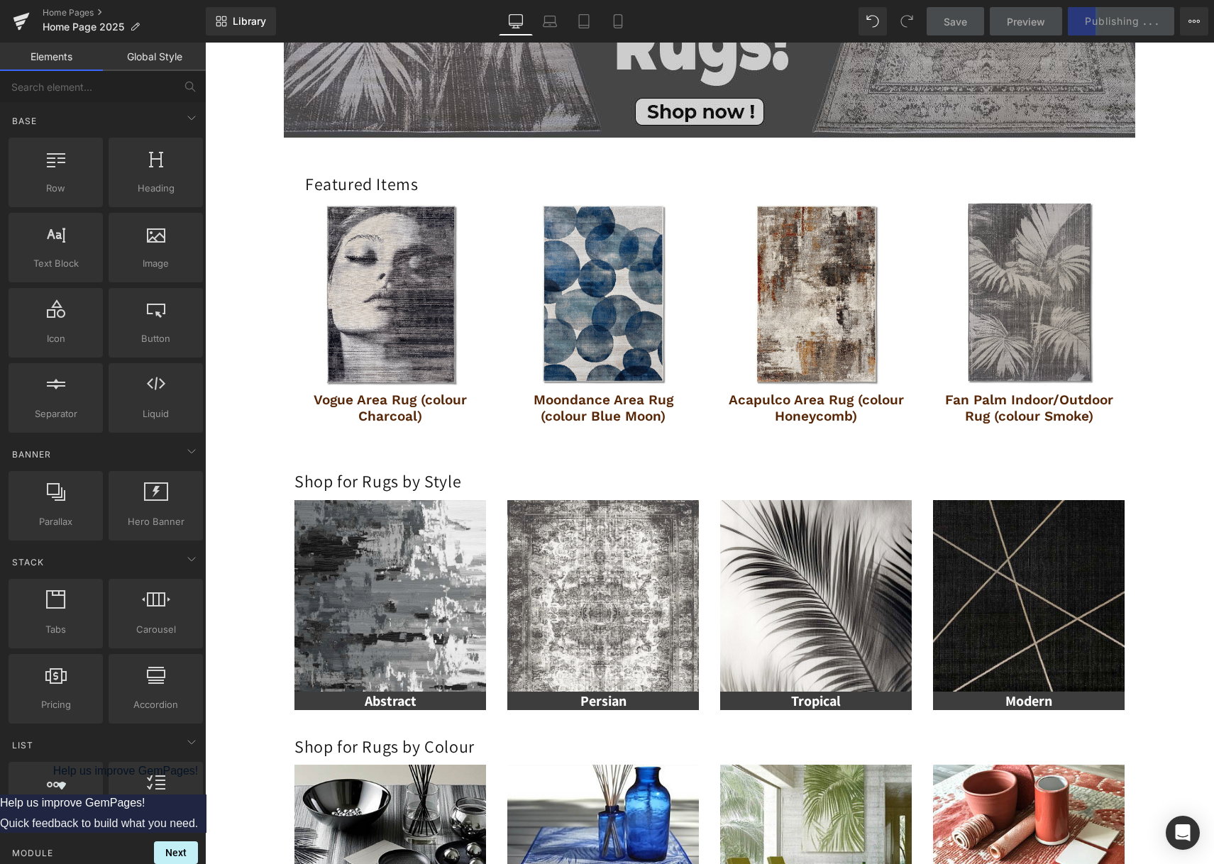
scroll to position [658, 0]
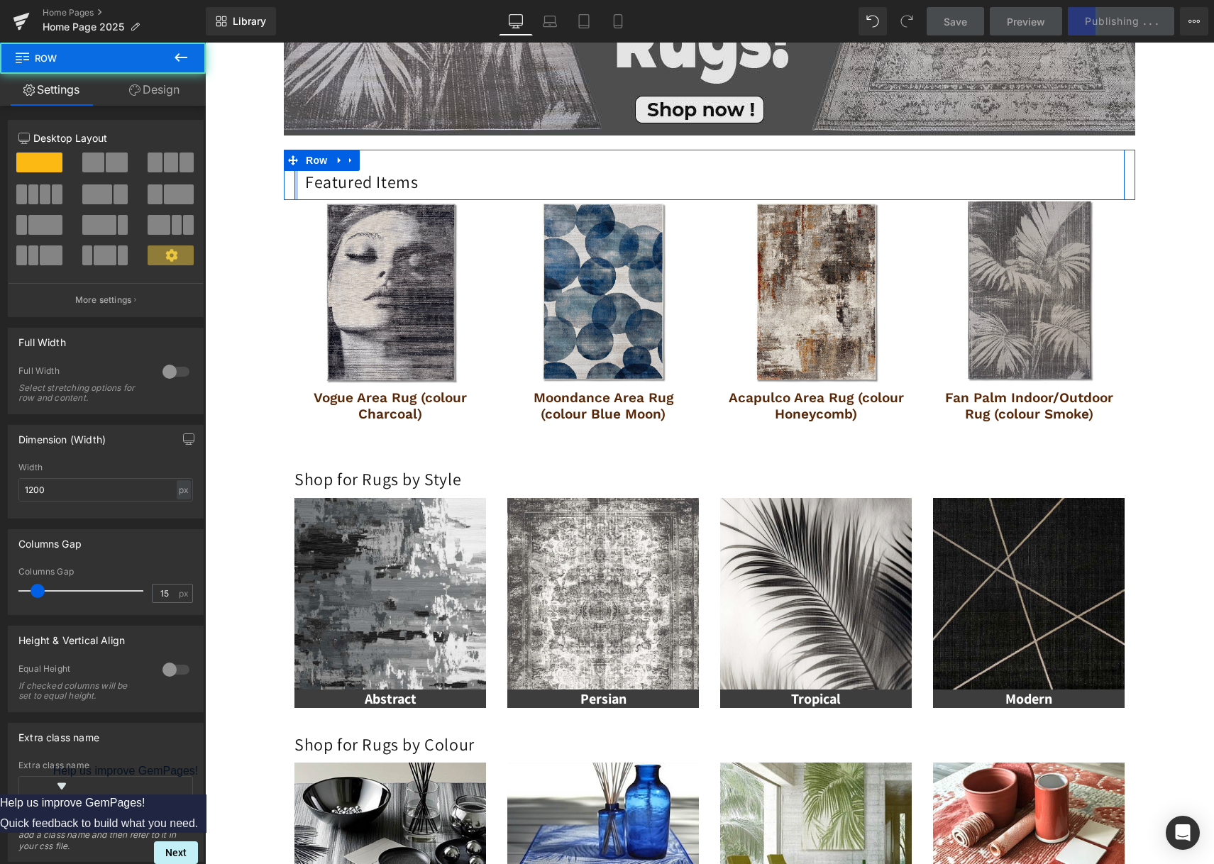
drag, startPoint x: 290, startPoint y: 183, endPoint x: 273, endPoint y: 182, distance: 17.0
click at [273, 182] on div "Image Row Image Row Image Row Image Row Featured Items Heading Row Row Best Sel…" at bounding box center [709, 616] width 1009 height 2124
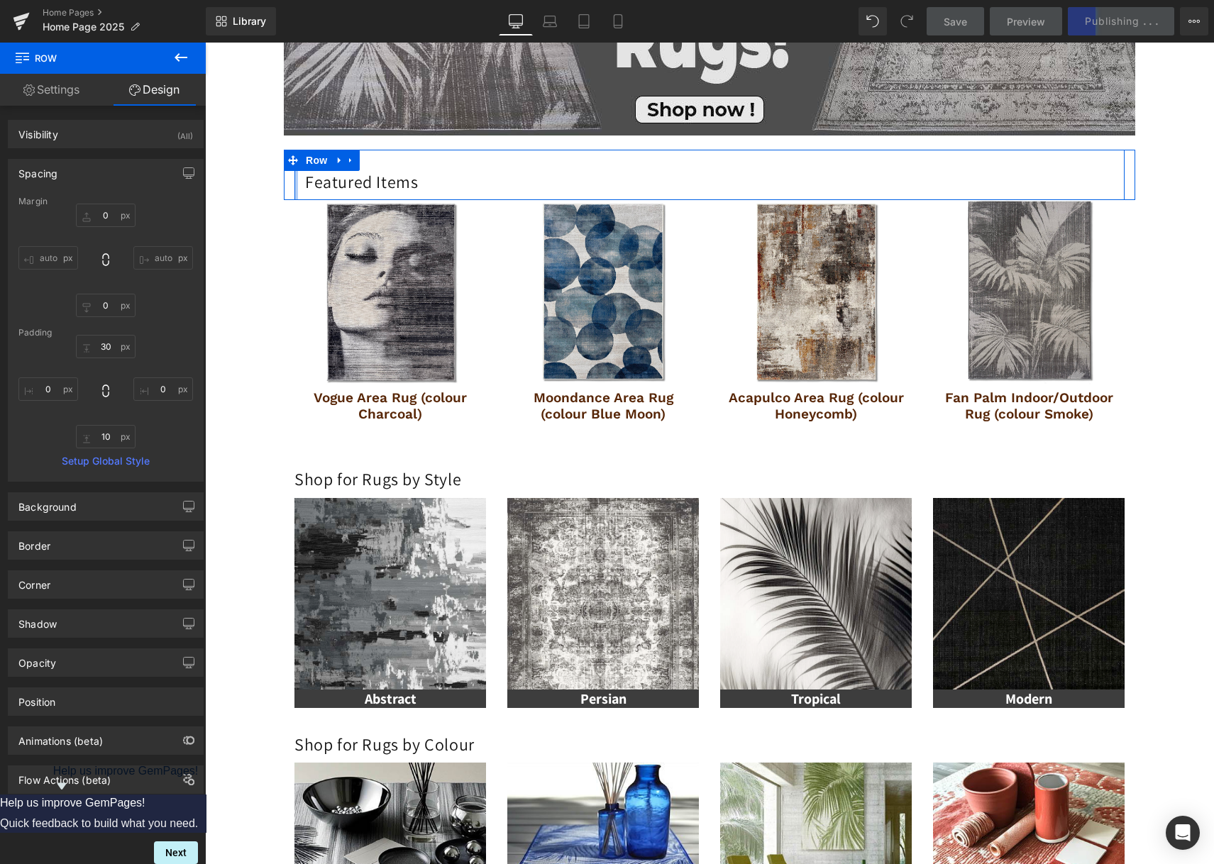
click at [284, 185] on div "Featured Items Heading Row" at bounding box center [709, 175] width 851 height 50
click at [286, 185] on div "Featured Items Heading Row" at bounding box center [709, 175] width 851 height 50
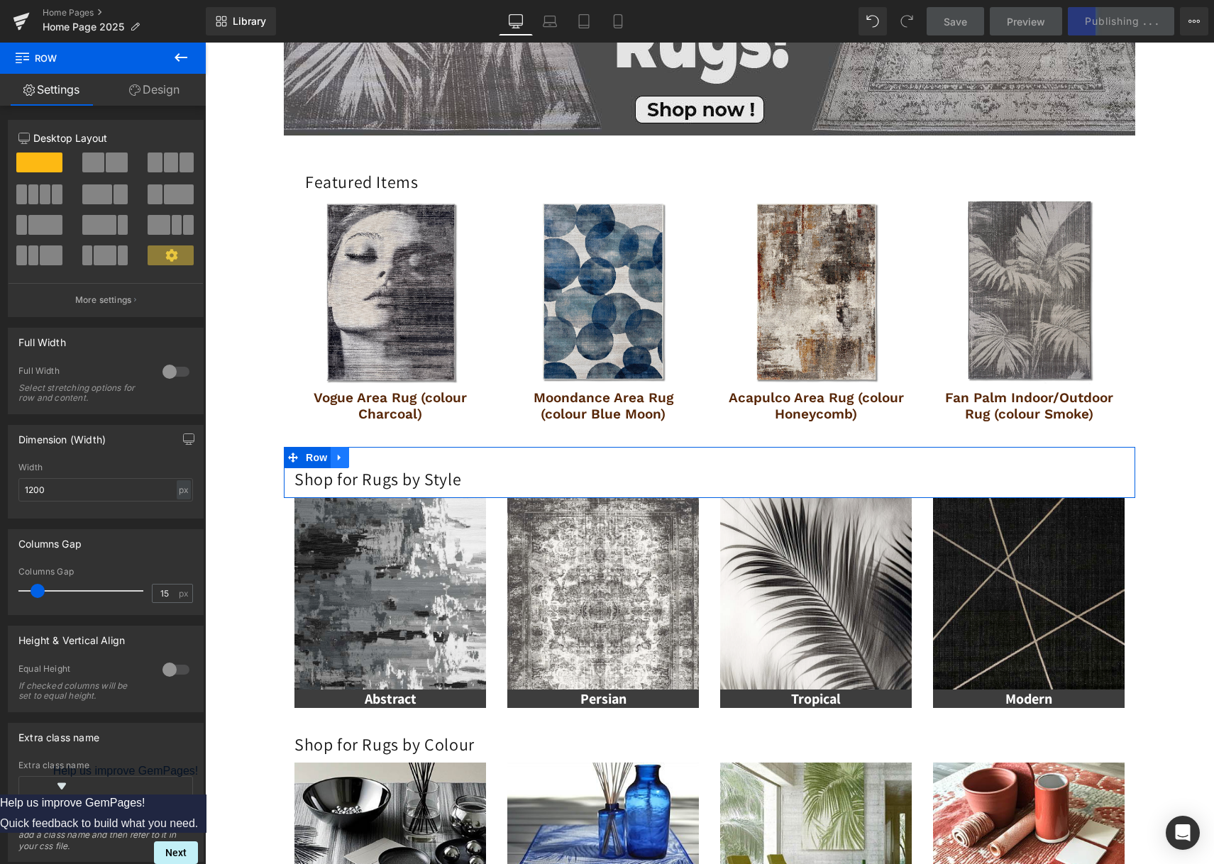
click at [332, 450] on link at bounding box center [340, 457] width 18 height 21
click at [357, 459] on icon at bounding box center [358, 458] width 10 height 11
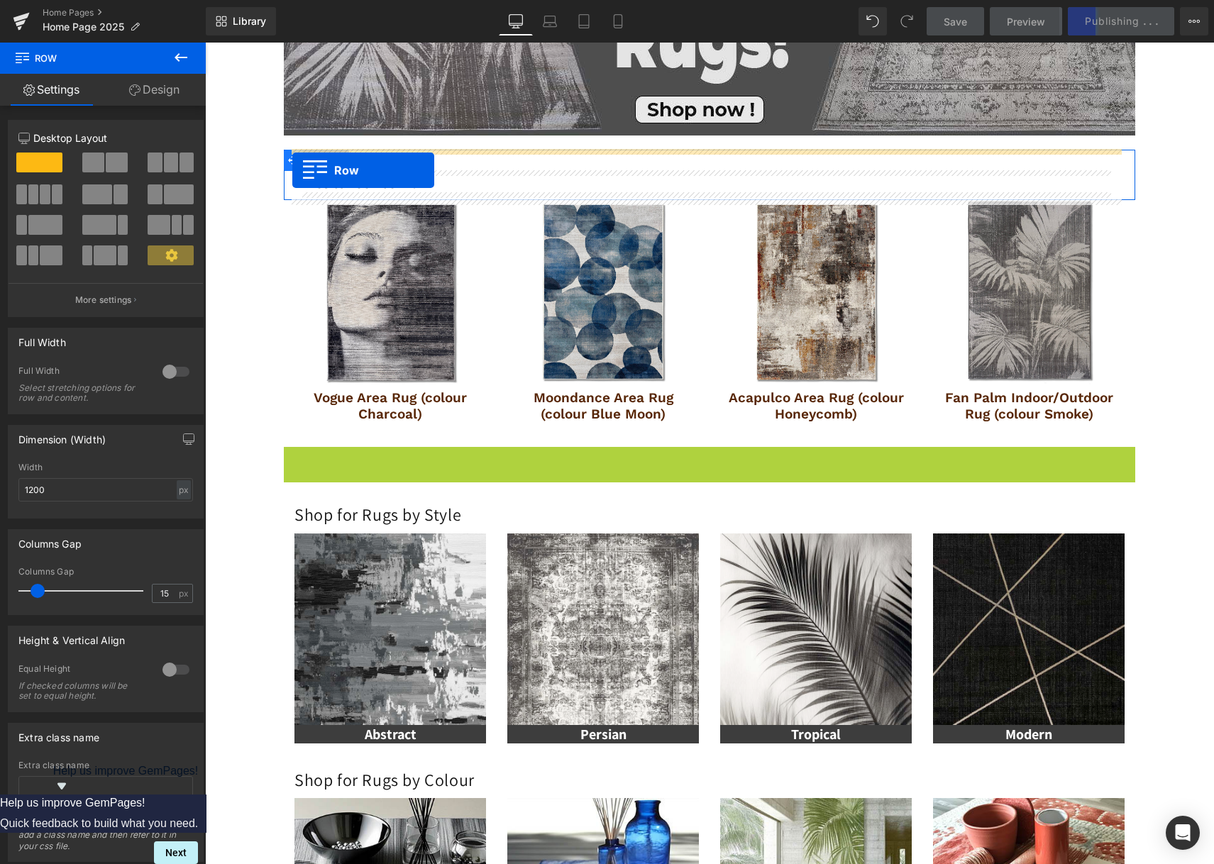
drag, startPoint x: 287, startPoint y: 461, endPoint x: 292, endPoint y: 170, distance: 291.0
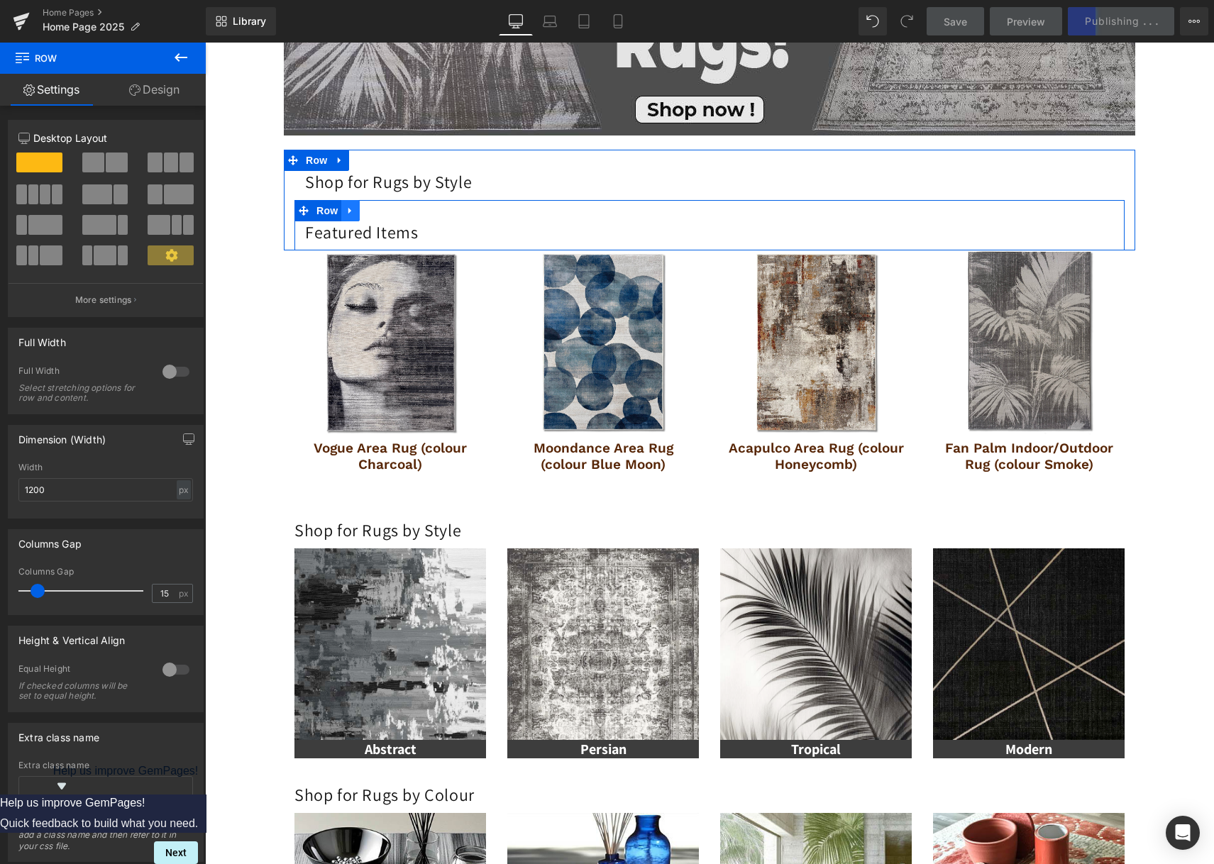
click at [346, 208] on icon at bounding box center [351, 211] width 10 height 11
click at [386, 211] on icon at bounding box center [387, 211] width 10 height 10
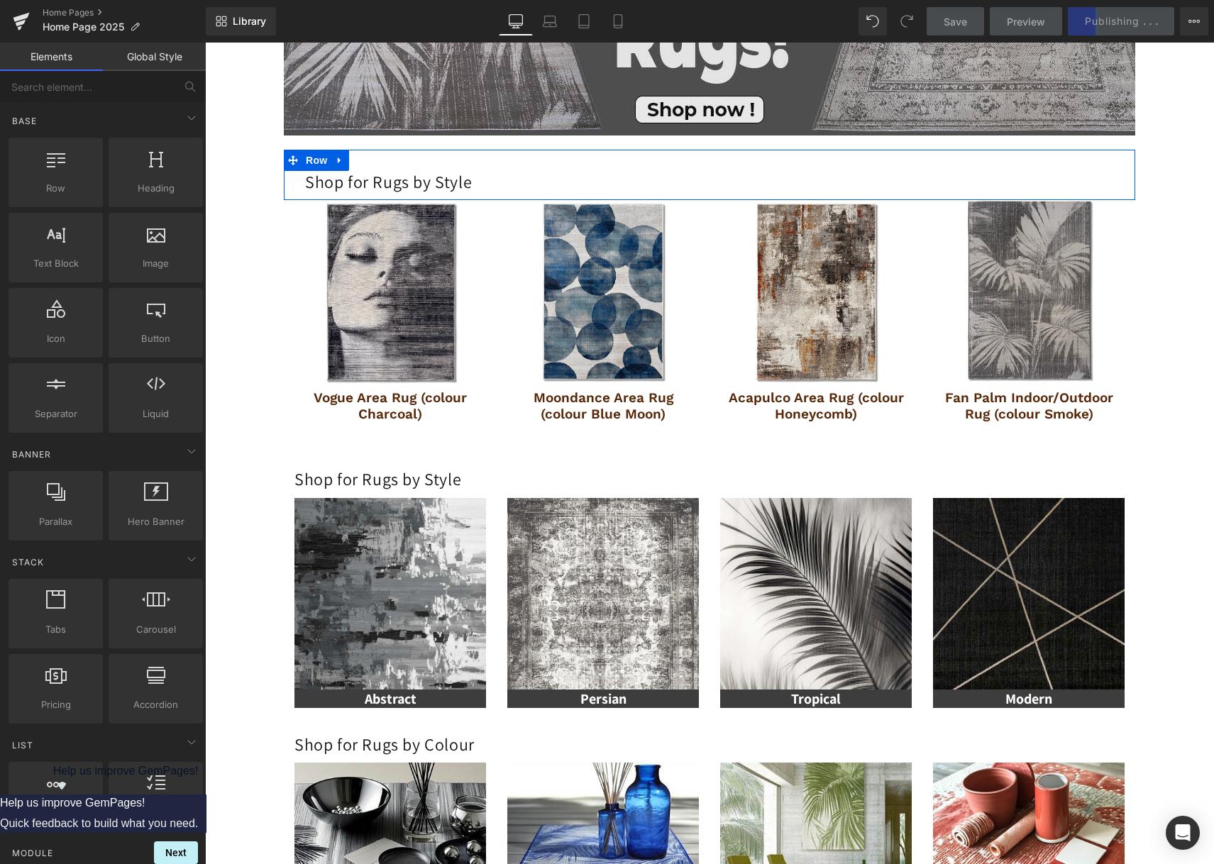
click at [253, 252] on div "Image Row Image Row Image Row Image Row Shop for Rugs by Style Heading Row Row …" at bounding box center [709, 616] width 1009 height 2124
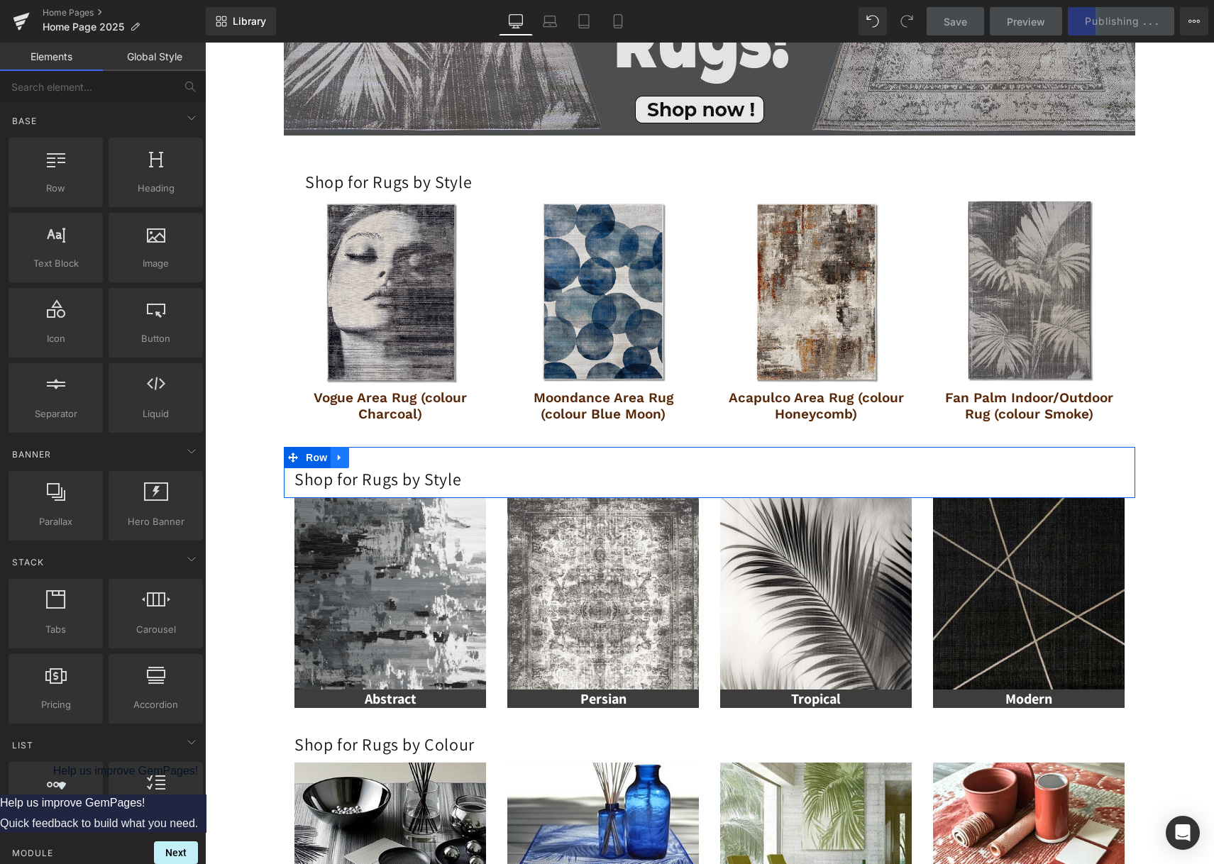
click at [335, 454] on icon at bounding box center [340, 458] width 10 height 11
click at [353, 459] on icon at bounding box center [358, 458] width 10 height 10
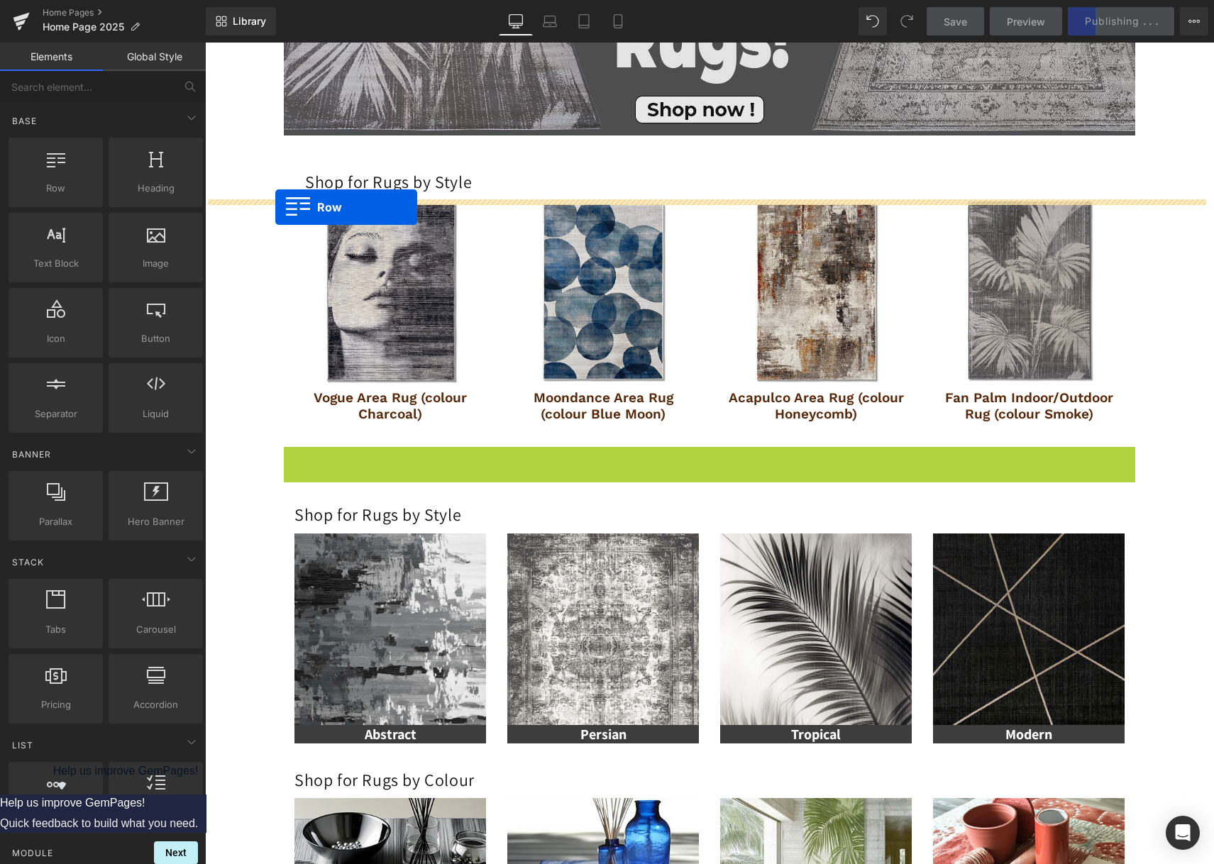
drag, startPoint x: 285, startPoint y: 461, endPoint x: 273, endPoint y: 219, distance: 243.0
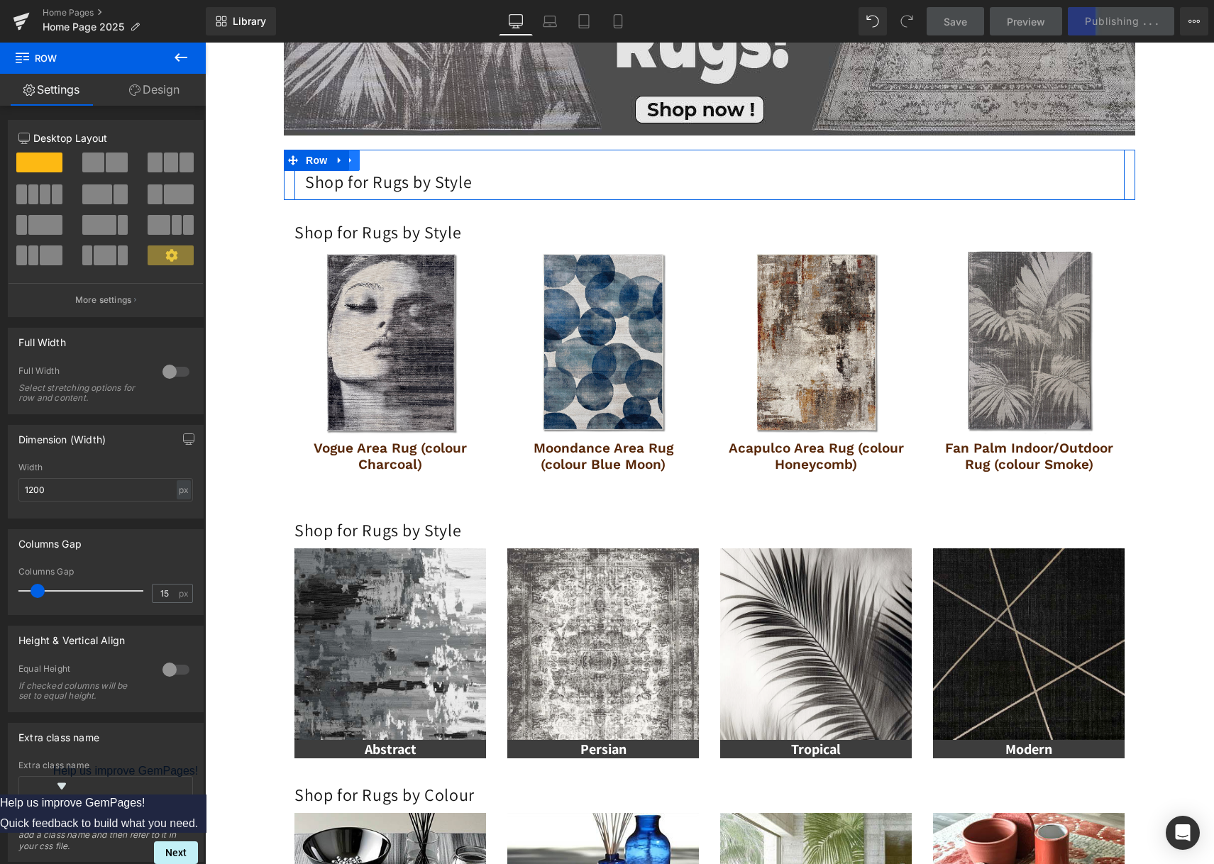
click at [348, 161] on icon at bounding box center [351, 160] width 10 height 11
click at [386, 159] on icon at bounding box center [387, 160] width 10 height 10
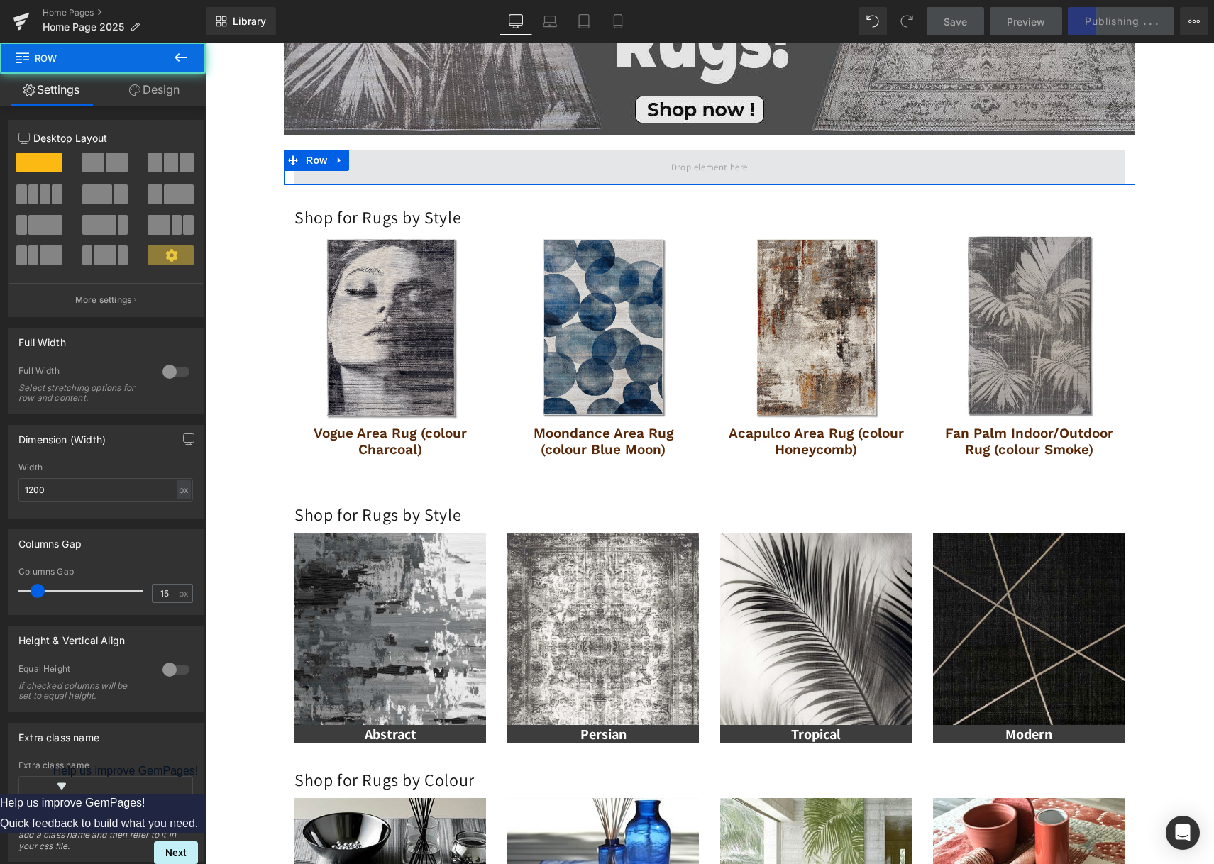
click at [377, 165] on span at bounding box center [709, 167] width 830 height 35
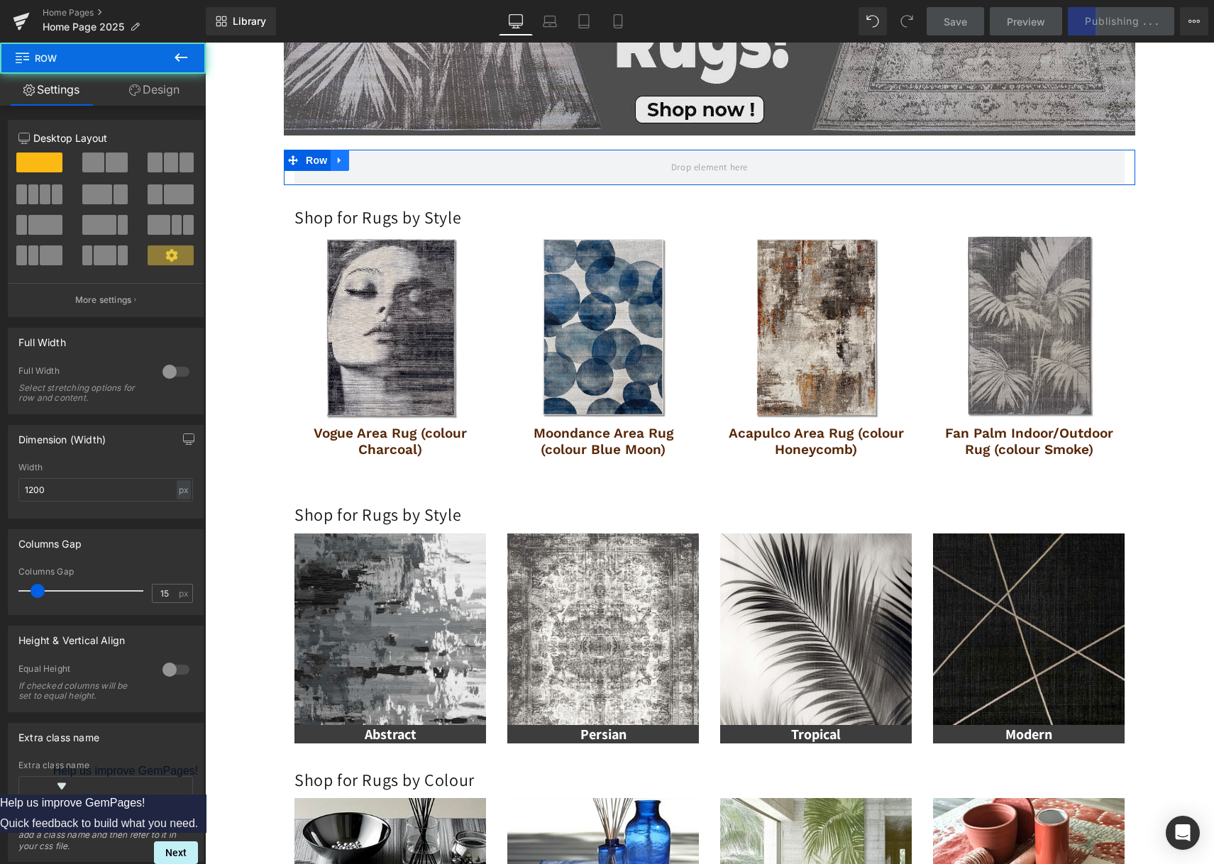
click at [335, 158] on icon at bounding box center [340, 160] width 10 height 11
click at [375, 162] on icon at bounding box center [377, 160] width 10 height 10
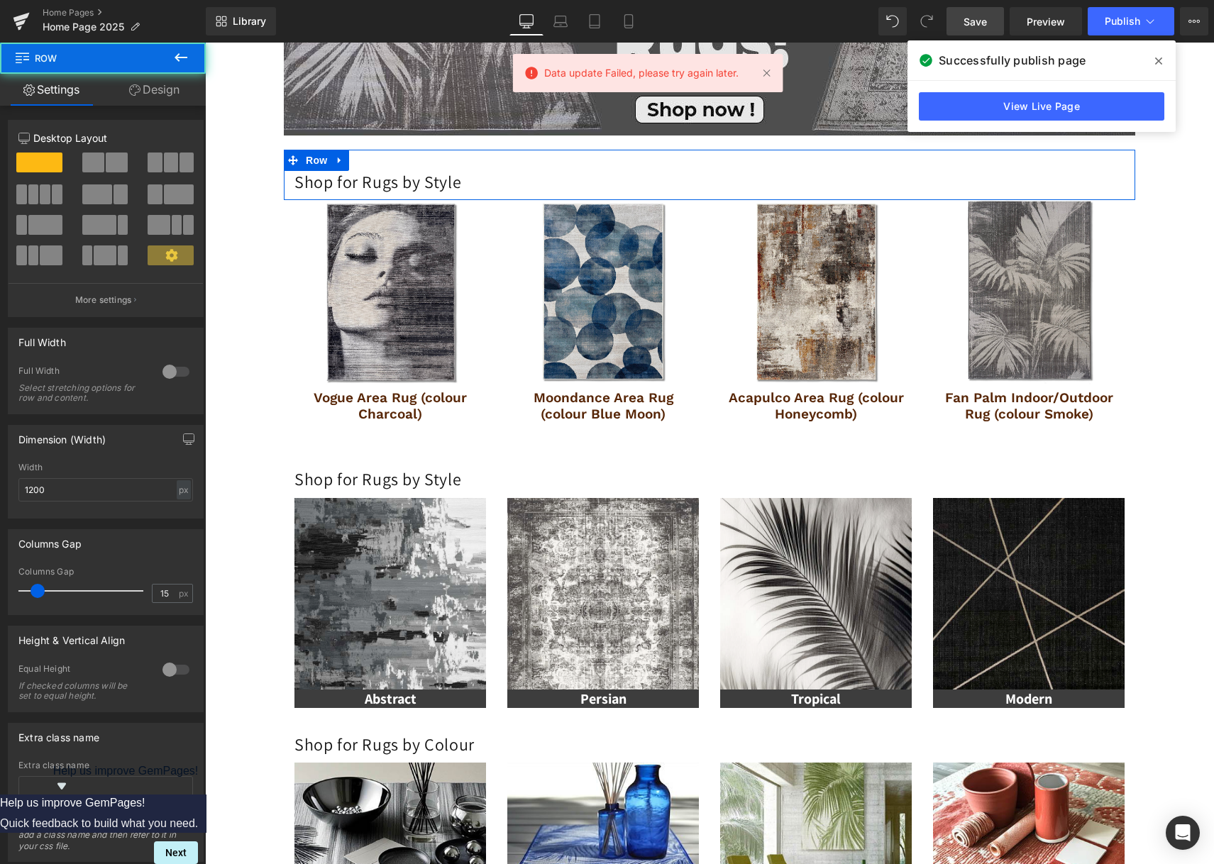
click at [362, 163] on div "Shop for Rugs by Style Heading Row" at bounding box center [709, 175] width 851 height 50
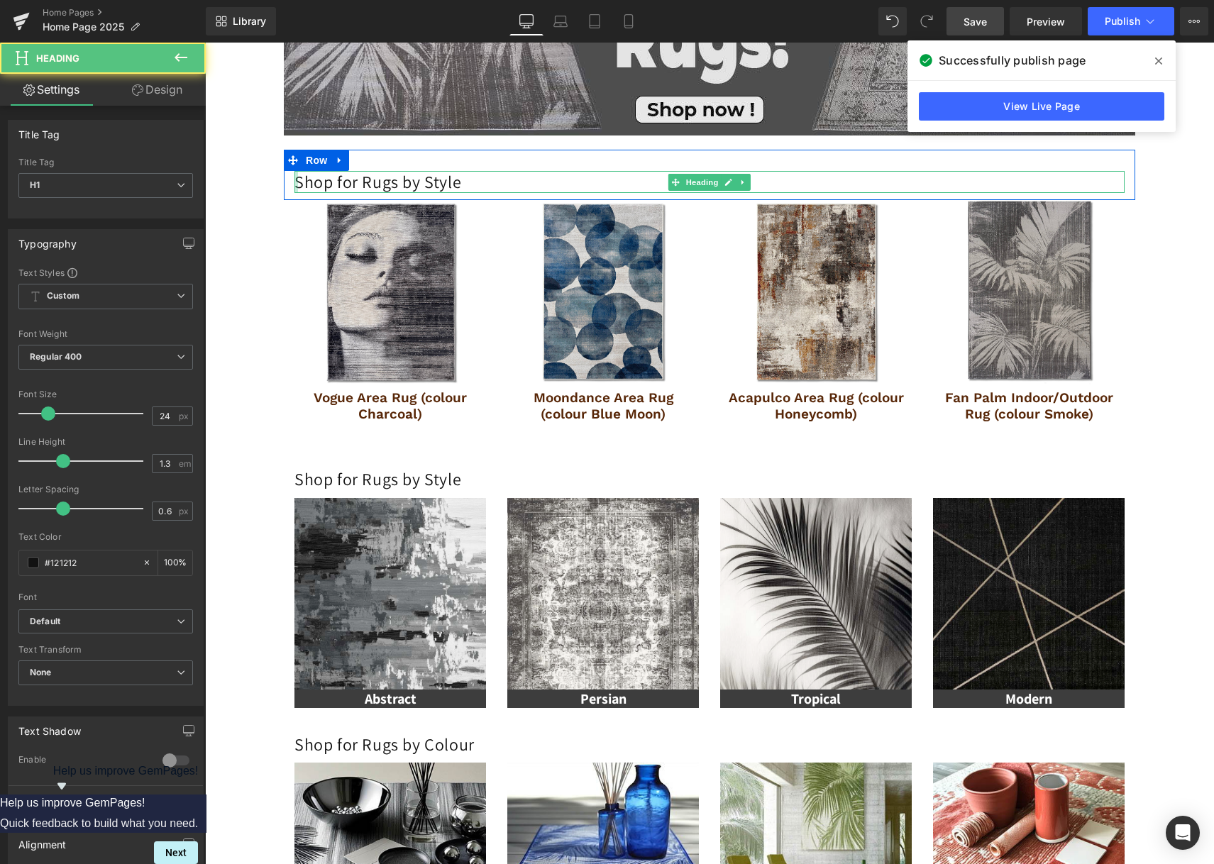
click at [294, 190] on div at bounding box center [296, 182] width 4 height 22
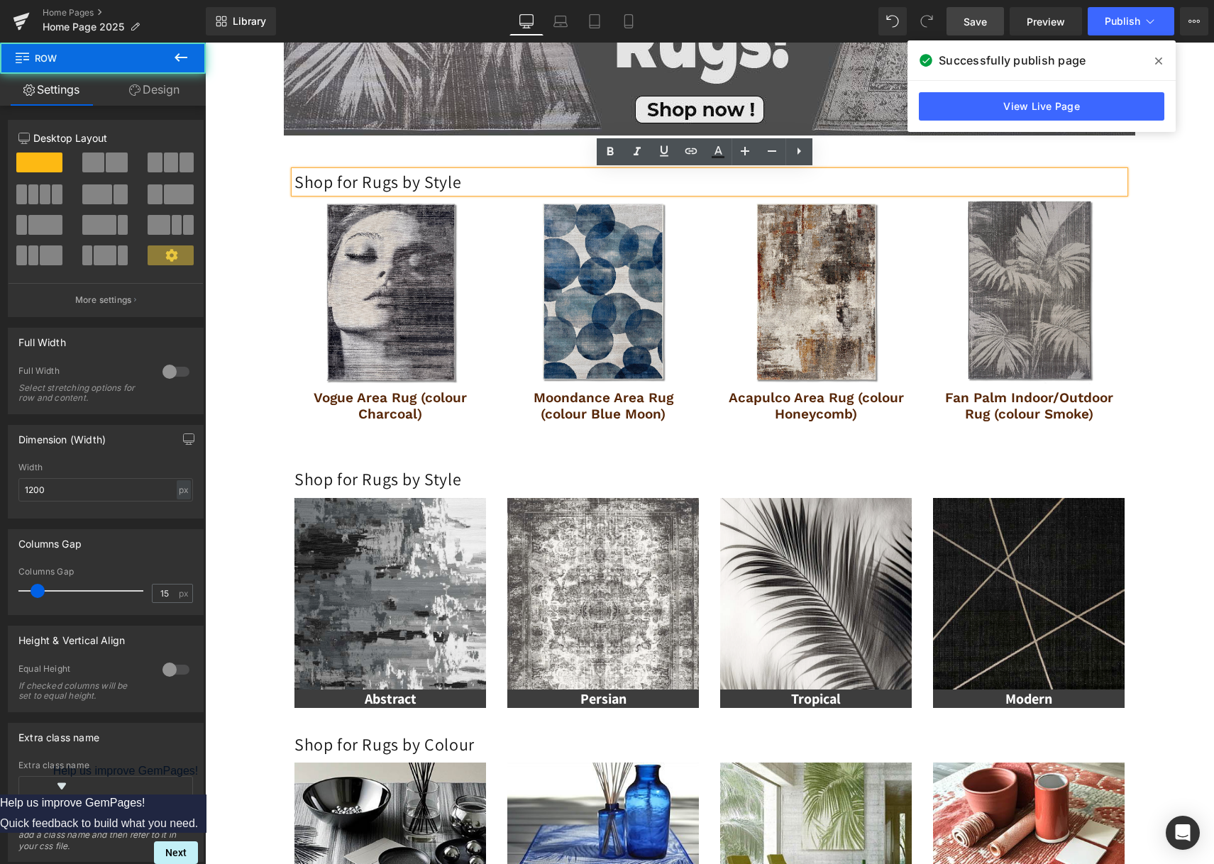
click at [327, 155] on div "Shop for Rugs by Style Heading Row" at bounding box center [709, 175] width 851 height 50
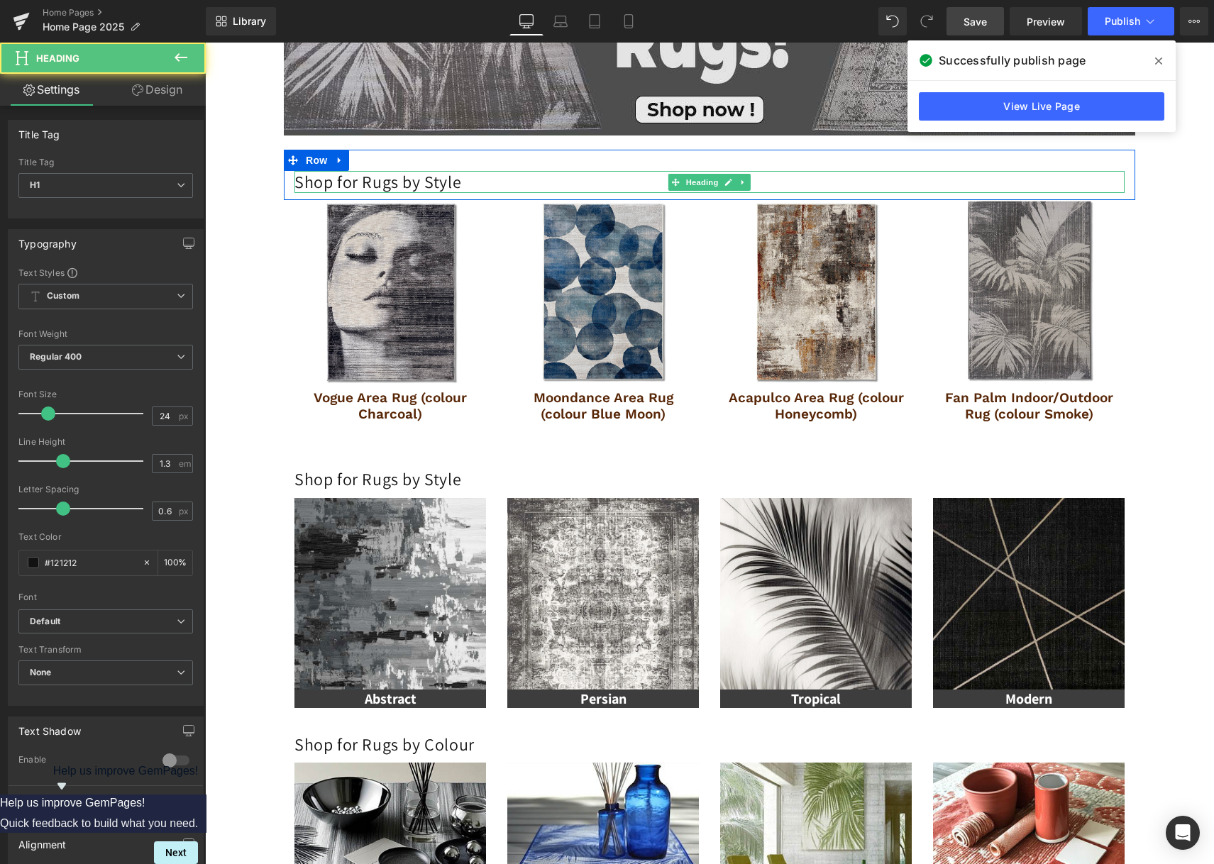
click at [382, 182] on h1 "Shop for Rugs by Style" at bounding box center [709, 182] width 830 height 22
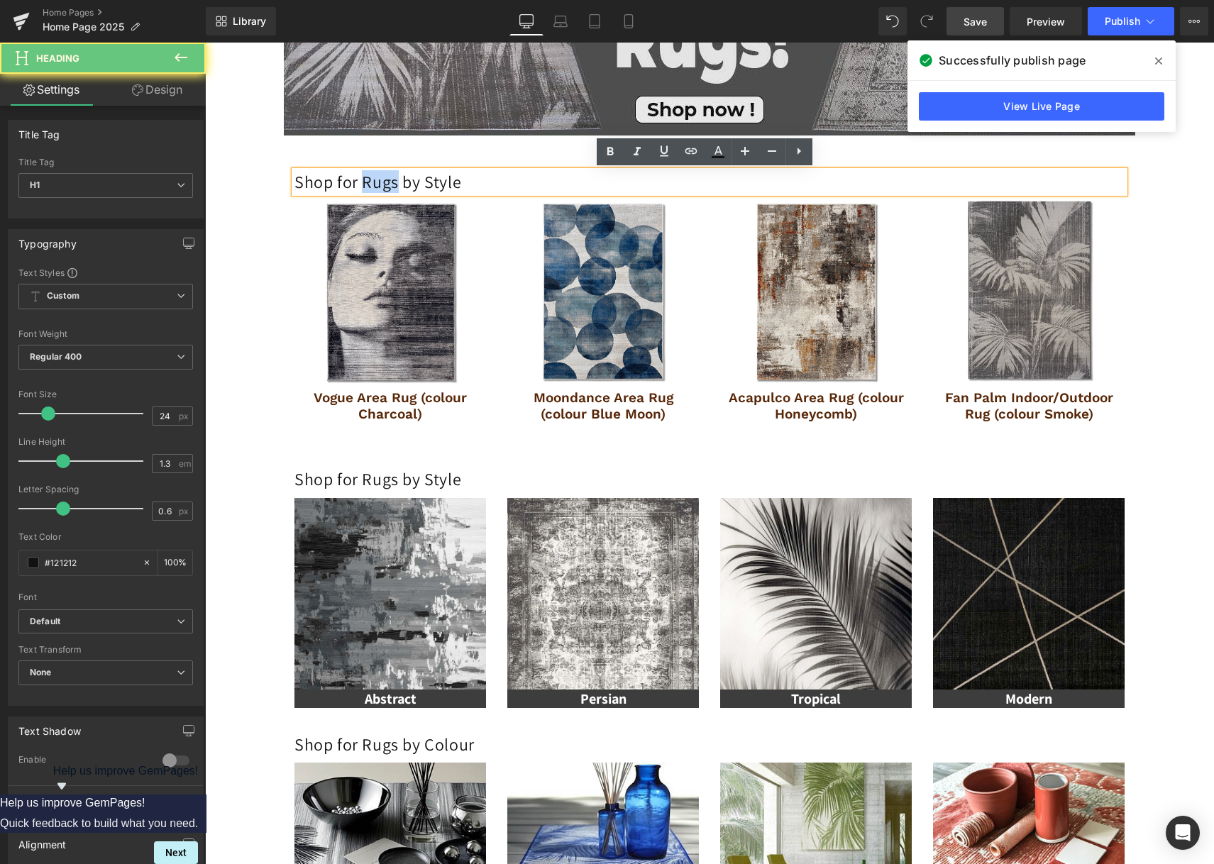
click at [382, 182] on h1 "Shop for Rugs by Style" at bounding box center [709, 182] width 830 height 22
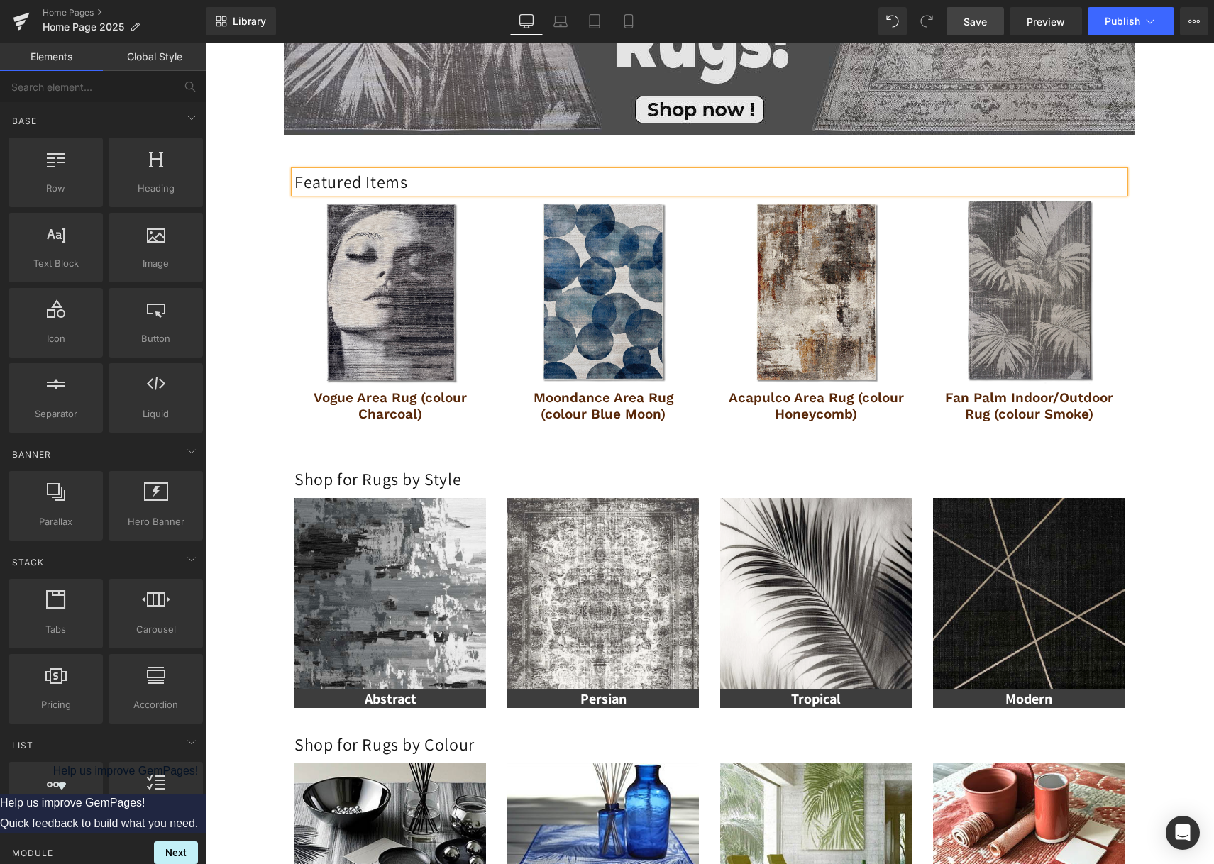
click at [224, 211] on div "Image Row Image Row Image Row Image Row Featured Items Heading Row Best Seller …" at bounding box center [709, 616] width 1009 height 2124
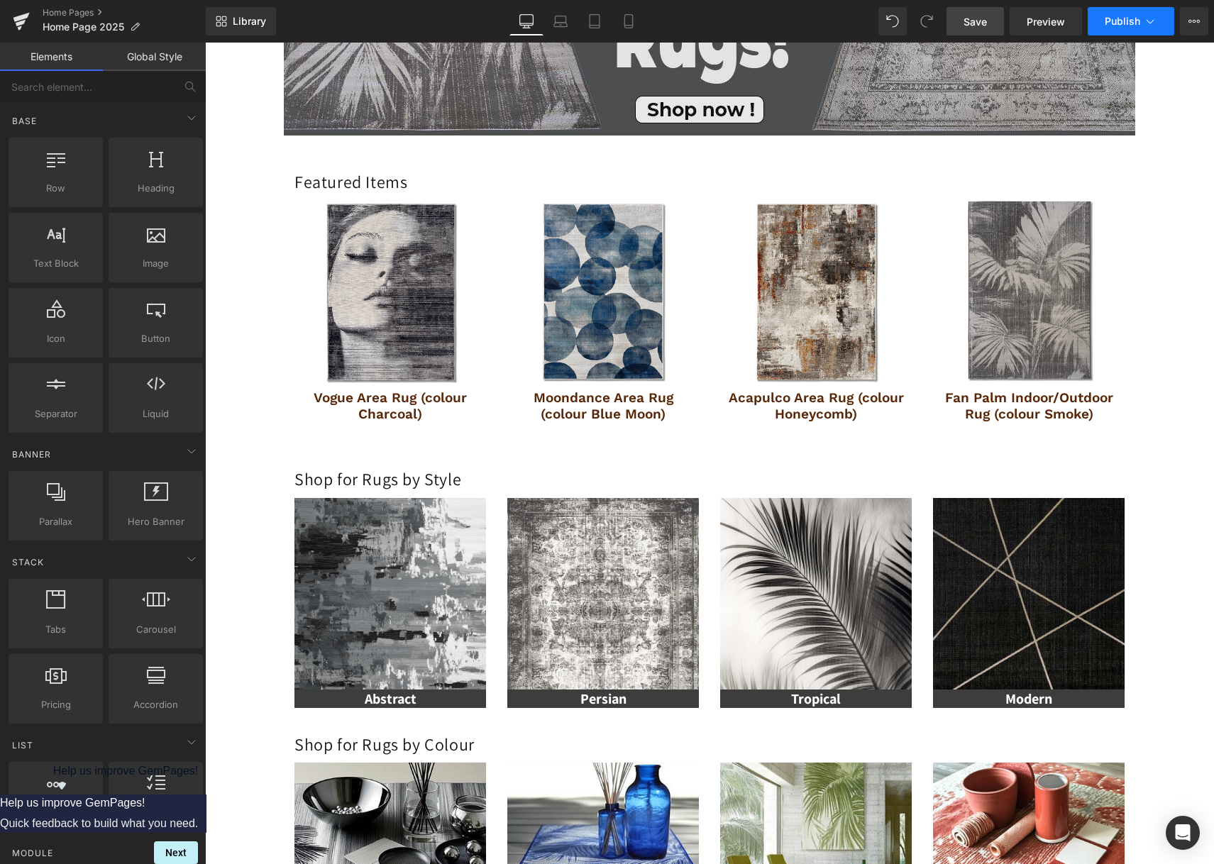
click at [1104, 22] on button "Publish" at bounding box center [1131, 21] width 87 height 28
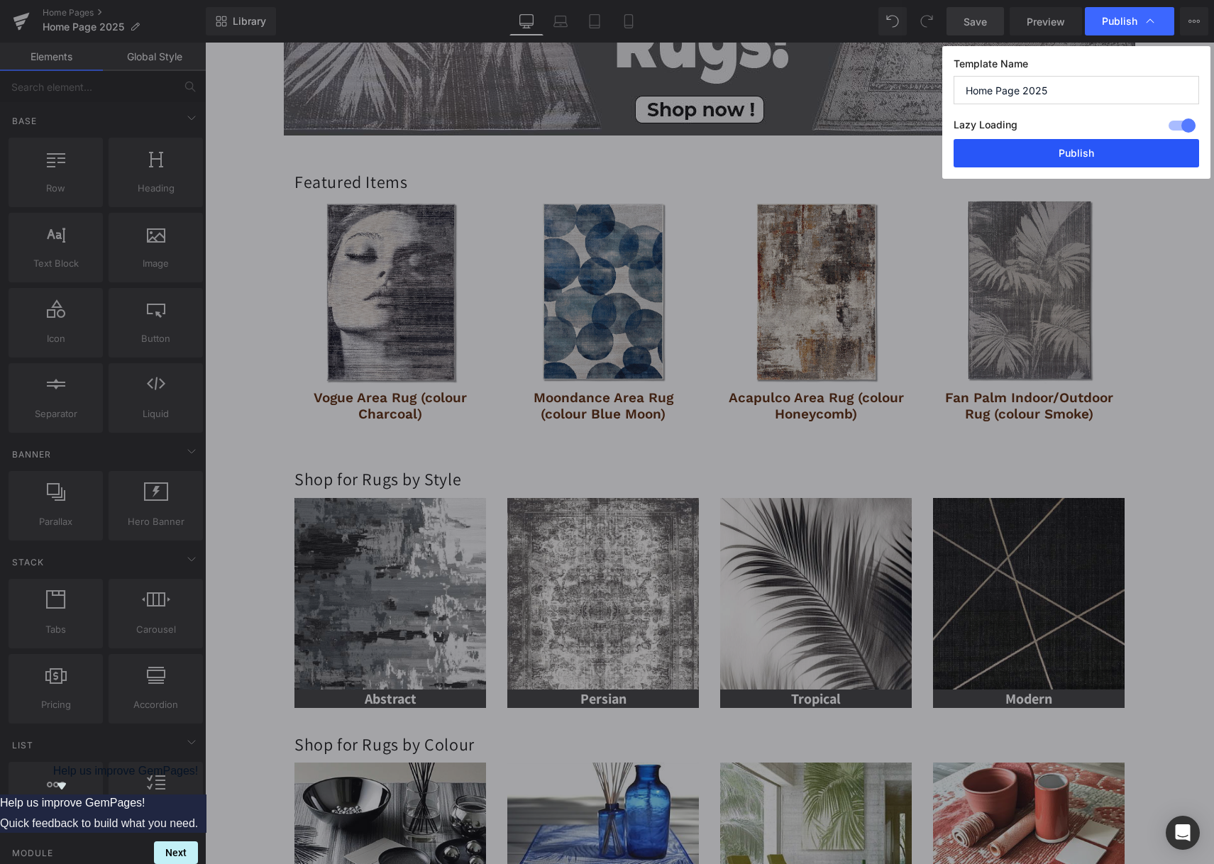
click at [1104, 150] on button "Publish" at bounding box center [1077, 153] width 246 height 28
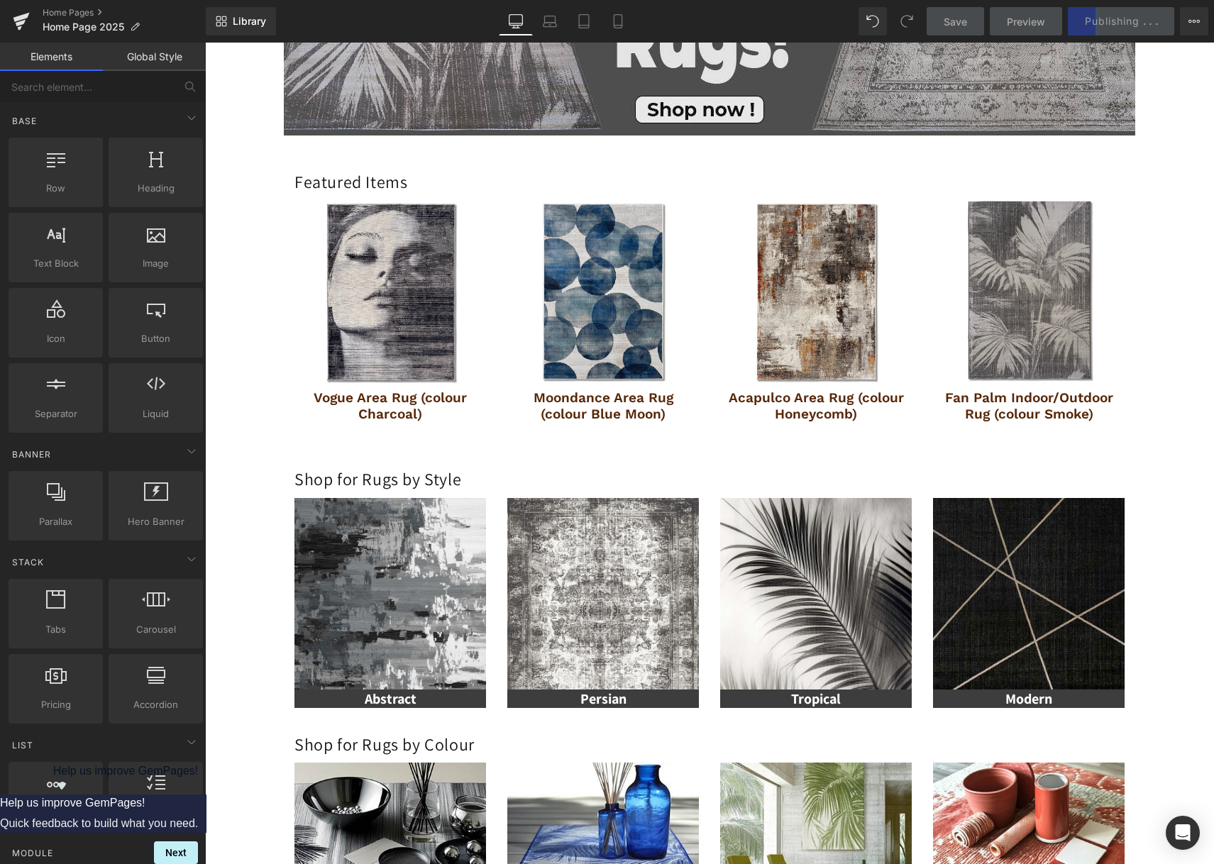
click at [1180, 354] on div "Image Row Image Row Image Row Image Row Featured Items Heading Row Best Seller …" at bounding box center [709, 616] width 1009 height 2124
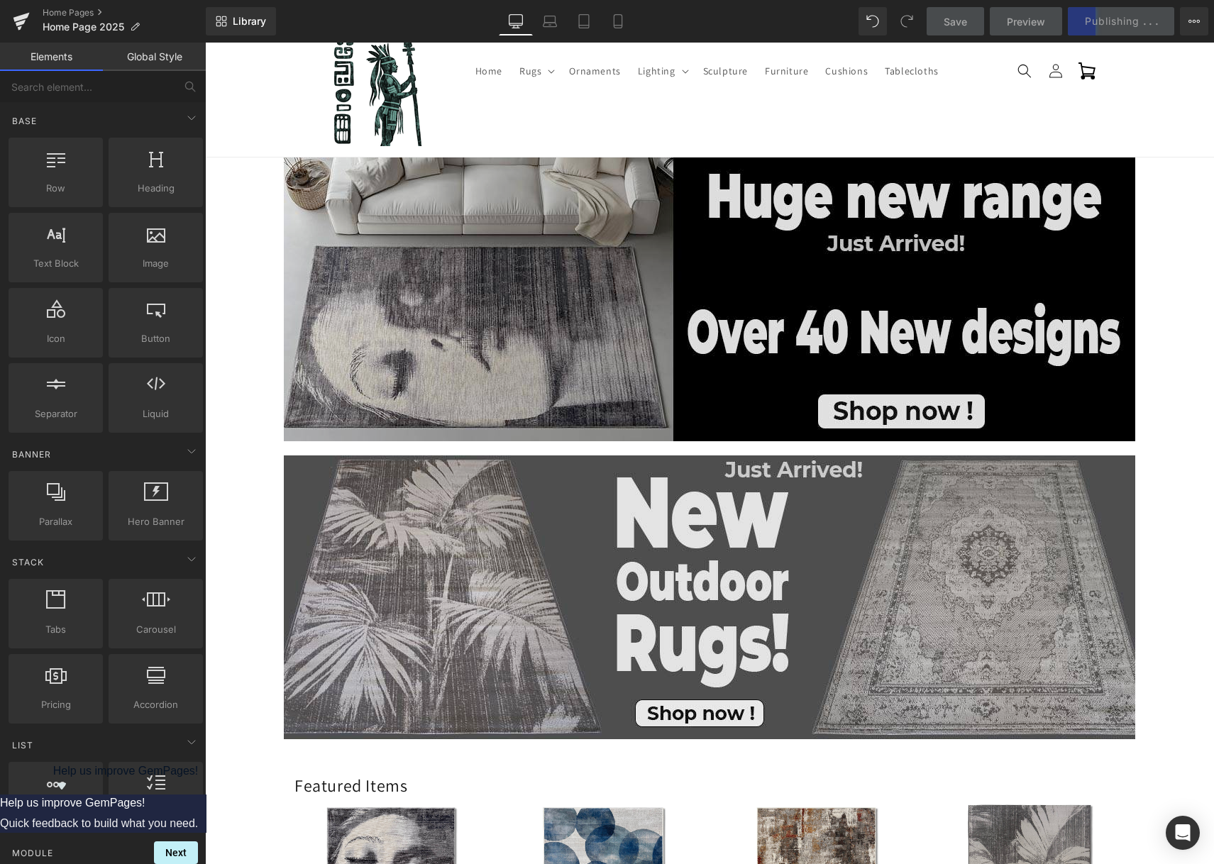
scroll to position [23, 0]
